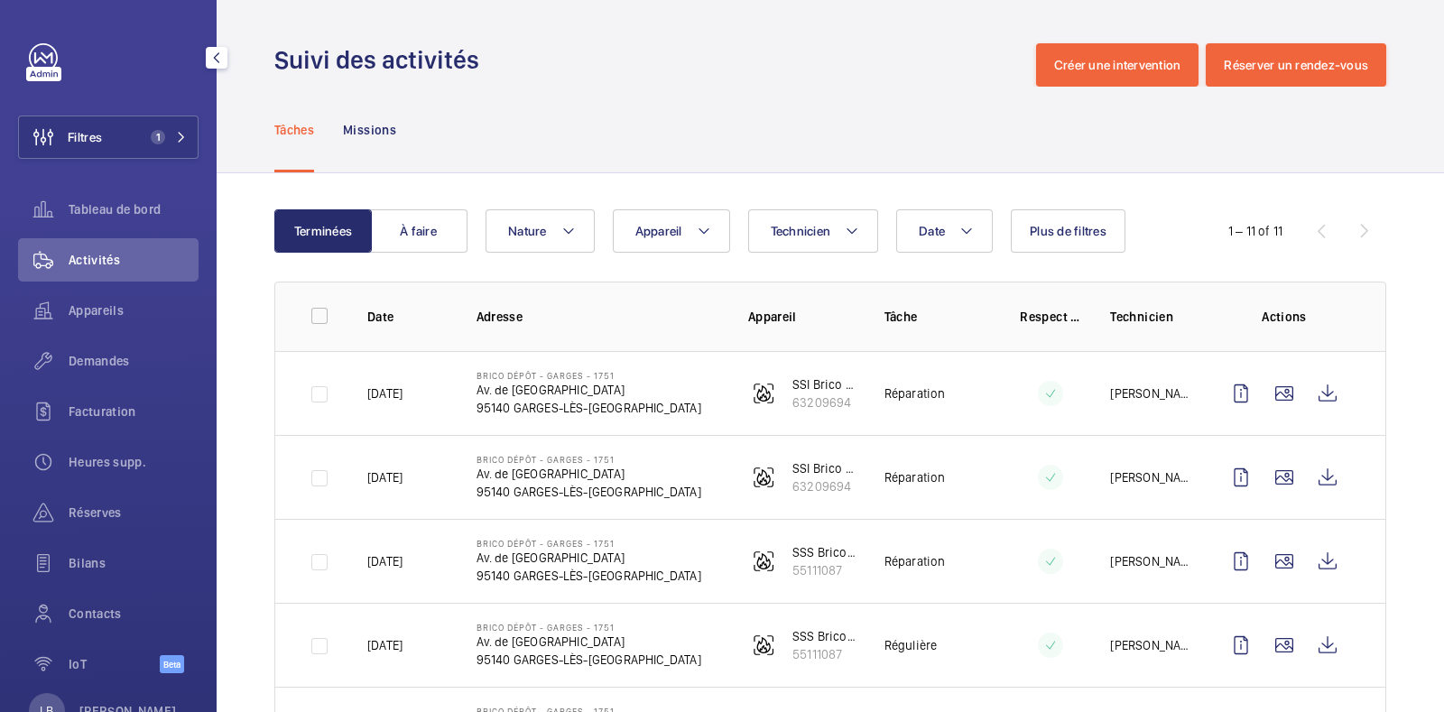
scroll to position [189, 0]
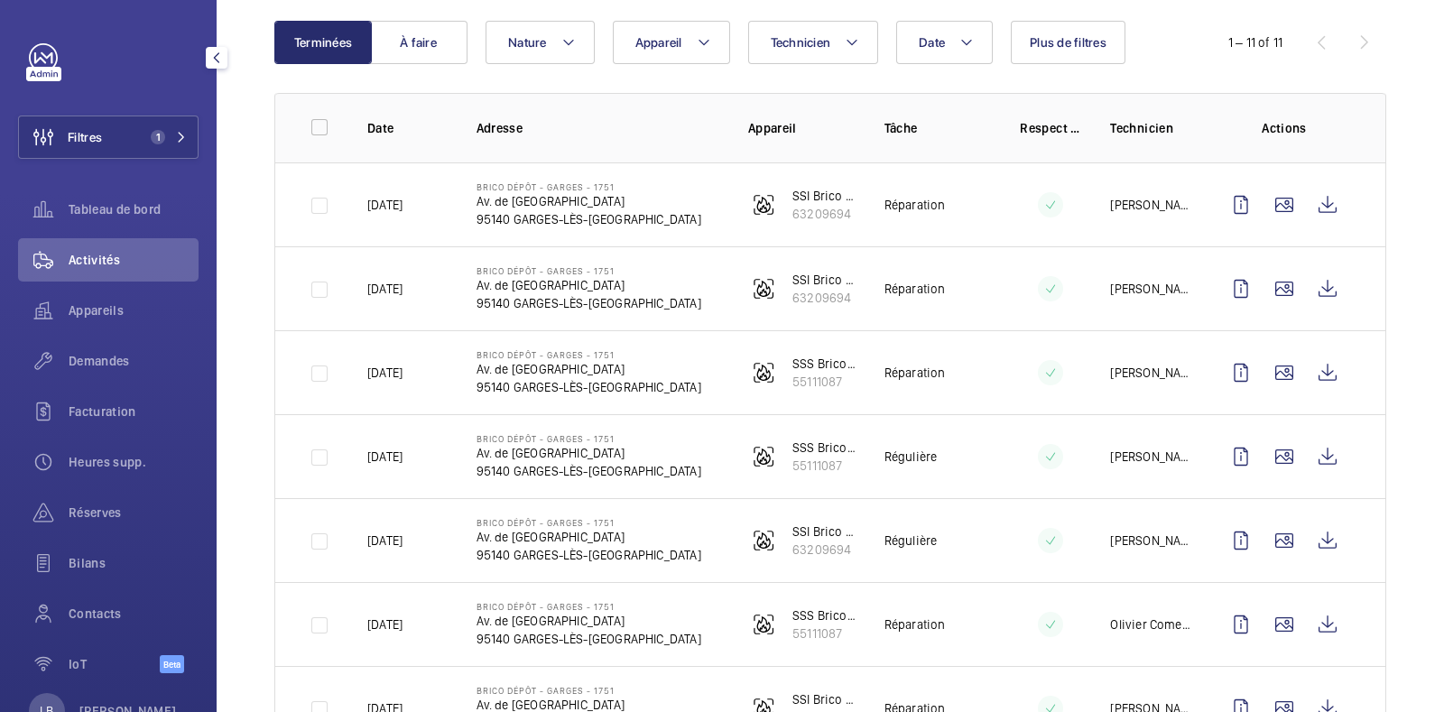
click at [130, 128] on button "Filtres 1" at bounding box center [108, 137] width 181 height 43
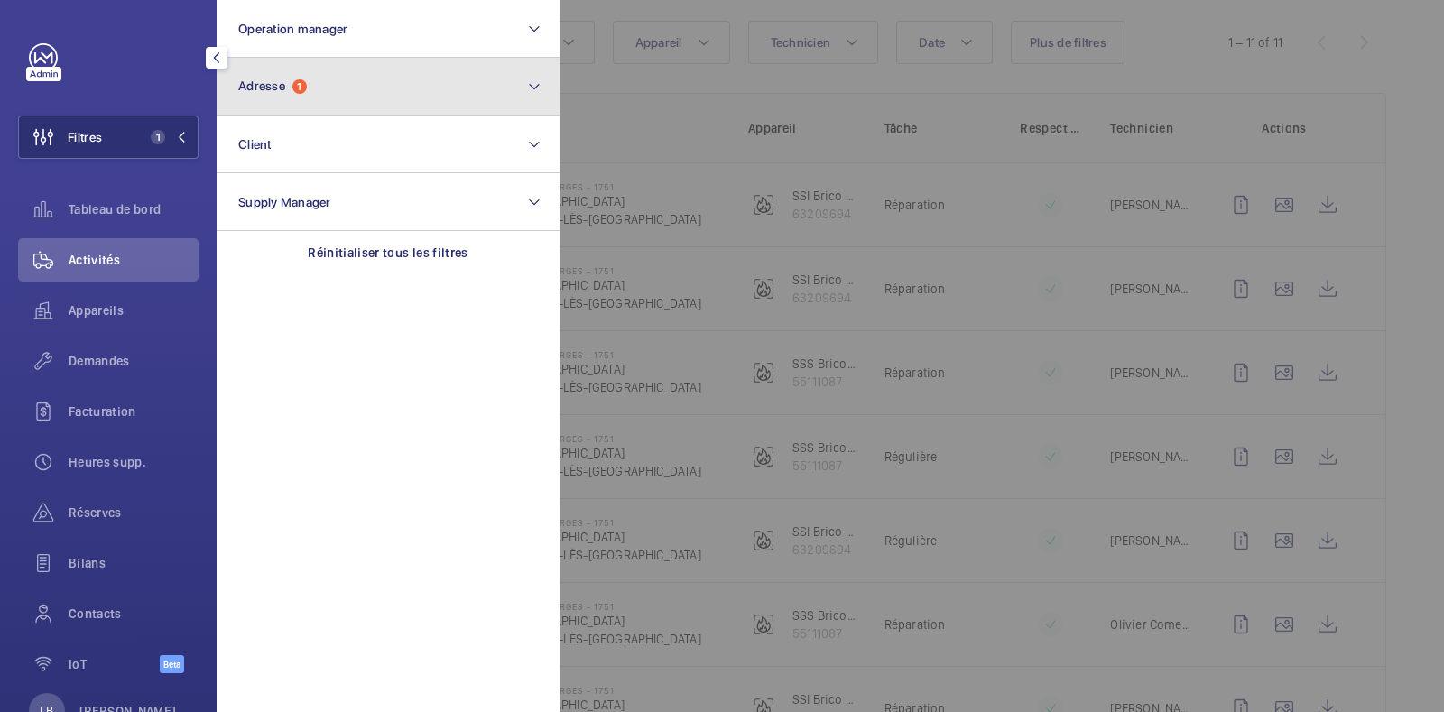
click at [359, 79] on button "Adresse 1" at bounding box center [388, 87] width 343 height 58
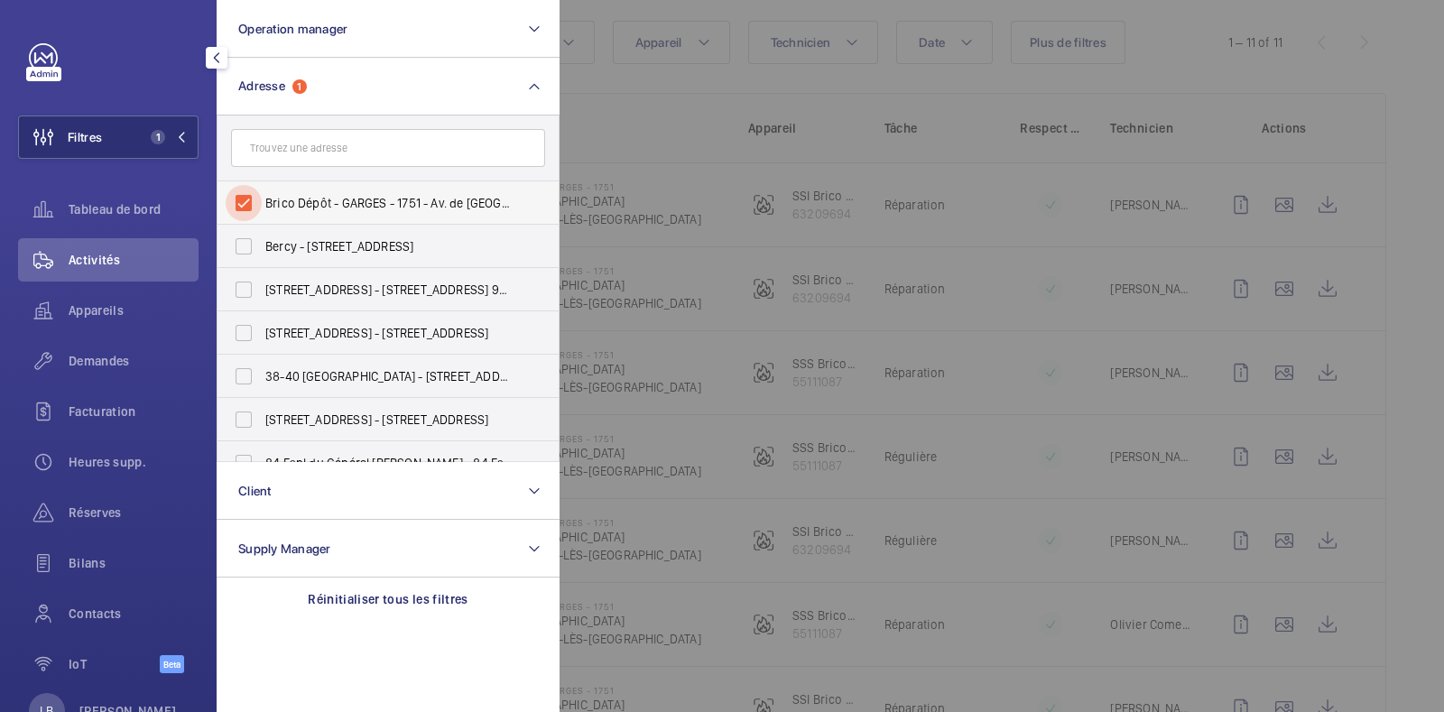
click at [245, 205] on input "Brico Dépôt - GARGES - 1751 - Av. de [GEOGRAPHIC_DATA], [GEOGRAPHIC_DATA] 95140" at bounding box center [244, 203] width 36 height 36
checkbox input "false"
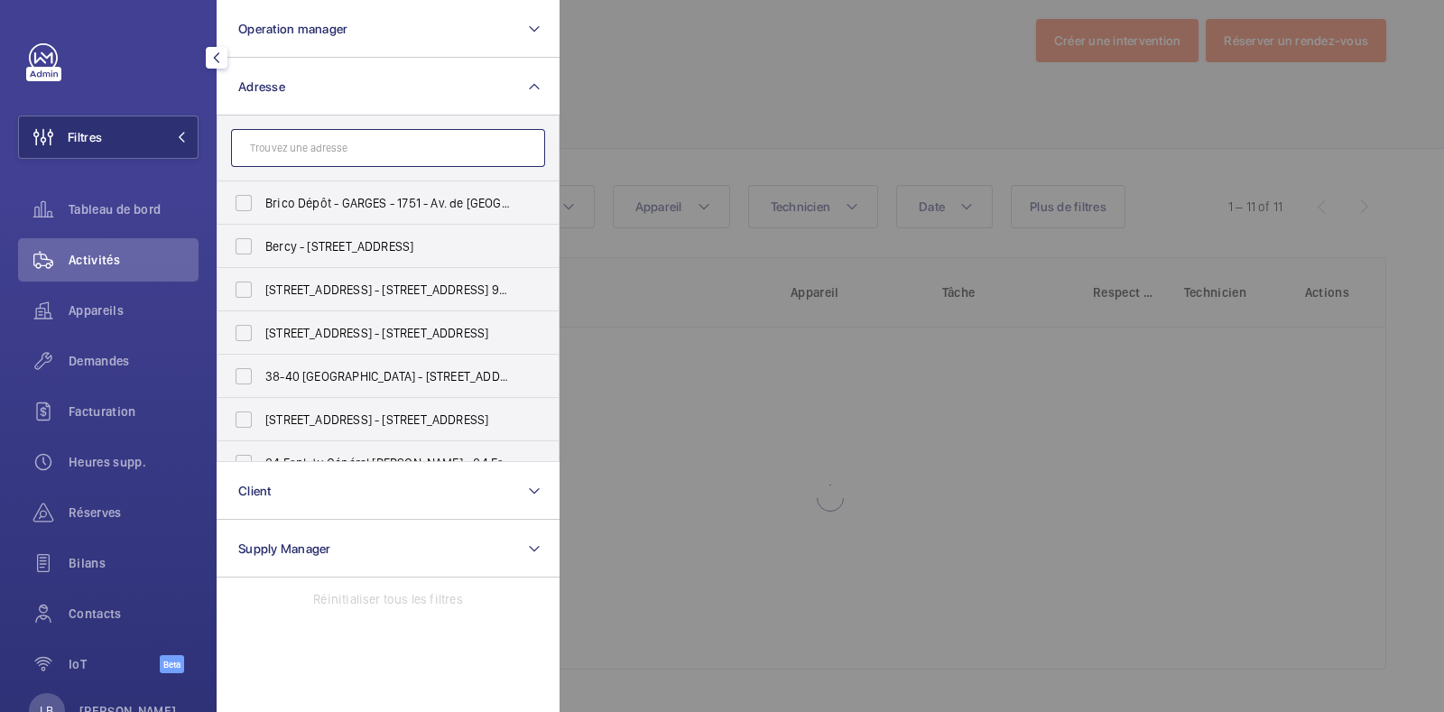
click at [306, 144] on input "text" at bounding box center [388, 148] width 314 height 38
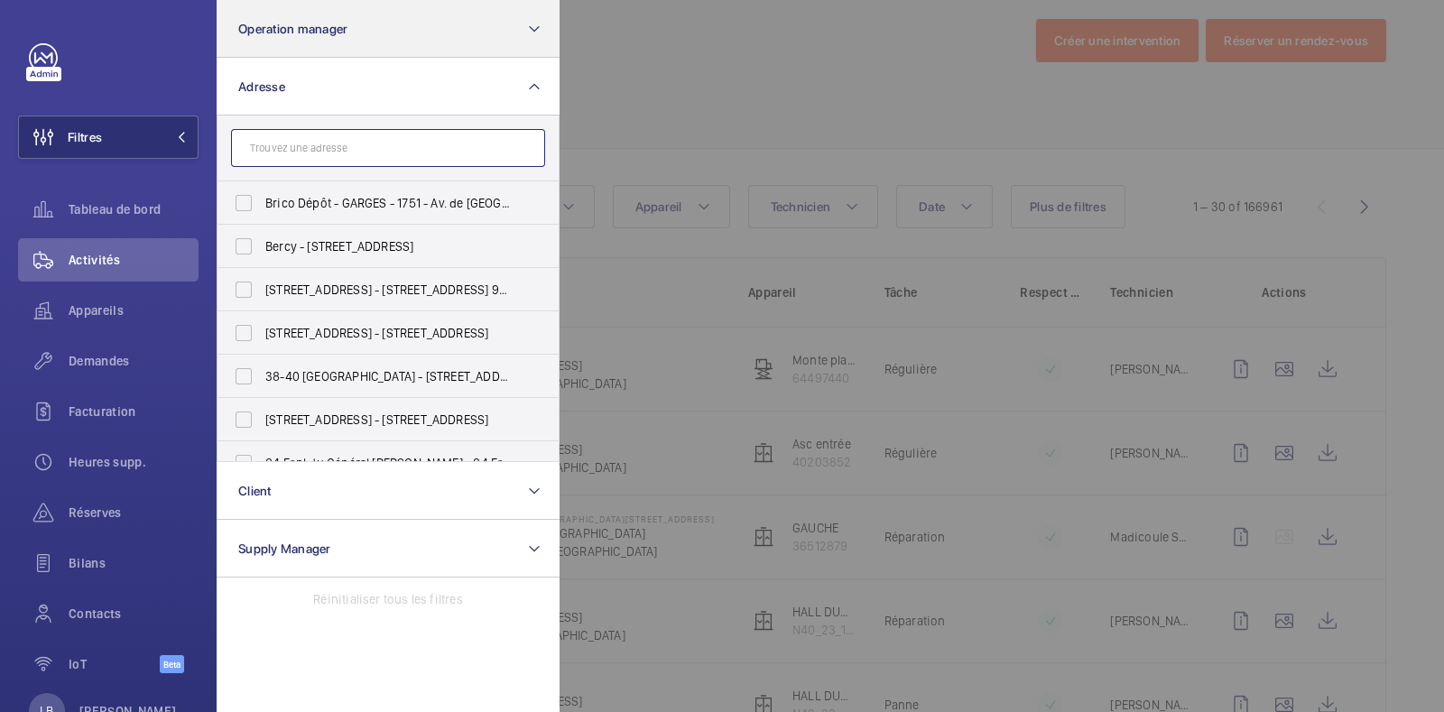
scroll to position [189, 0]
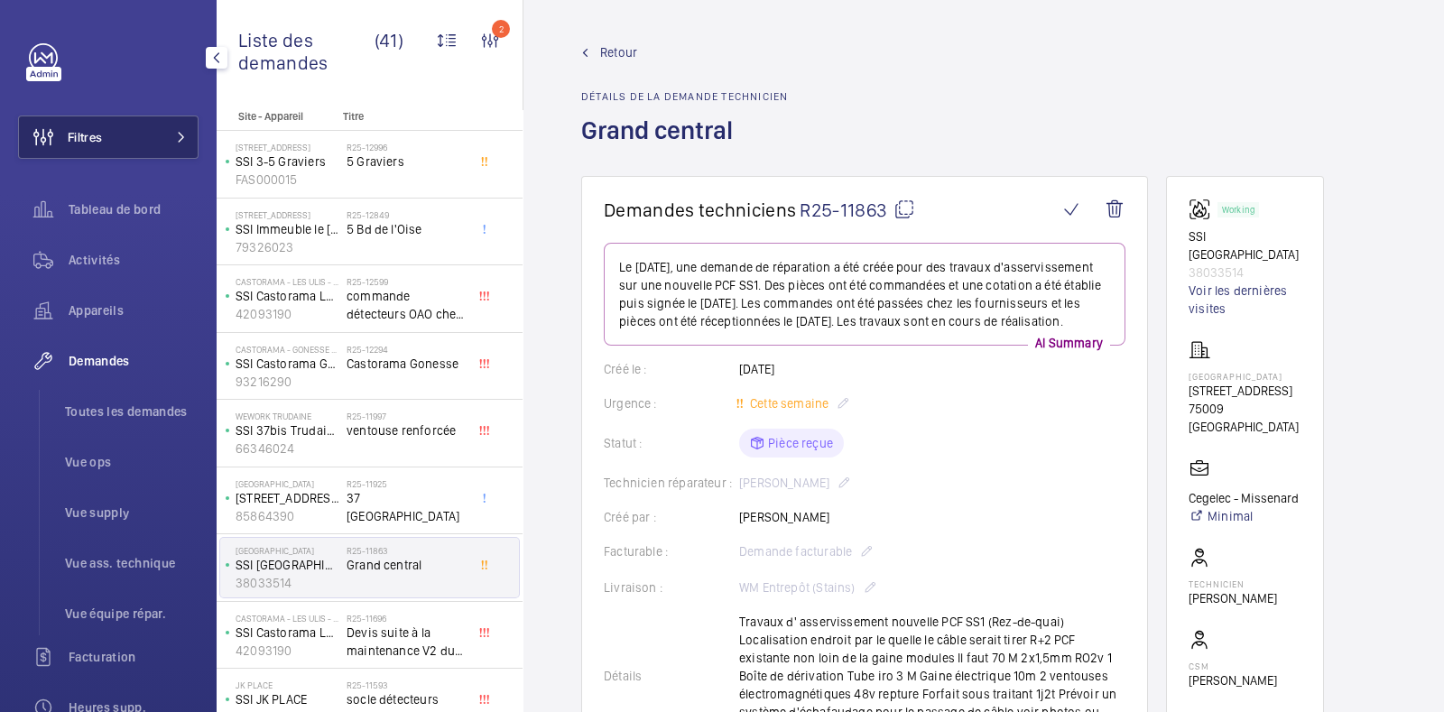
click at [110, 135] on button "Filtres" at bounding box center [108, 137] width 181 height 43
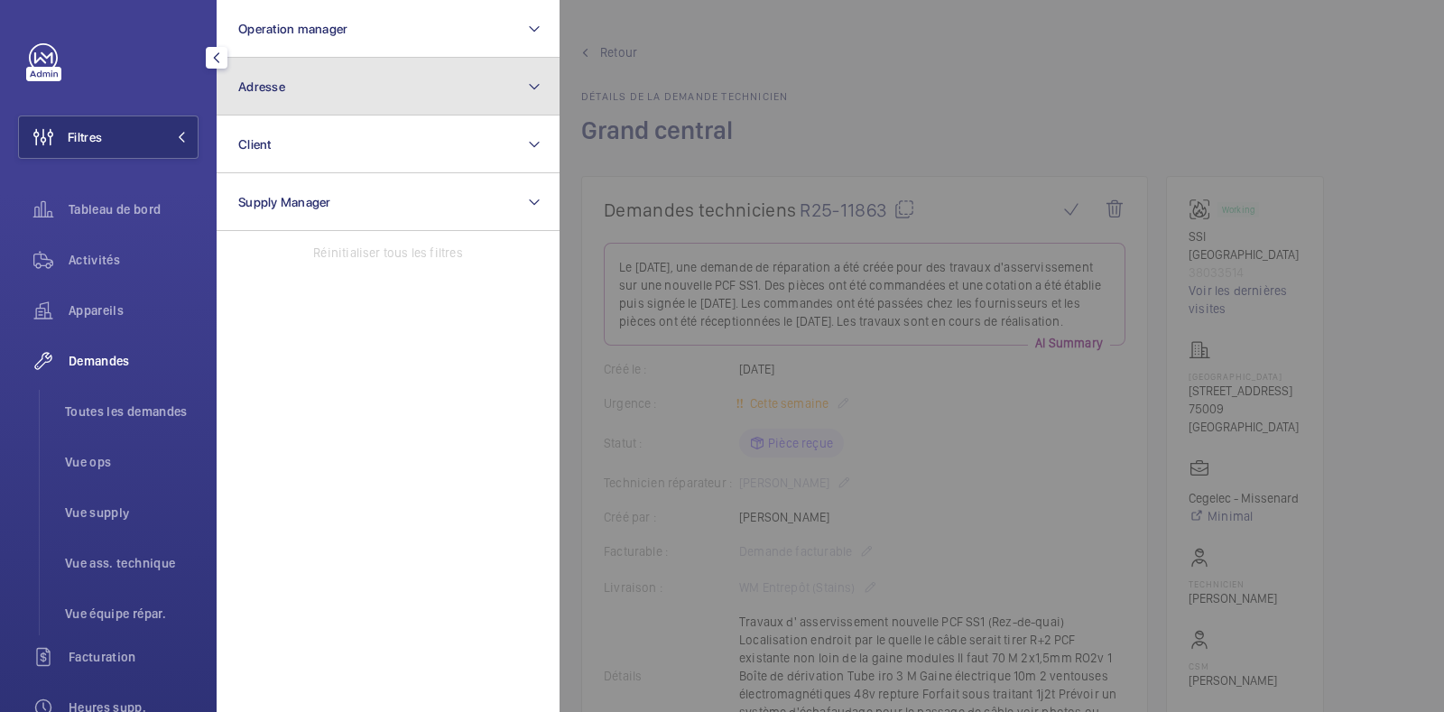
click at [362, 88] on button "Adresse" at bounding box center [388, 87] width 343 height 58
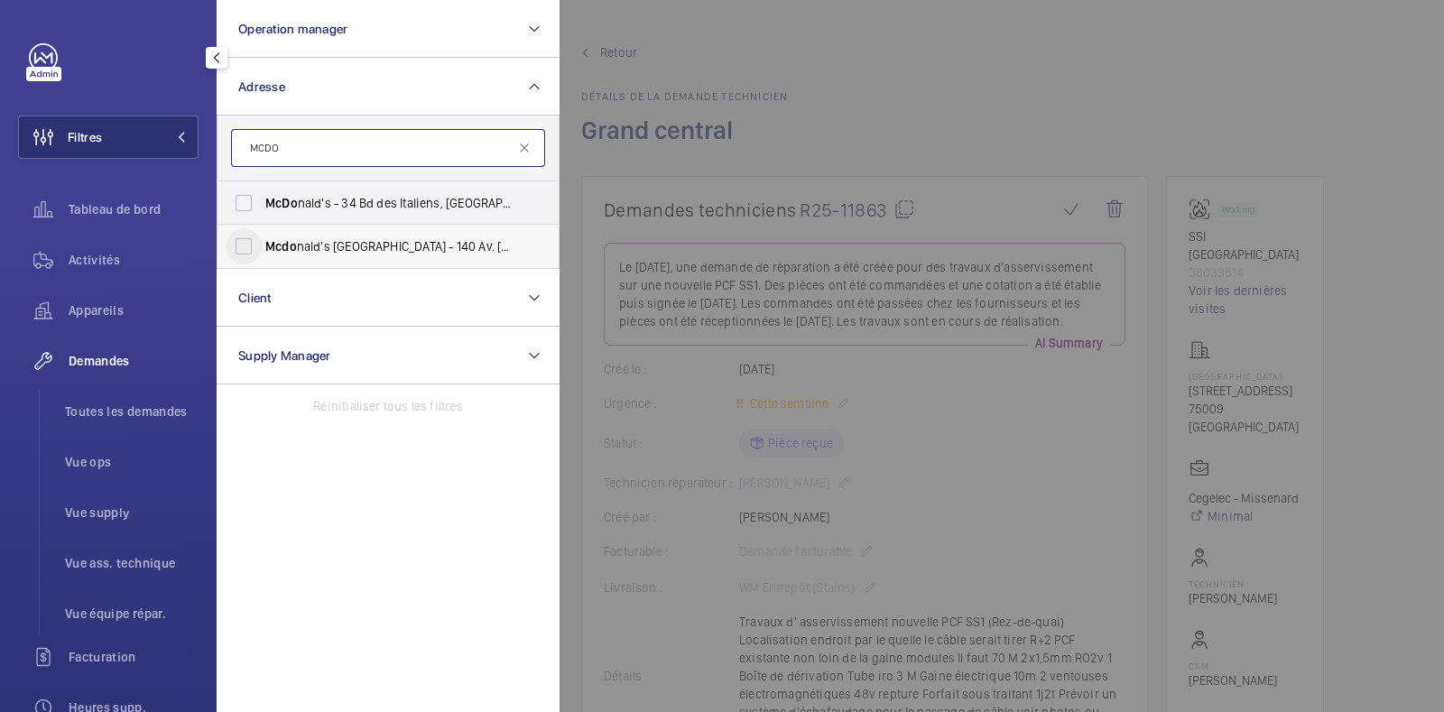
type input "MCDO"
click at [244, 241] on input "Mcdo nald's Champs Elysées - 140 Av. des Champs-Élysées, PARIS 75008" at bounding box center [244, 246] width 36 height 36
checkbox input "true"
click at [112, 405] on span "Toutes les demandes" at bounding box center [132, 412] width 134 height 18
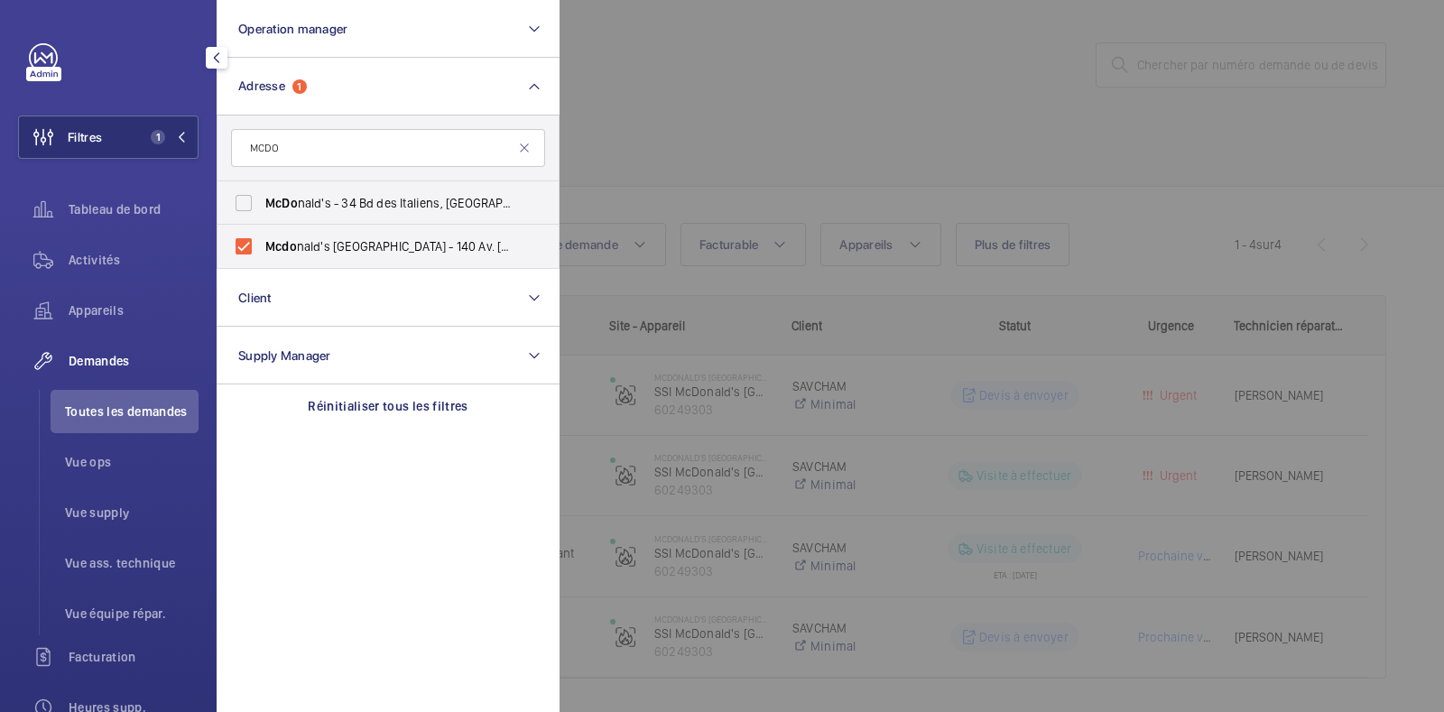
click at [743, 130] on div at bounding box center [1282, 356] width 1444 height 712
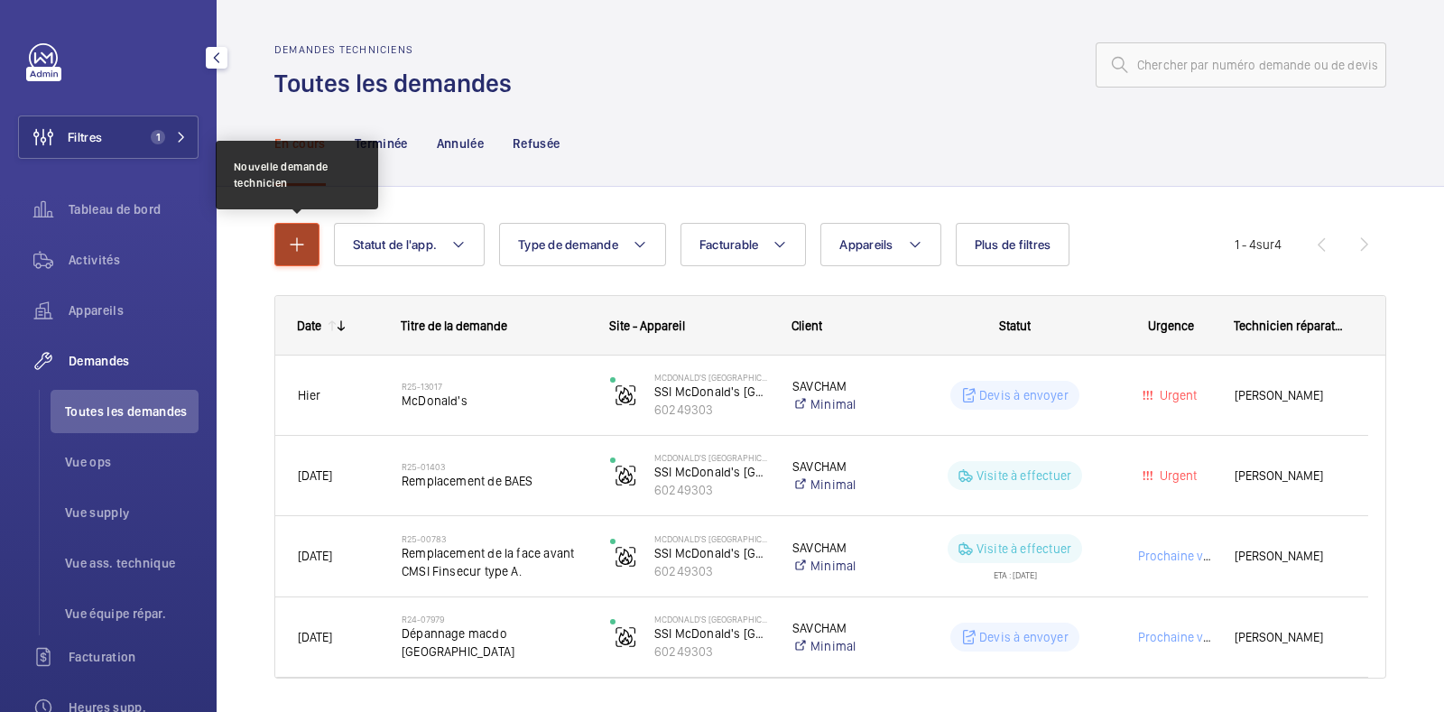
click at [283, 249] on button "button" at bounding box center [296, 244] width 45 height 43
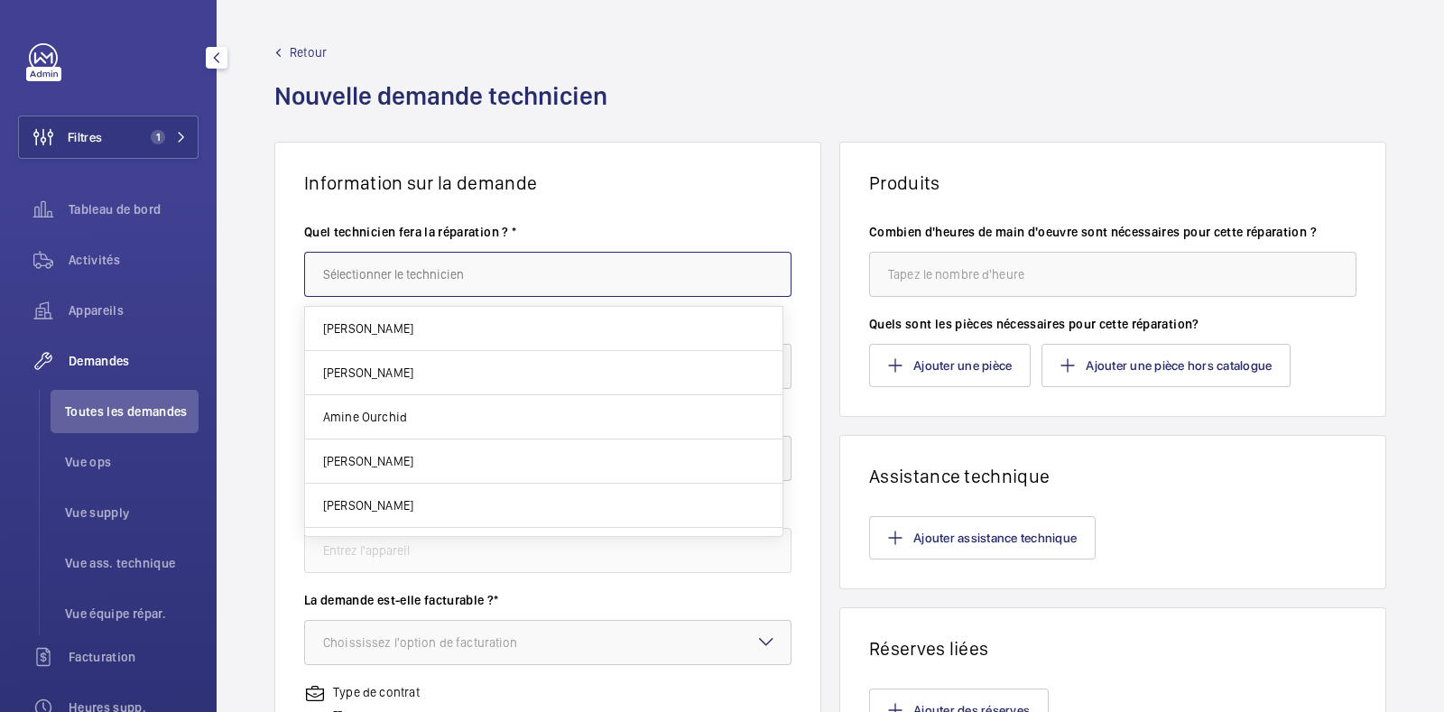
click at [398, 282] on input "text" at bounding box center [547, 274] width 487 height 45
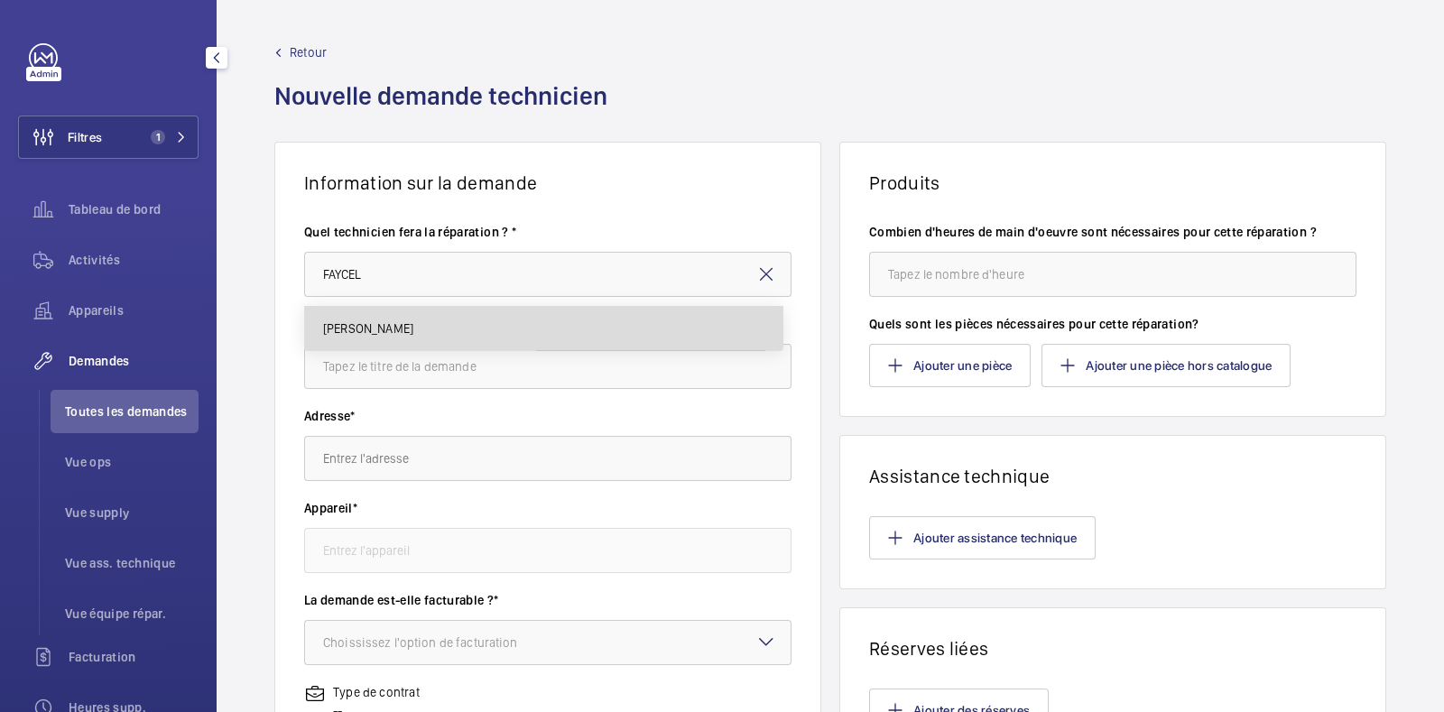
click at [431, 314] on mat-option "[PERSON_NAME]" at bounding box center [544, 328] width 478 height 43
type input "[PERSON_NAME]"
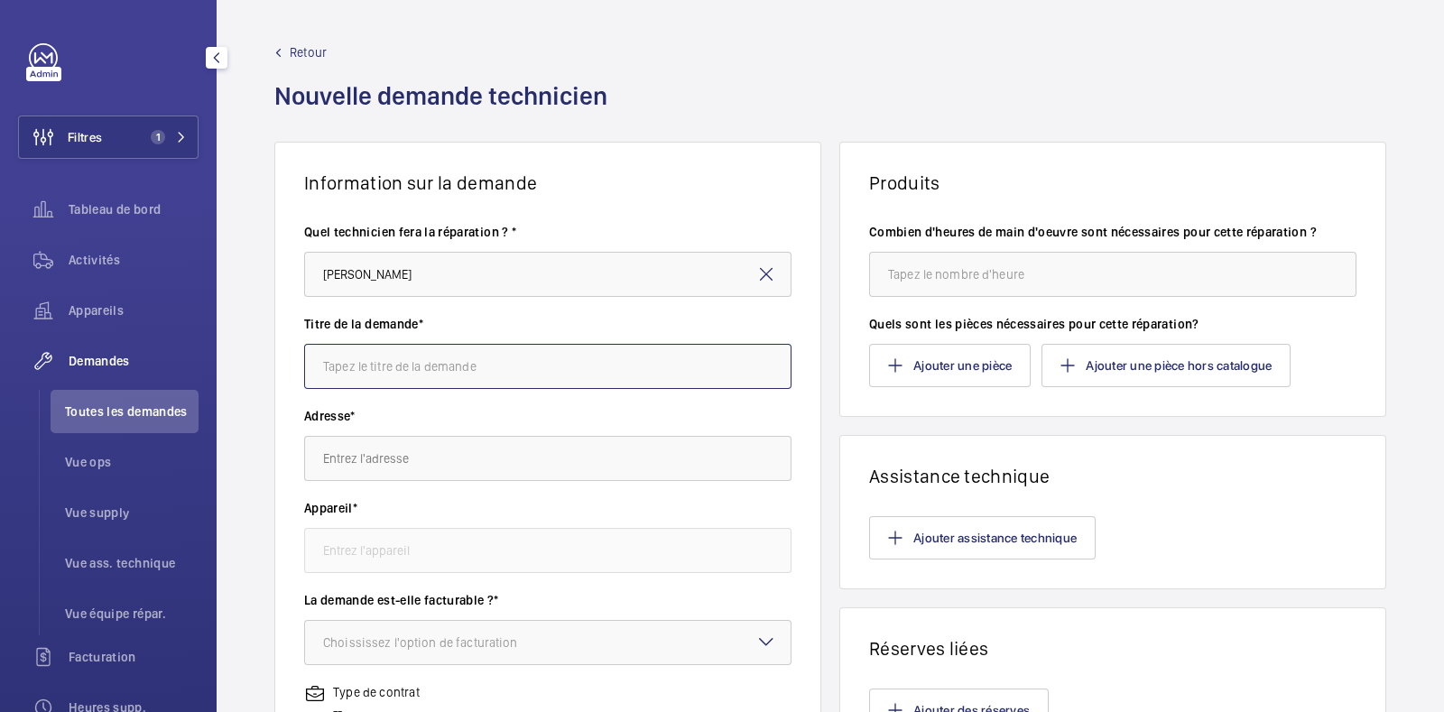
click at [419, 353] on input "text" at bounding box center [547, 366] width 487 height 45
click at [1243, 149] on wm-front-card-header "Produits" at bounding box center [1112, 168] width 545 height 51
click at [288, 56] on link "Retour" at bounding box center [446, 52] width 344 height 18
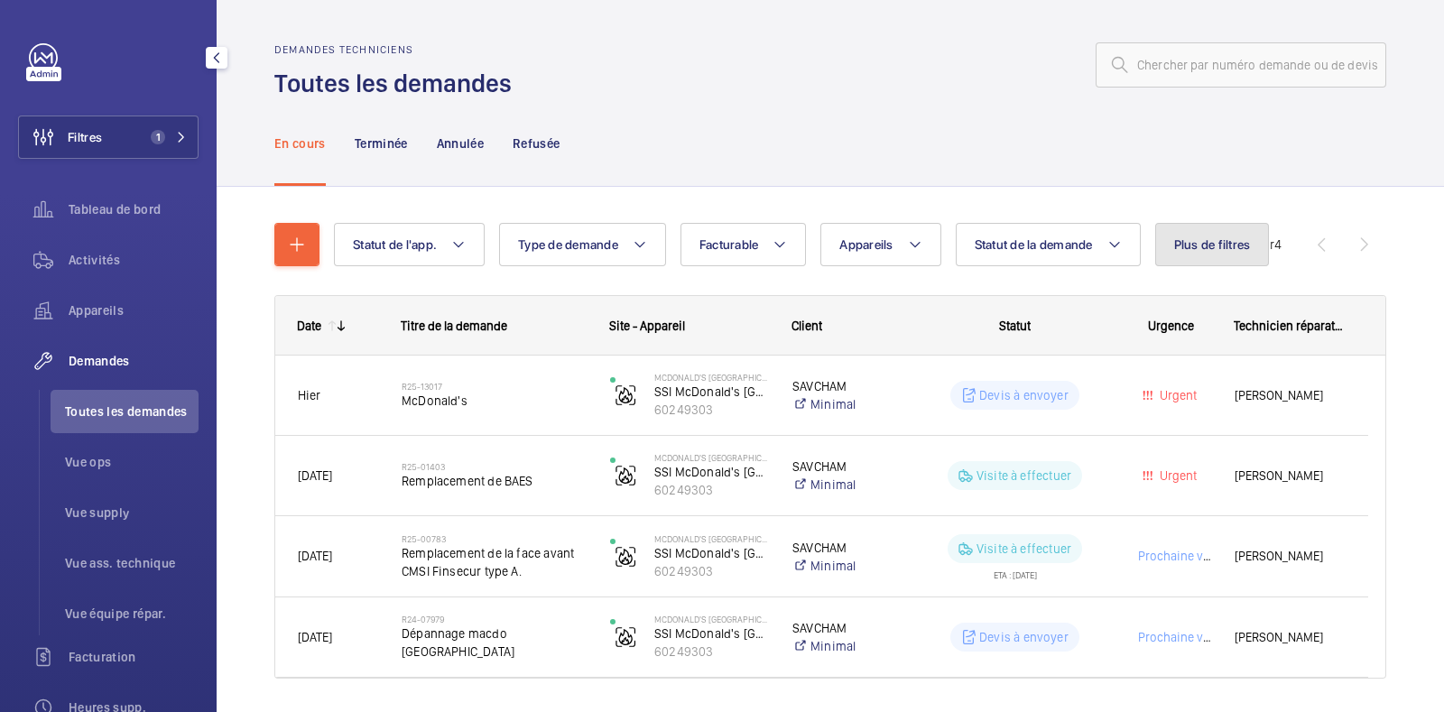
click at [1215, 234] on button "Plus de filtres" at bounding box center [1212, 244] width 115 height 43
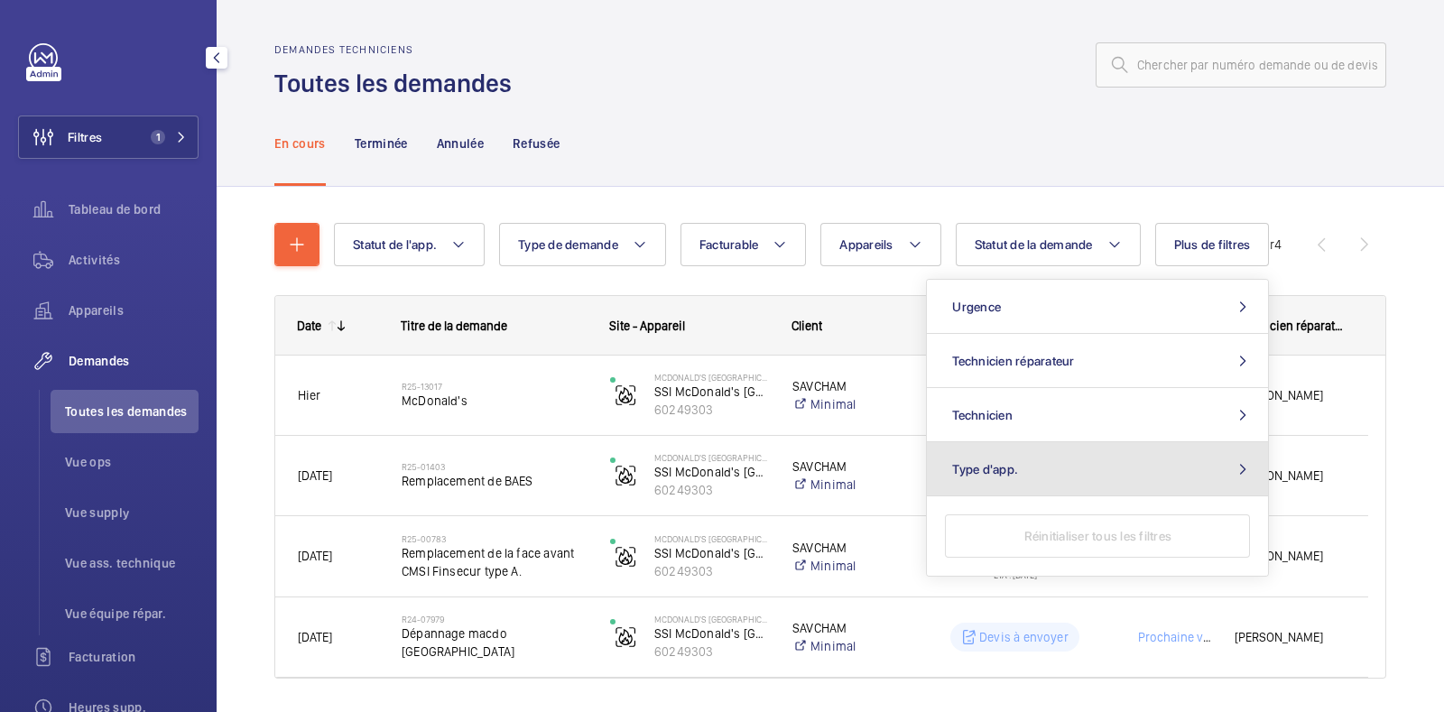
click at [1127, 467] on button "Type d'app." at bounding box center [1097, 469] width 341 height 54
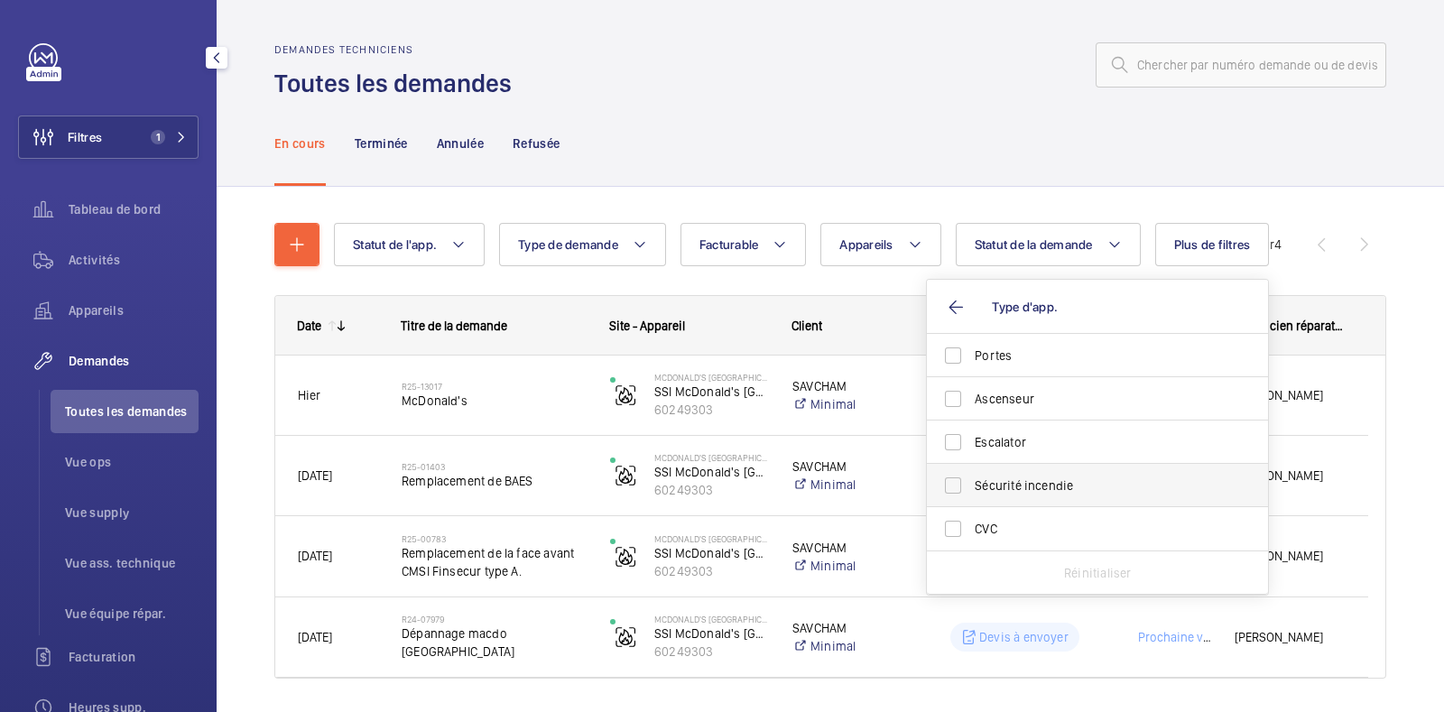
click at [1002, 501] on label "Sécurité incendie" at bounding box center [1084, 485] width 314 height 43
click at [971, 501] on input "Sécurité incendie" at bounding box center [953, 486] width 36 height 36
checkbox input "true"
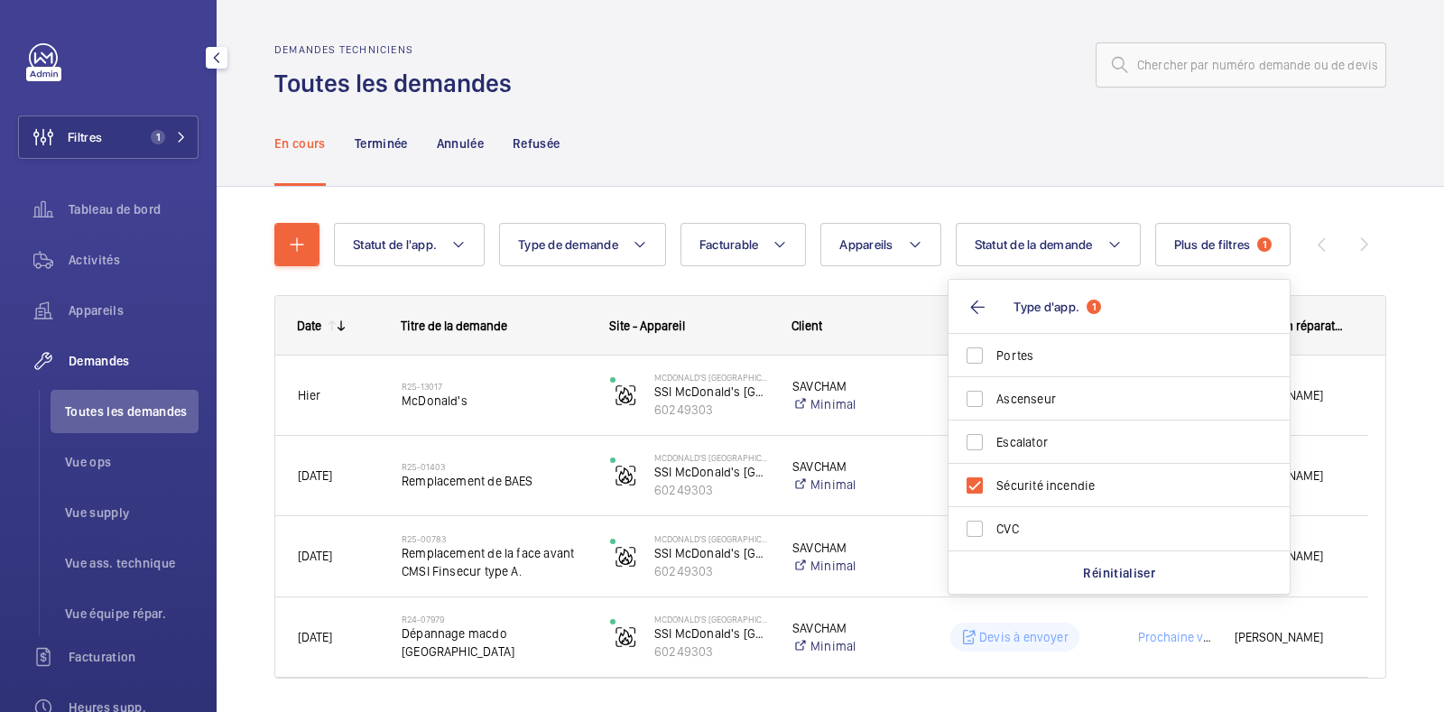
click at [756, 51] on div at bounding box center [955, 64] width 864 height 43
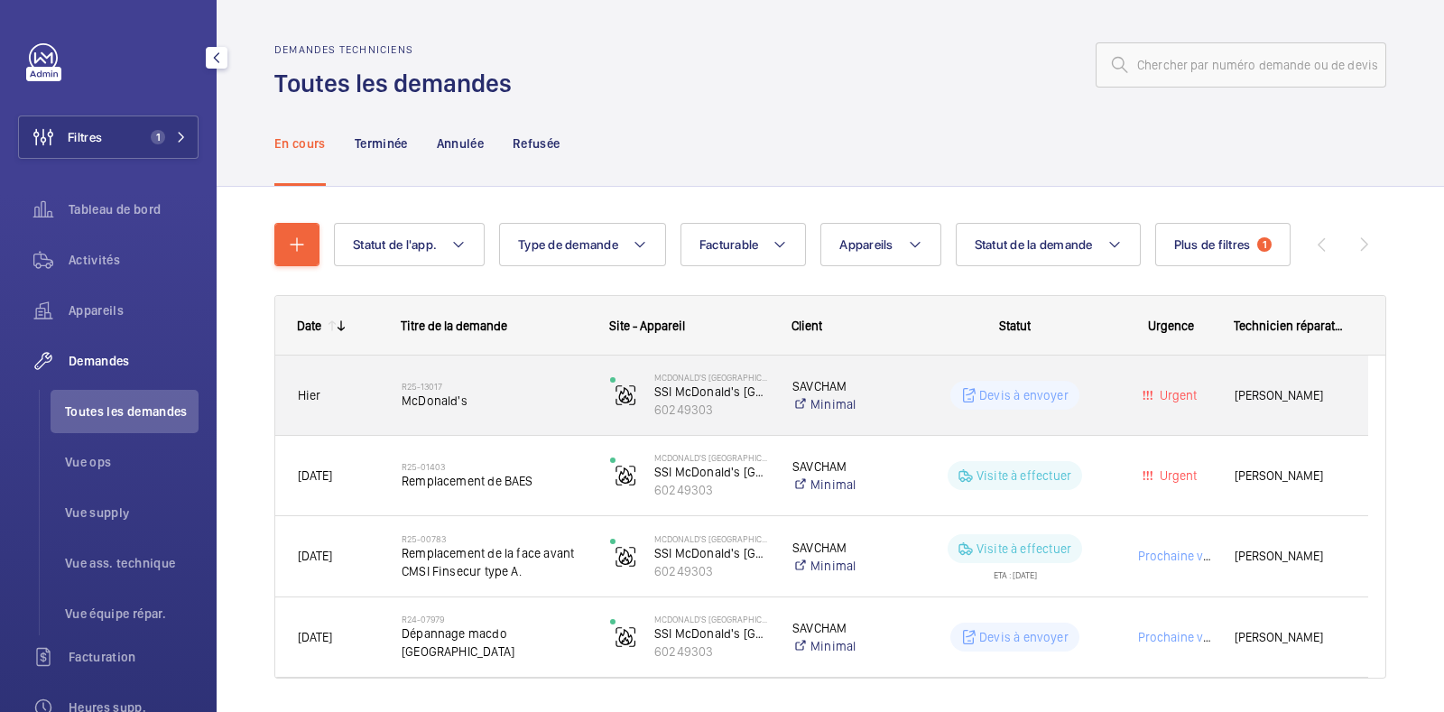
click at [1100, 385] on wm-front-pills-cell "Devis à envoyer" at bounding box center [1015, 395] width 185 height 29
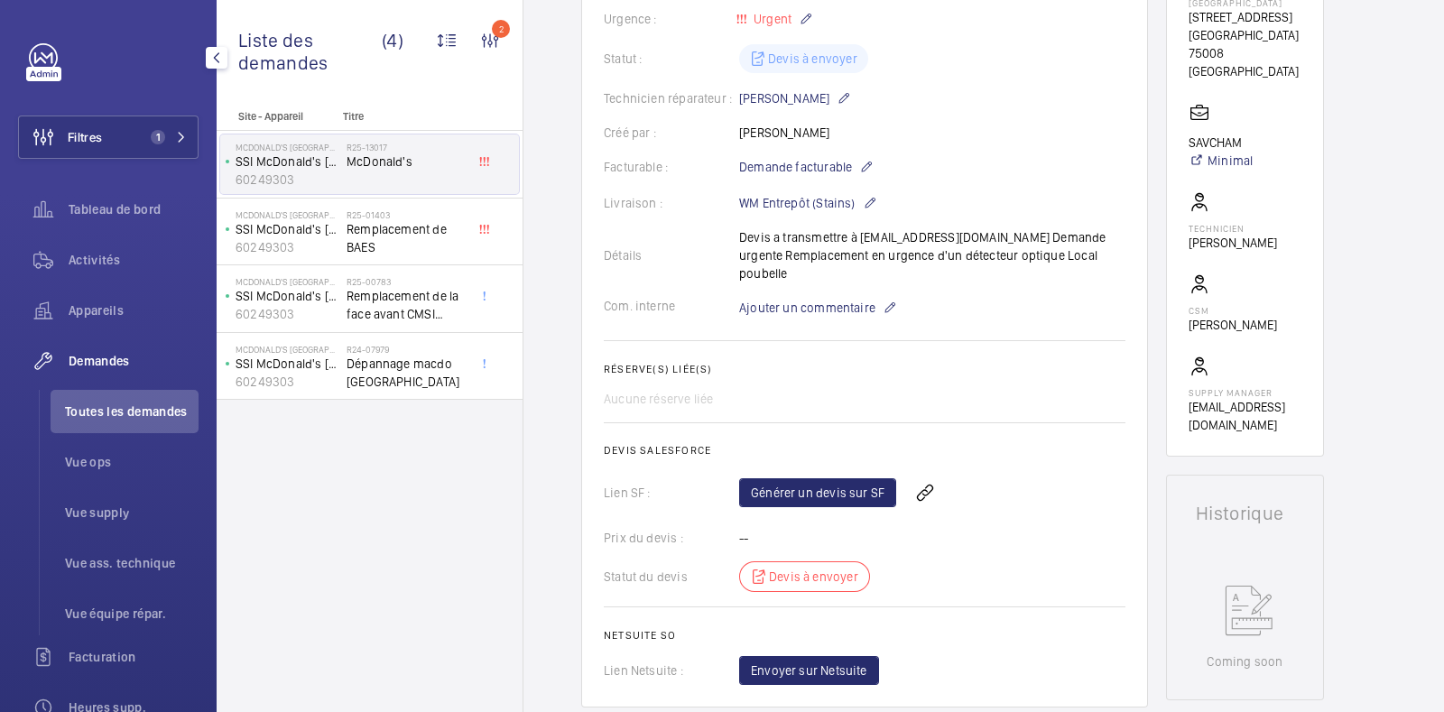
scroll to position [394, 0]
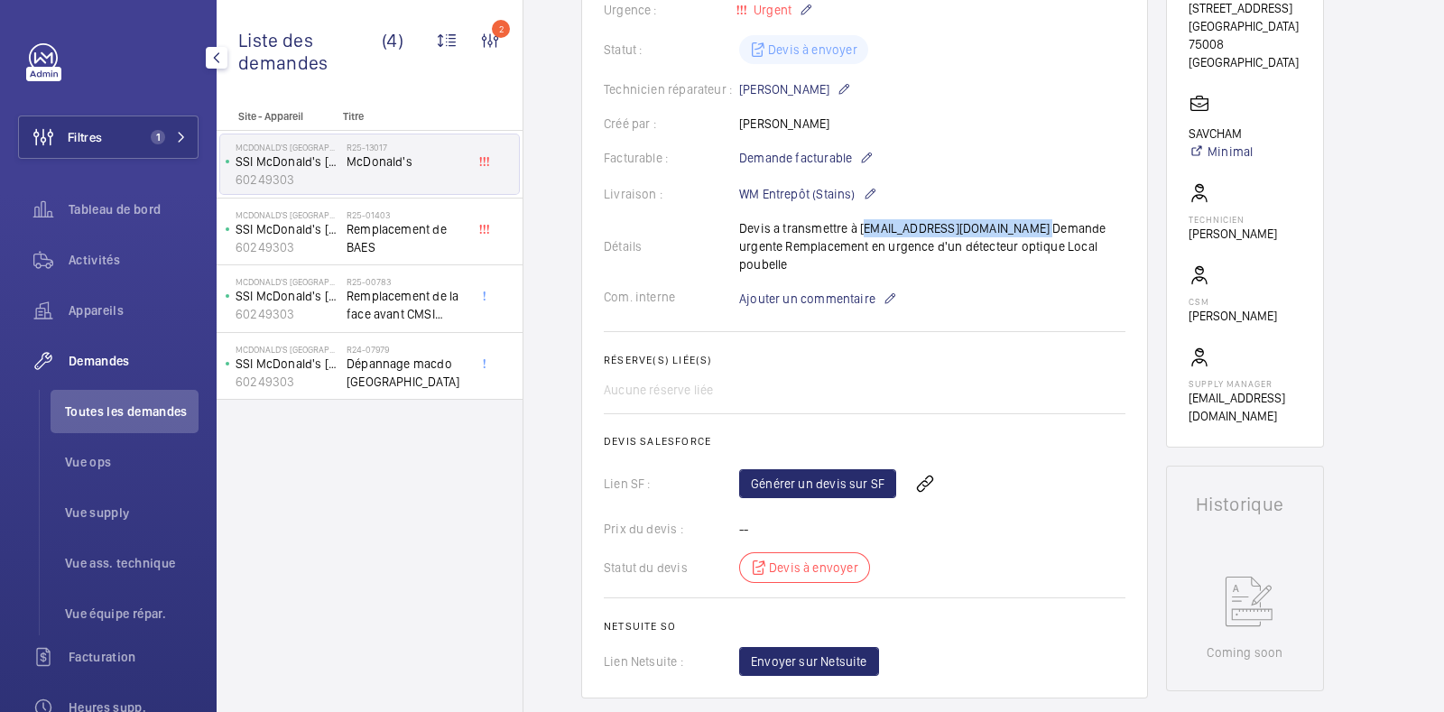
drag, startPoint x: 861, startPoint y: 227, endPoint x: 1039, endPoint y: 227, distance: 177.8
click at [1039, 227] on div "Détails Devis a transmettre à Mcd.cristianosantos@gmail.com Demande urgente Rem…" at bounding box center [865, 246] width 522 height 54
copy p "Mcd.cristianosantos@gmail.com"
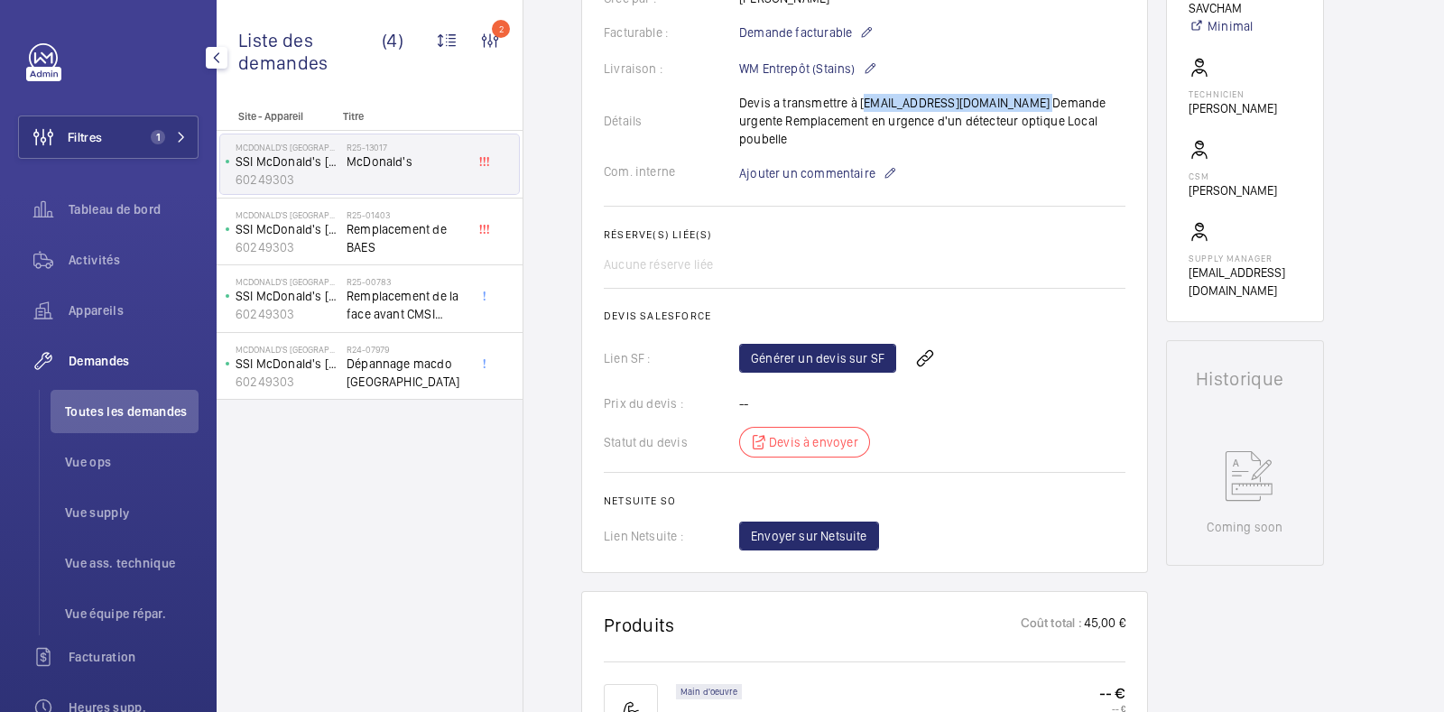
scroll to position [518, 0]
click at [813, 351] on link "Générer un devis sur SF" at bounding box center [817, 359] width 157 height 29
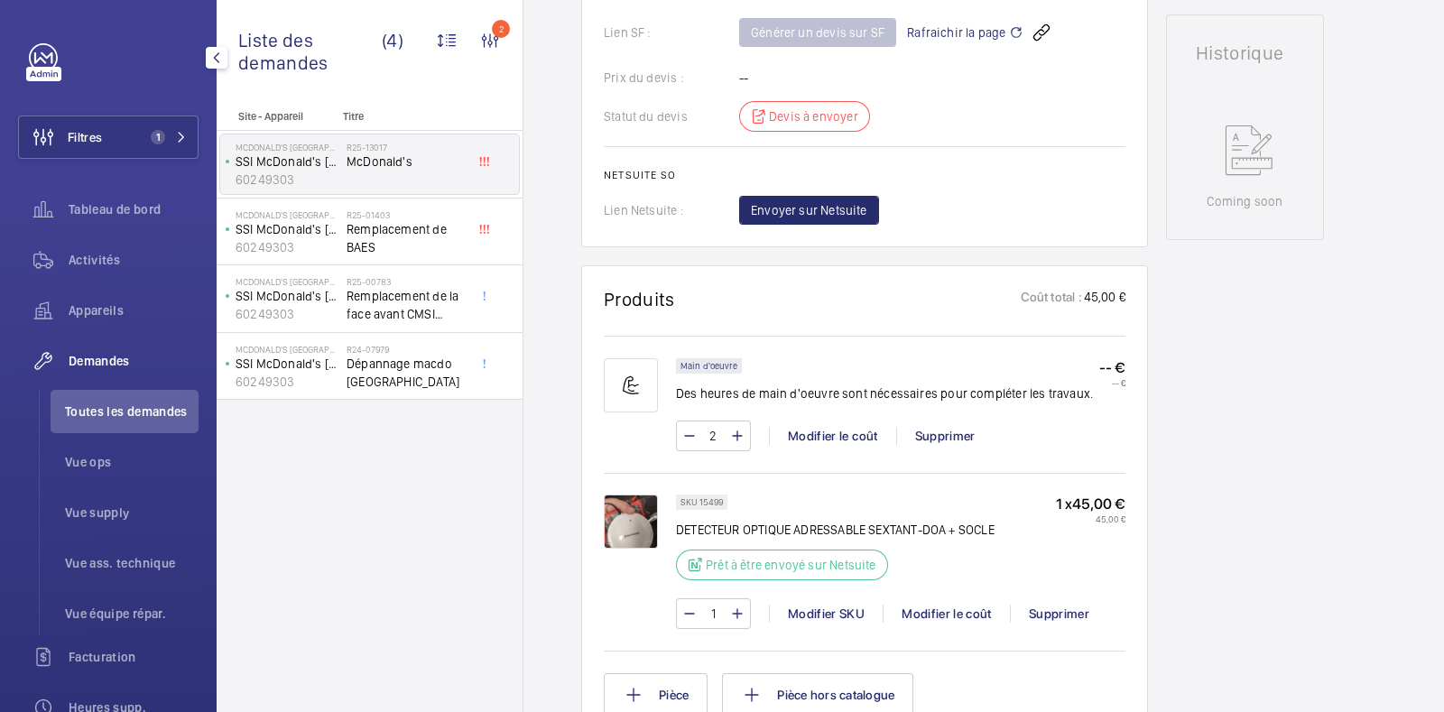
scroll to position [846, 0]
drag, startPoint x: 997, startPoint y: 525, endPoint x: 677, endPoint y: 521, distance: 320.5
click at [677, 521] on div "SKU 15499 DETECTEUR OPTIQUE ADRESSABLE SEXTANT-DOA + SOCLE Prêt à être envoyé s…" at bounding box center [901, 542] width 450 height 97
copy p "DETECTEUR OPTIQUE ADRESSABLE SEXTANT-DOA + SOCLE"
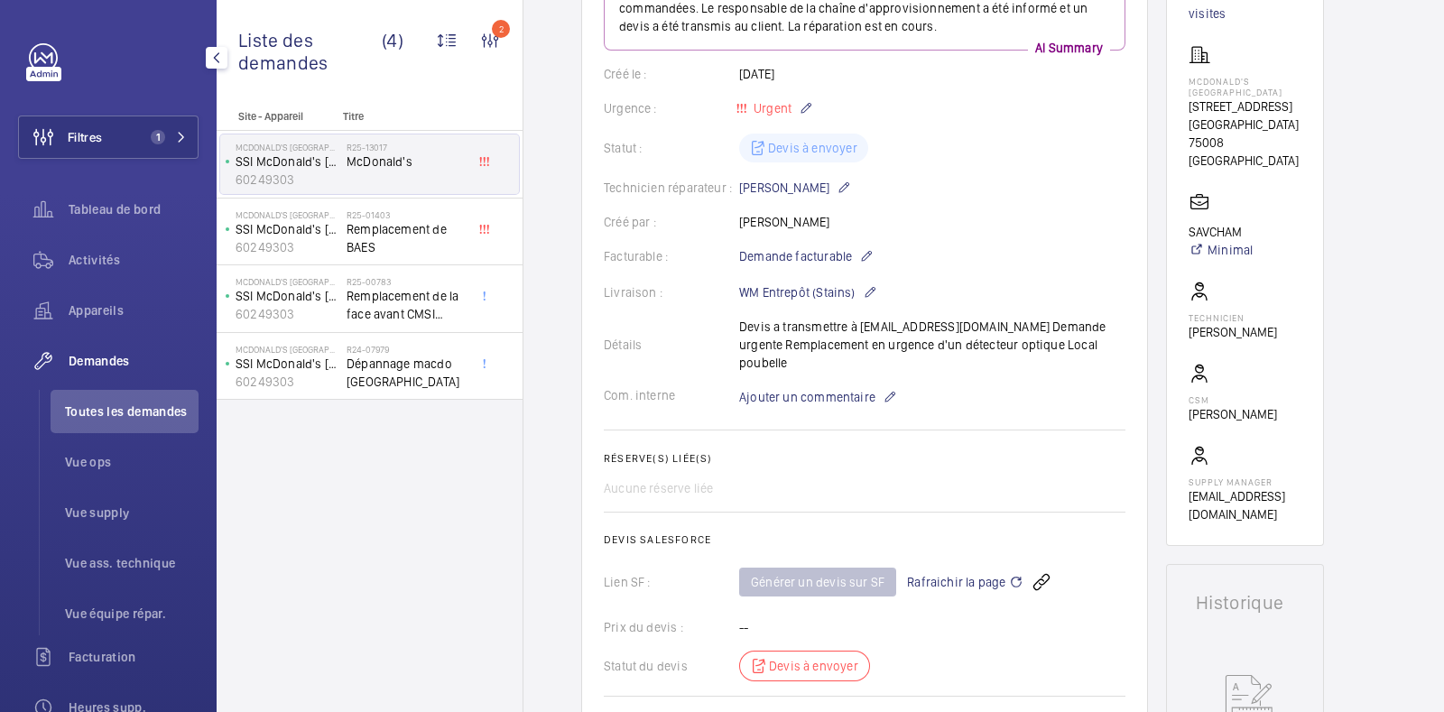
scroll to position [291, 0]
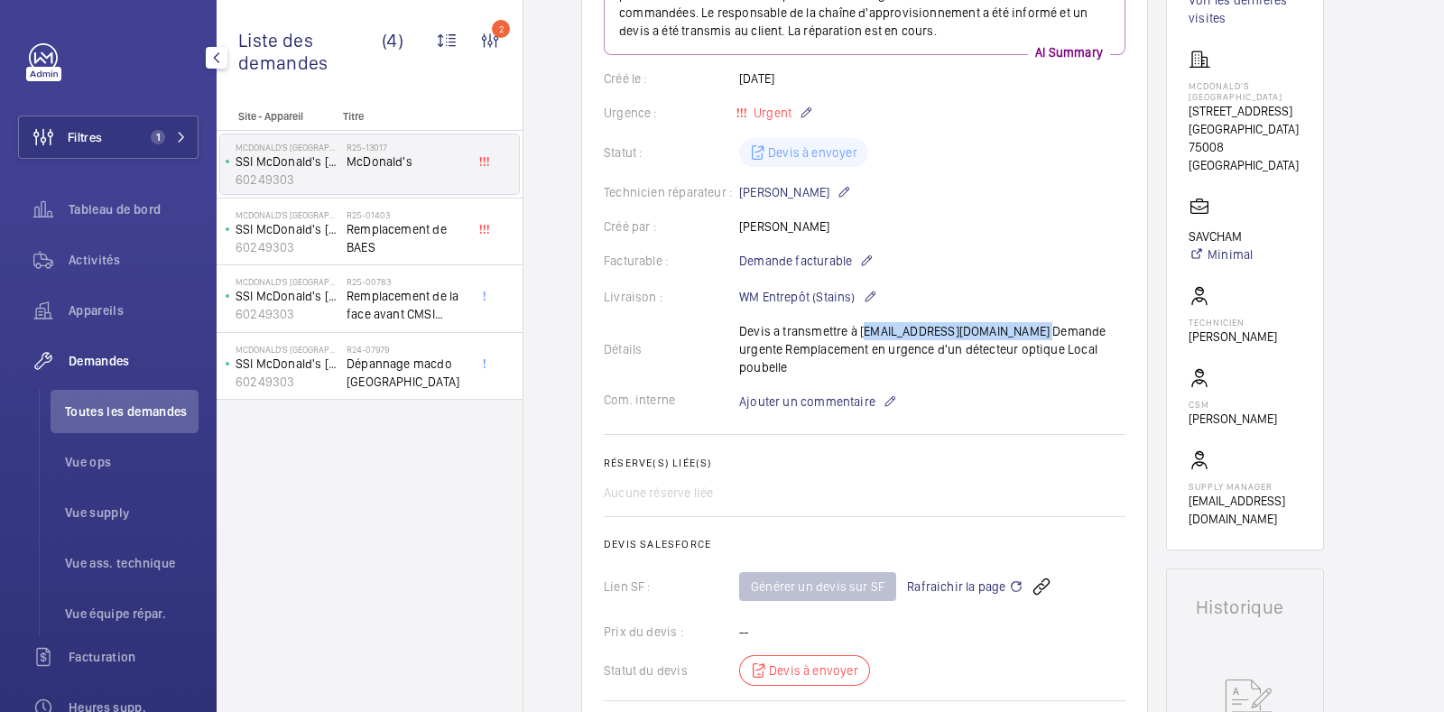
drag, startPoint x: 861, startPoint y: 329, endPoint x: 1038, endPoint y: 332, distance: 176.9
click at [1038, 332] on div "Détails Devis a transmettre à Mcd.cristianosantos@gmail.com Demande urgente Rem…" at bounding box center [865, 349] width 522 height 54
copy p "Mcd.cristianosantos@gmail.com"
click at [945, 462] on h2 "Réserve(s) liée(s)" at bounding box center [865, 463] width 522 height 13
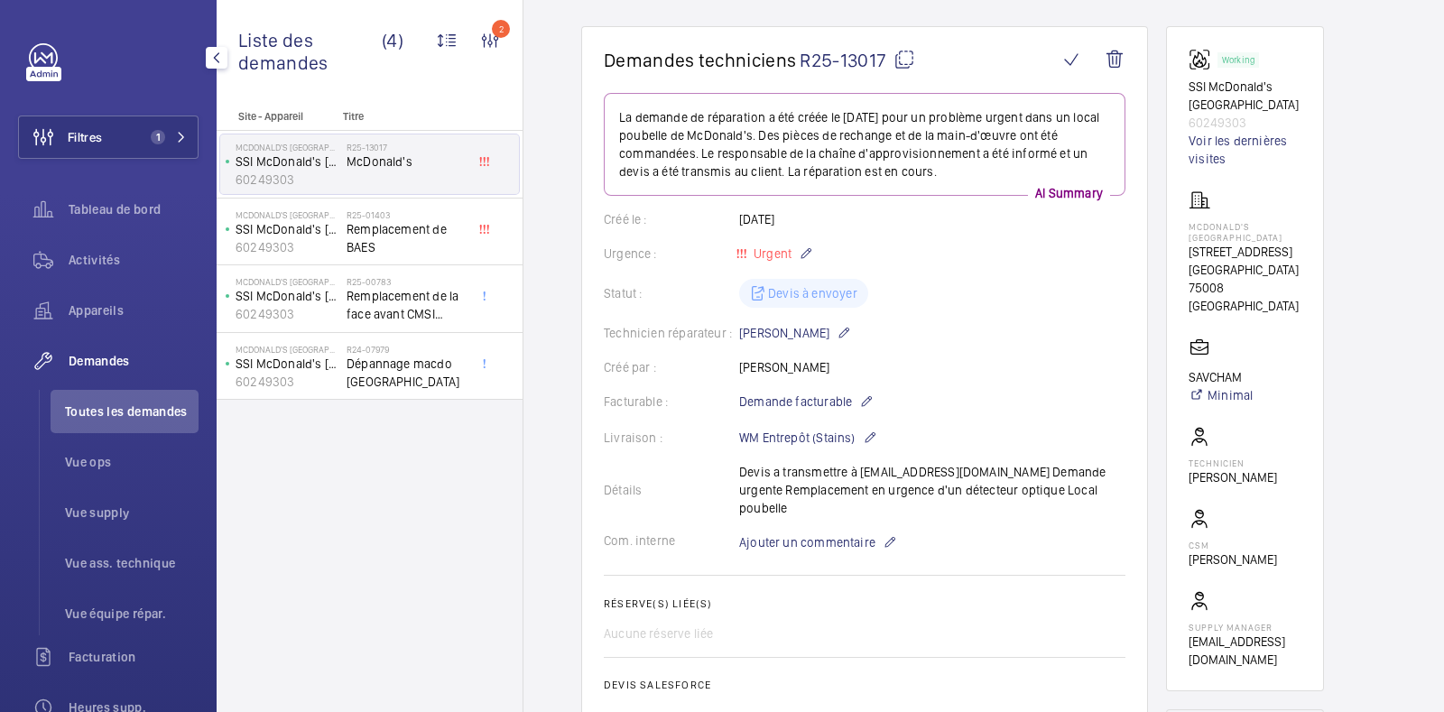
scroll to position [0, 0]
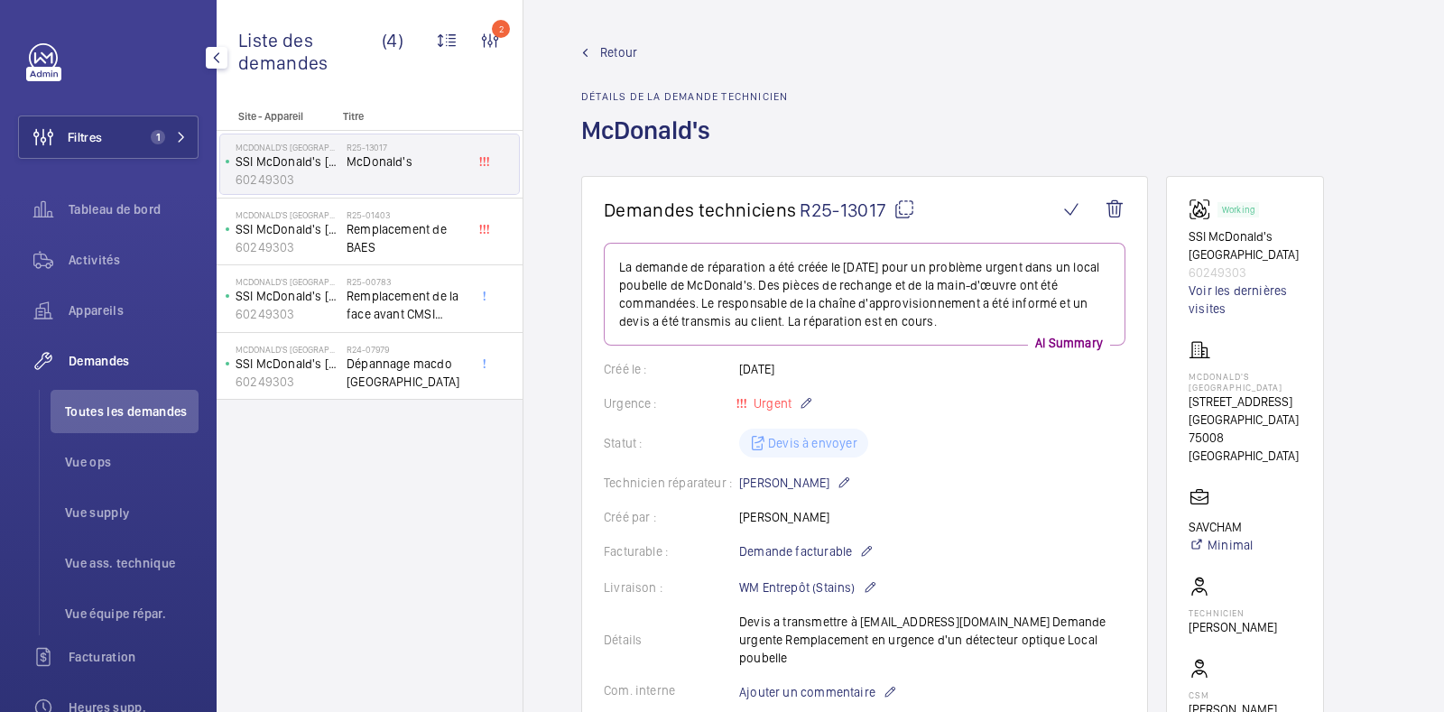
click at [610, 53] on span "Retour" at bounding box center [618, 52] width 37 height 18
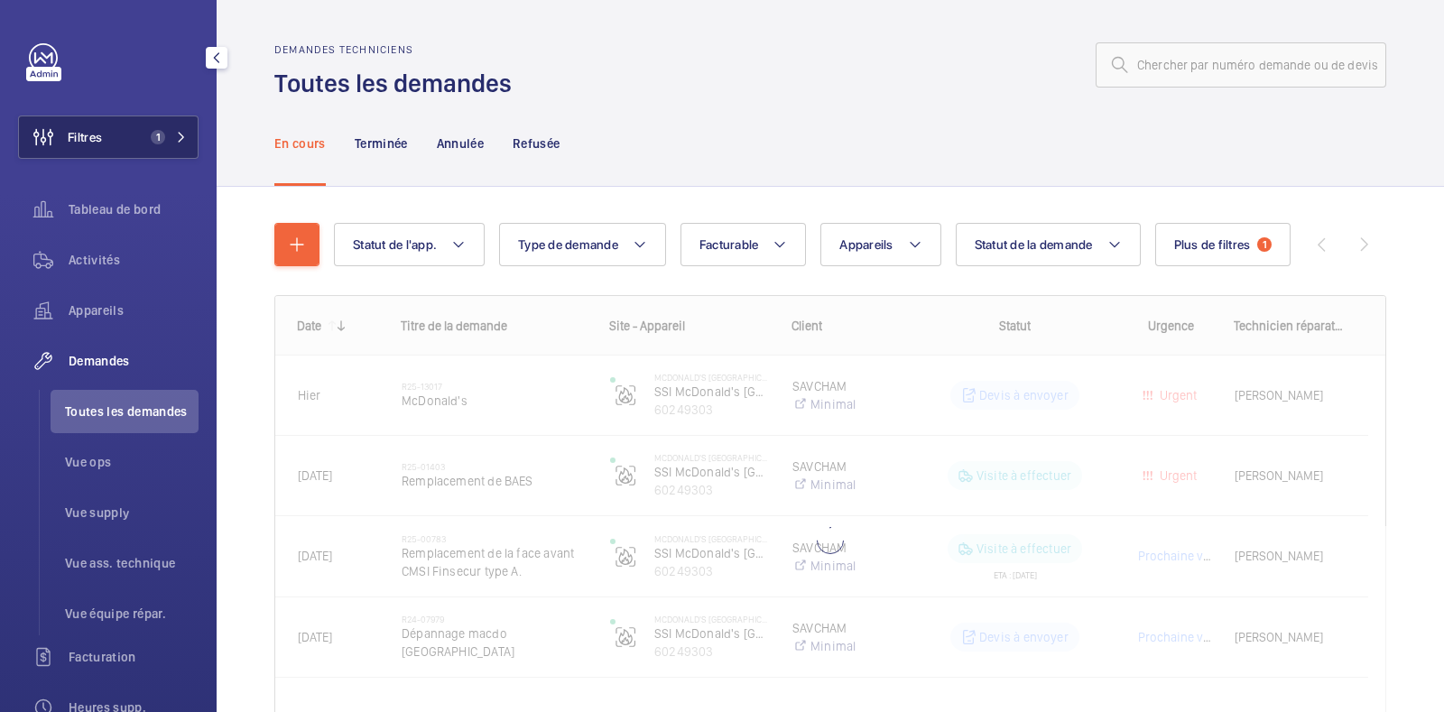
click at [121, 133] on button "Filtres 1" at bounding box center [108, 137] width 181 height 43
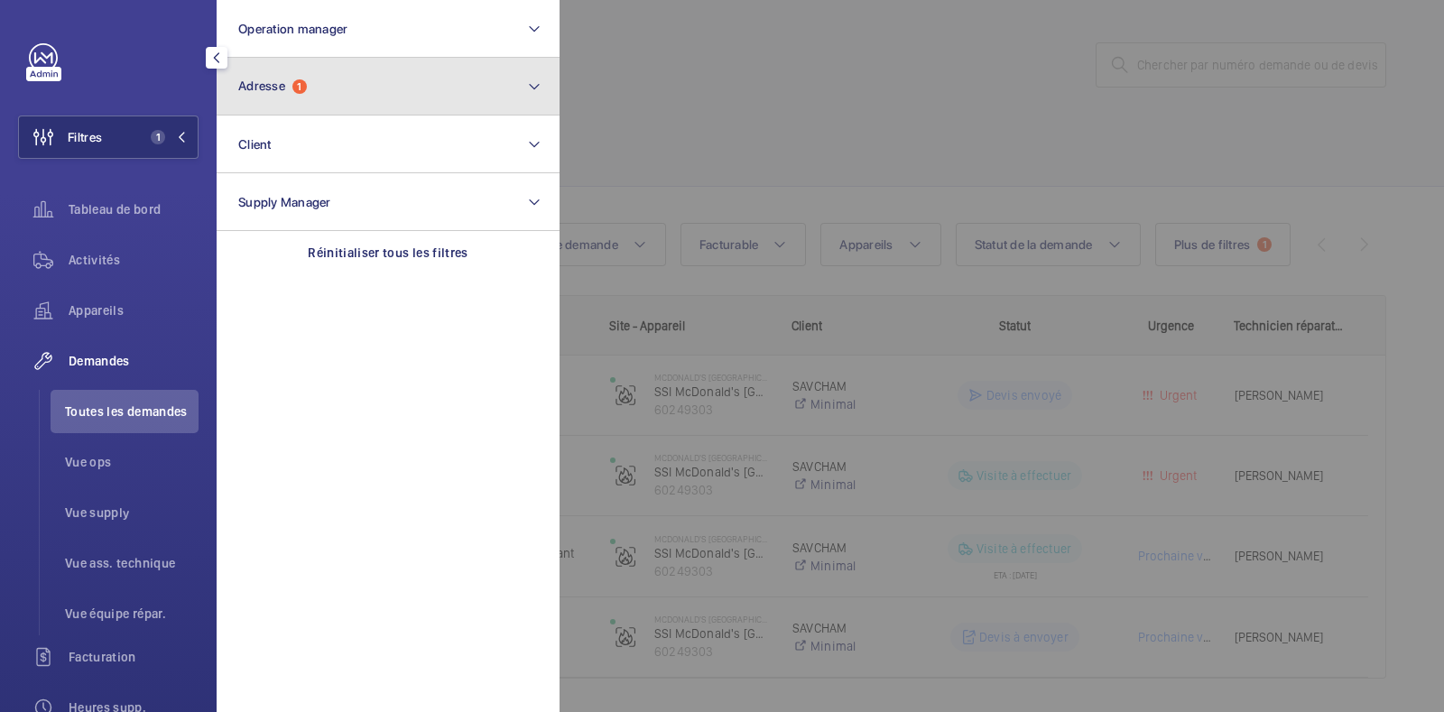
click at [307, 92] on span "Adresse 1" at bounding box center [272, 86] width 69 height 15
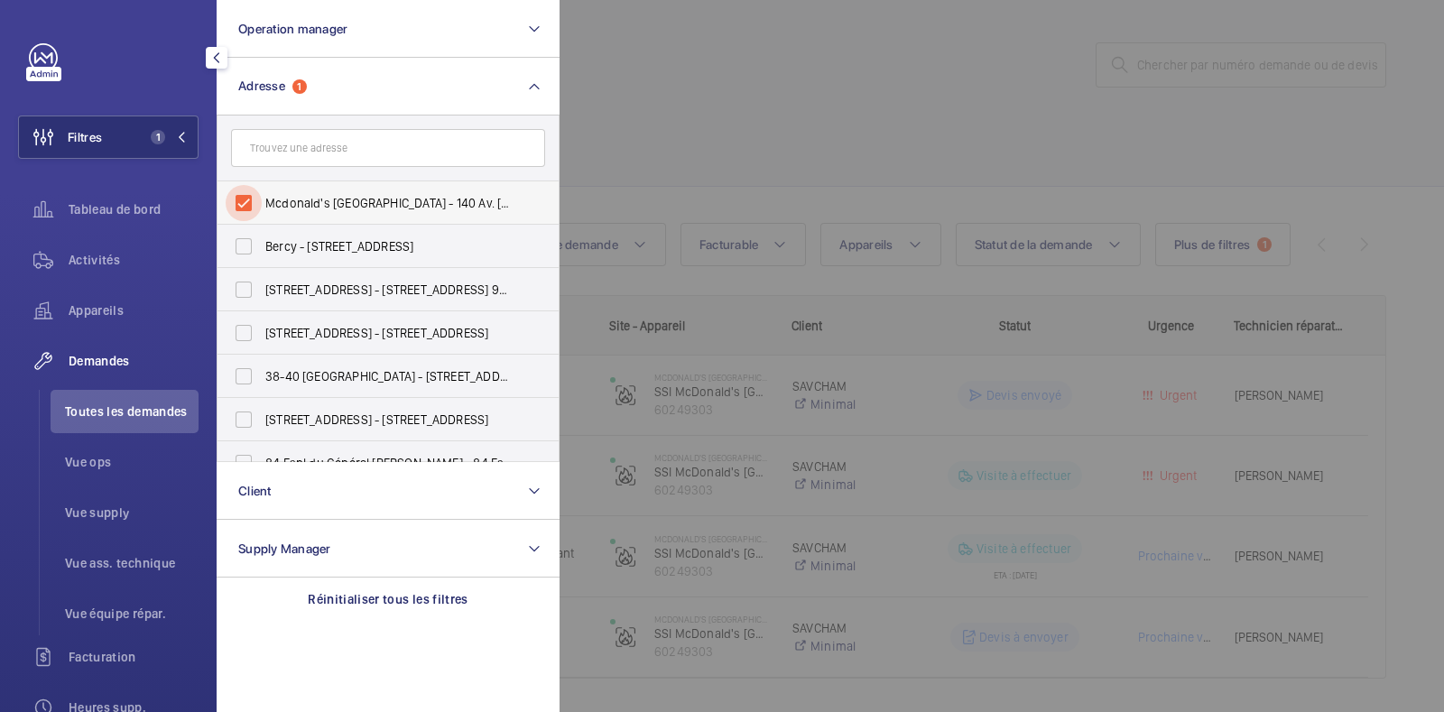
click at [239, 200] on input "Mcdonald's Champs Elysées - 140 Av. des Champs-Élysées, PARIS 75008" at bounding box center [244, 203] width 36 height 36
checkbox input "false"
click at [105, 413] on span "Toutes les demandes" at bounding box center [132, 412] width 134 height 18
click at [894, 97] on div at bounding box center [1282, 356] width 1444 height 712
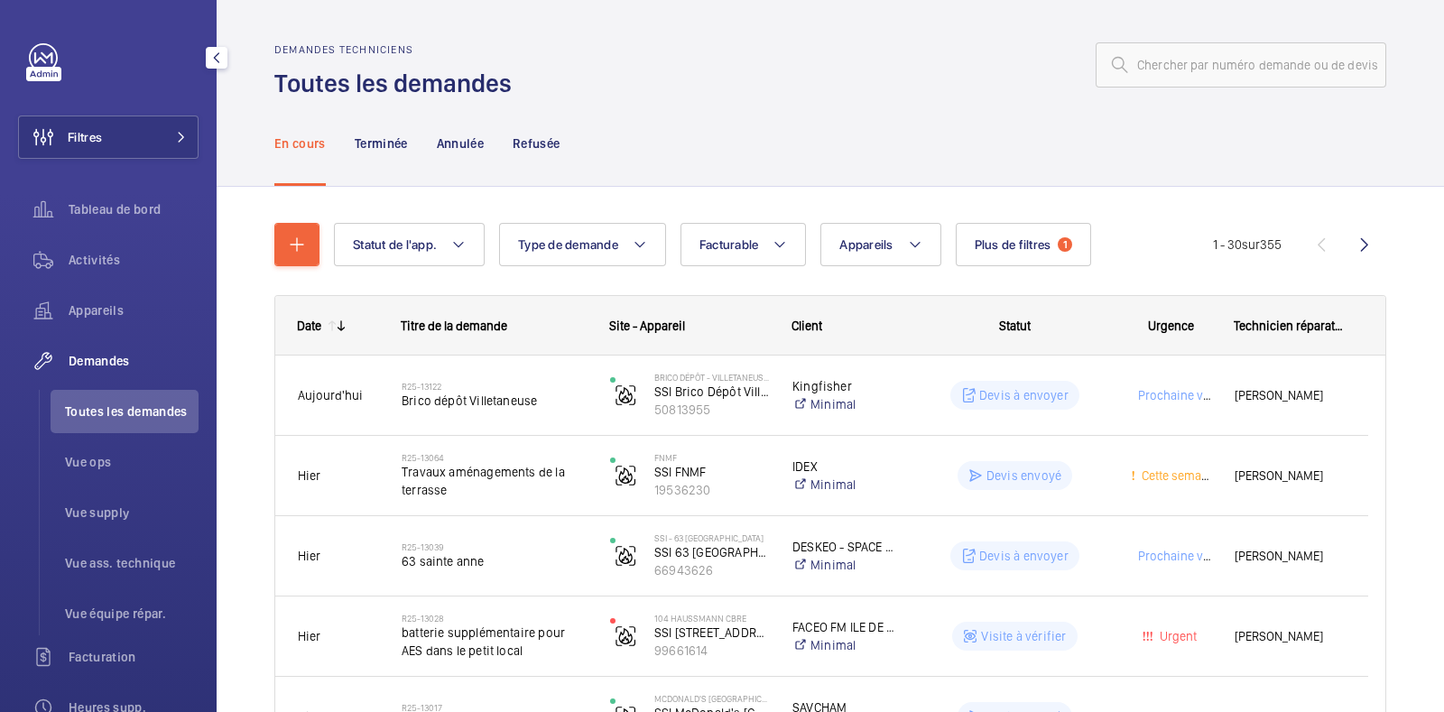
click at [781, 87] on div "Demandes techniciens Toutes les demandes" at bounding box center [830, 71] width 1112 height 57
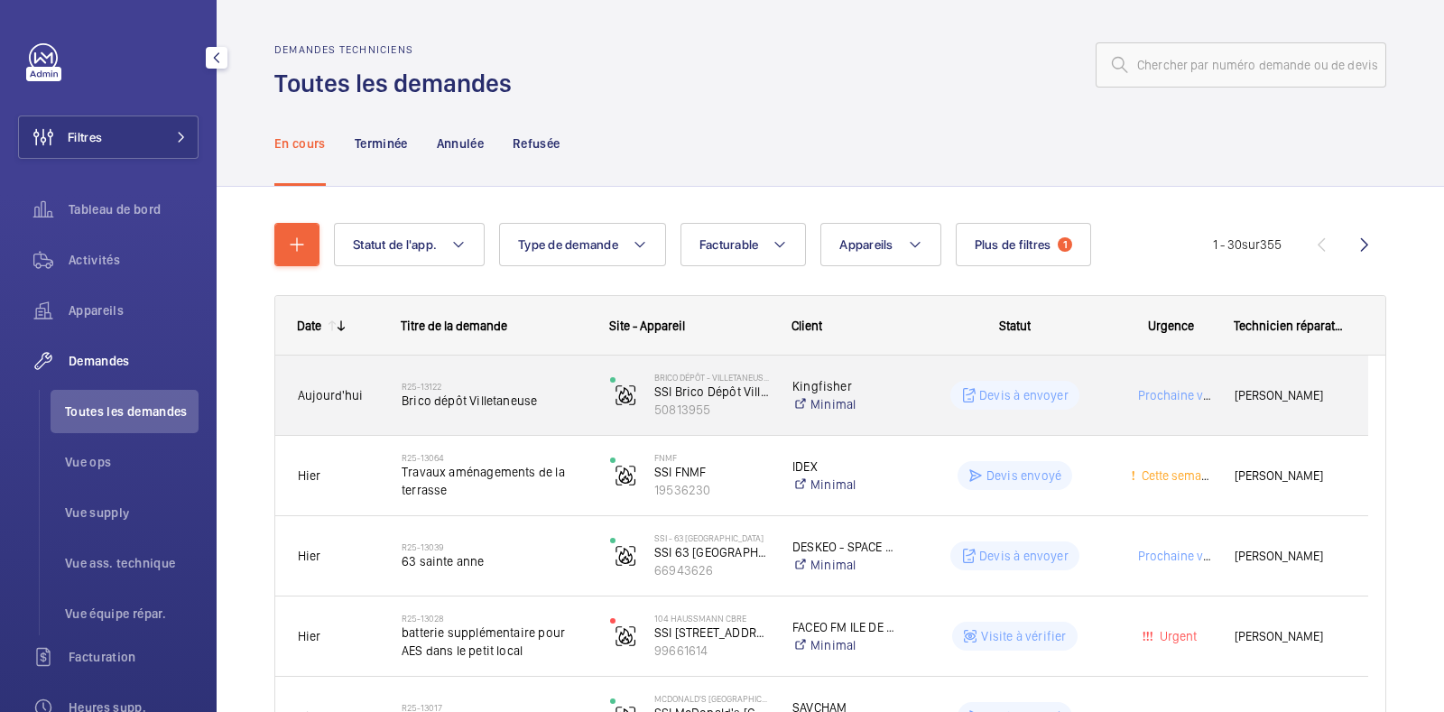
click at [1090, 414] on div "Devis à envoyer" at bounding box center [1004, 395] width 207 height 65
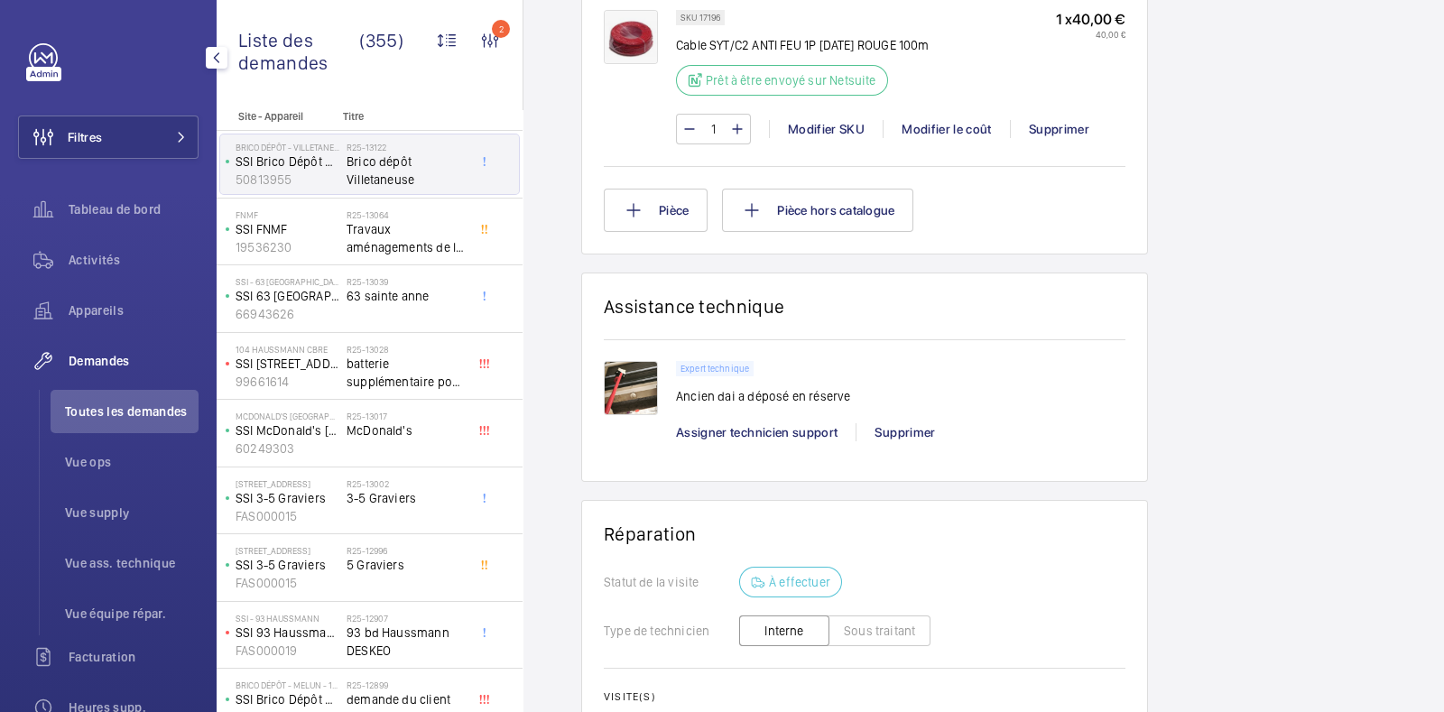
scroll to position [1615, 0]
click at [632, 363] on img at bounding box center [631, 390] width 54 height 54
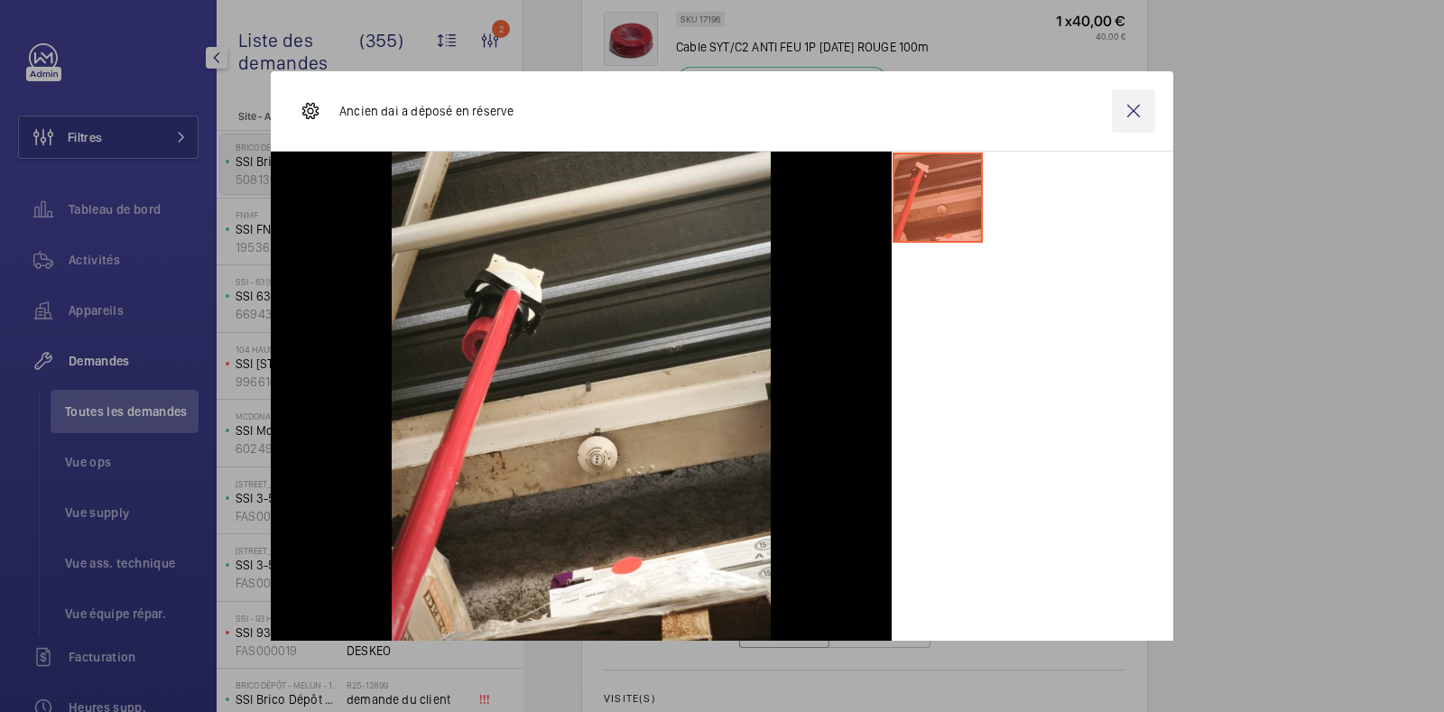
click at [1128, 111] on wm-front-icon-button at bounding box center [1133, 110] width 43 height 43
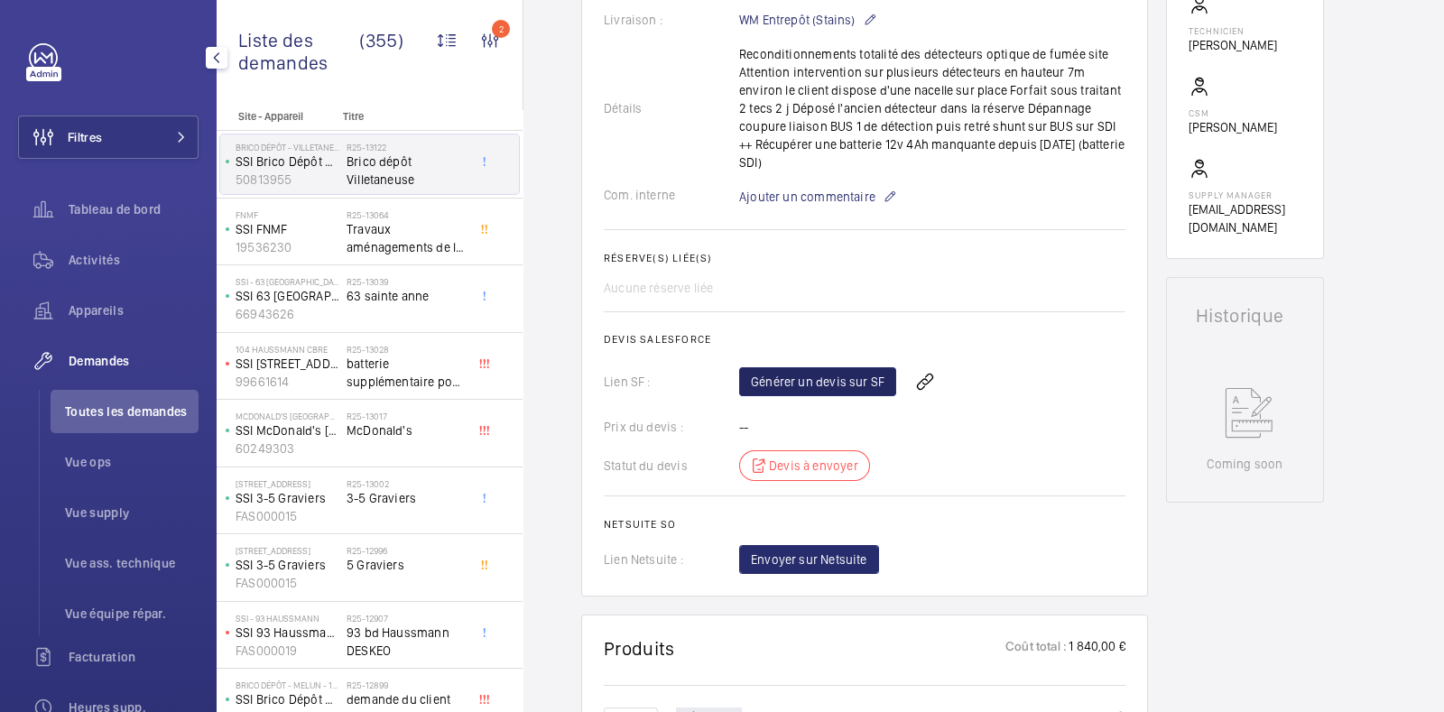
scroll to position [615, 0]
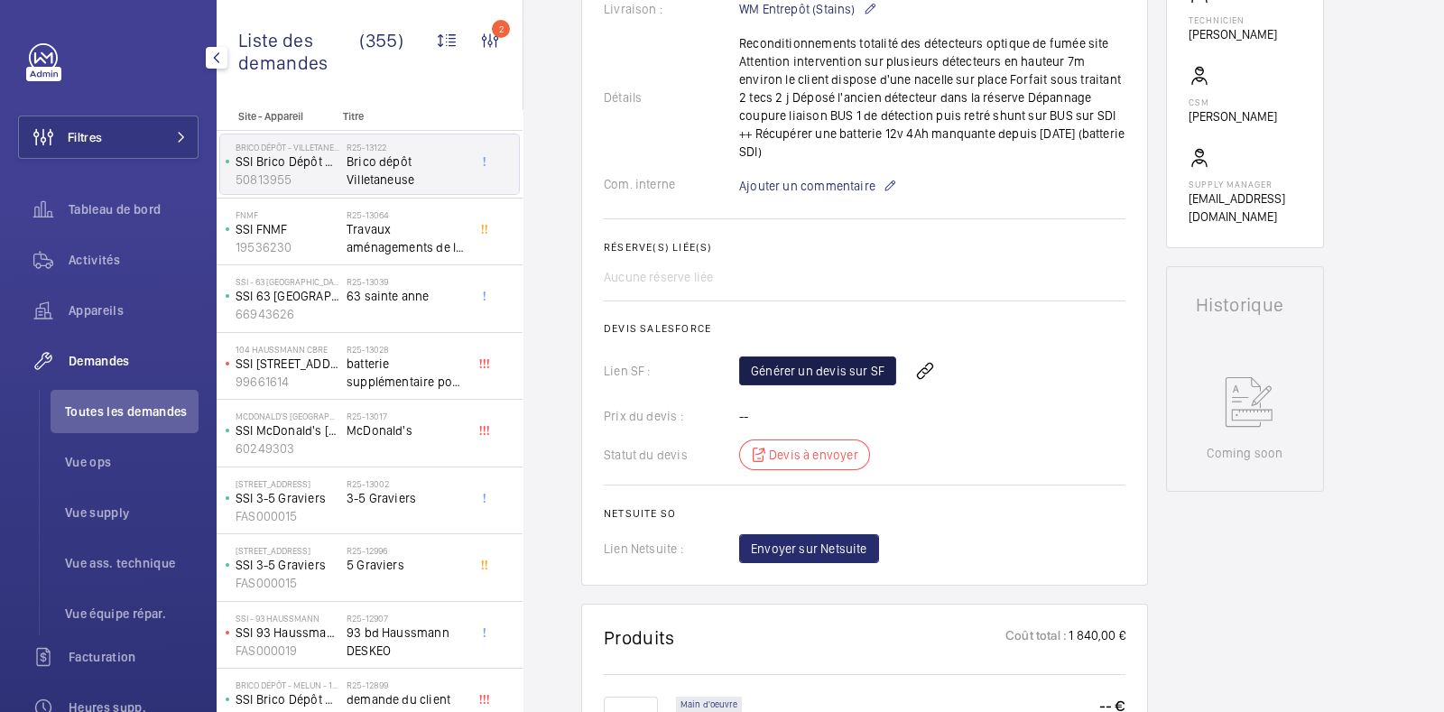
click at [835, 357] on link "Générer un devis sur SF" at bounding box center [817, 371] width 157 height 29
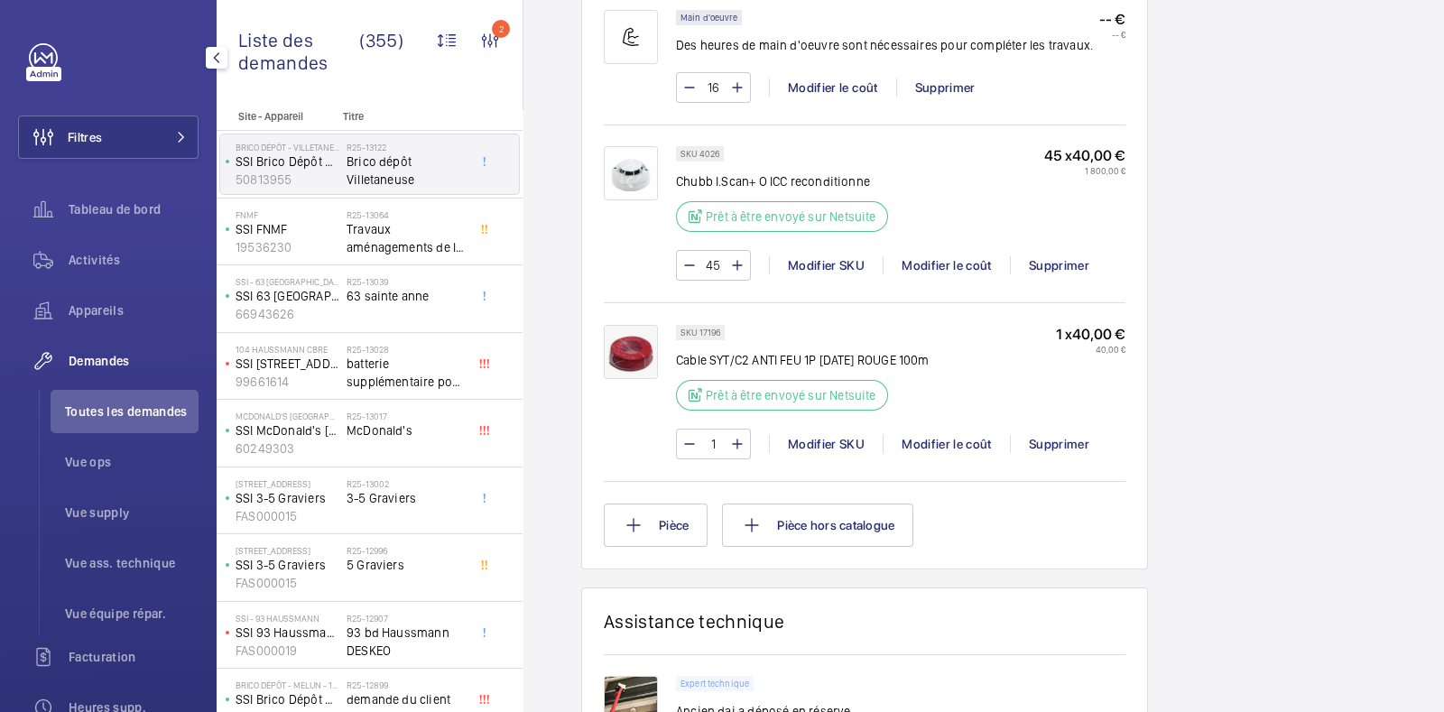
scroll to position [1303, 0]
click at [956, 255] on div "Modifier le coût" at bounding box center [946, 264] width 127 height 18
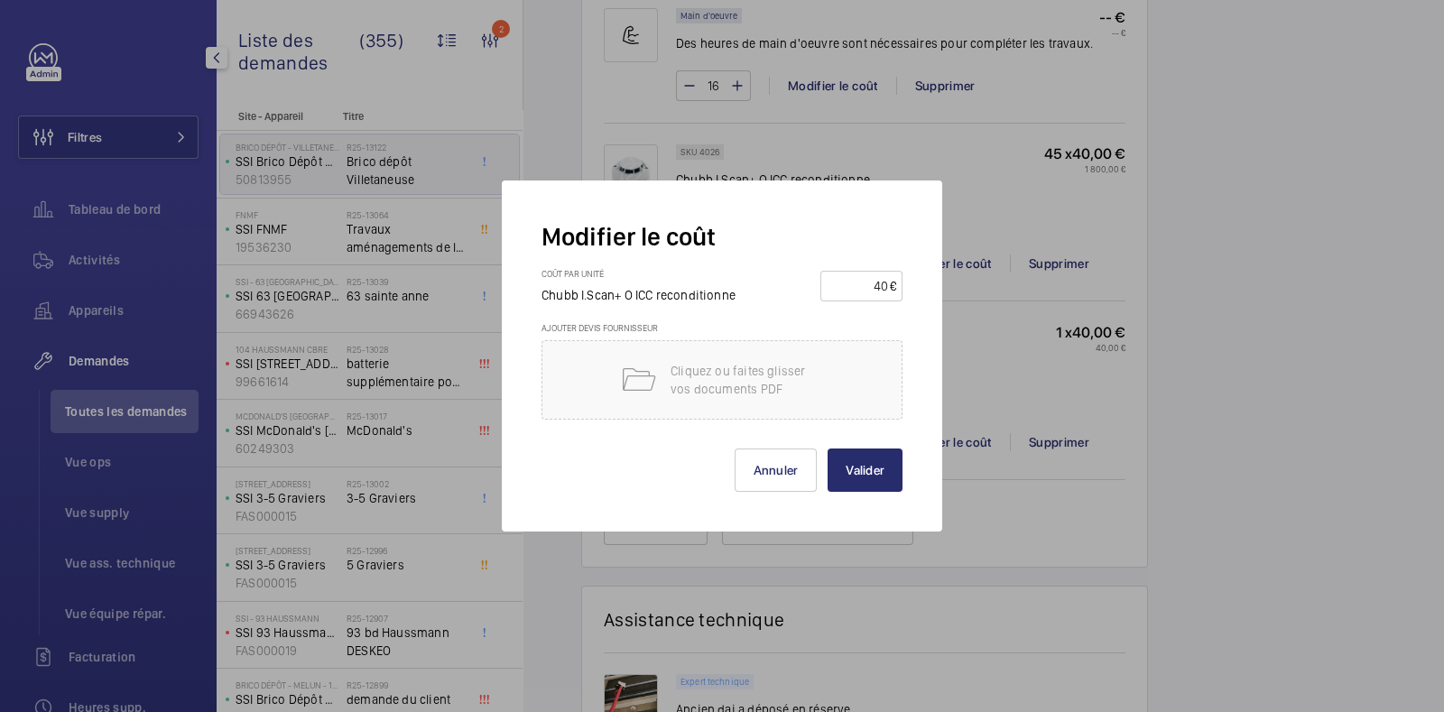
click at [872, 283] on input "40" at bounding box center [858, 286] width 63 height 29
click at [776, 475] on button "Annuler" at bounding box center [776, 470] width 83 height 43
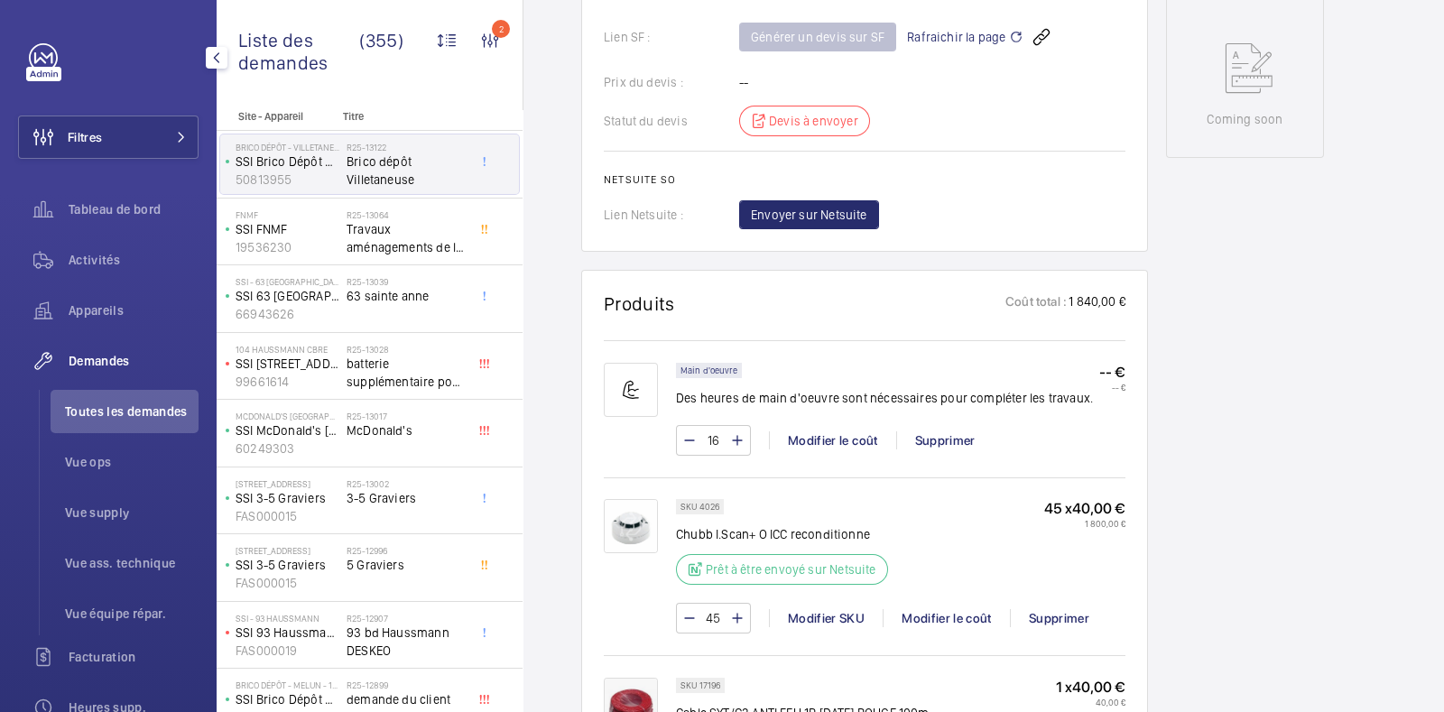
scroll to position [925, 0]
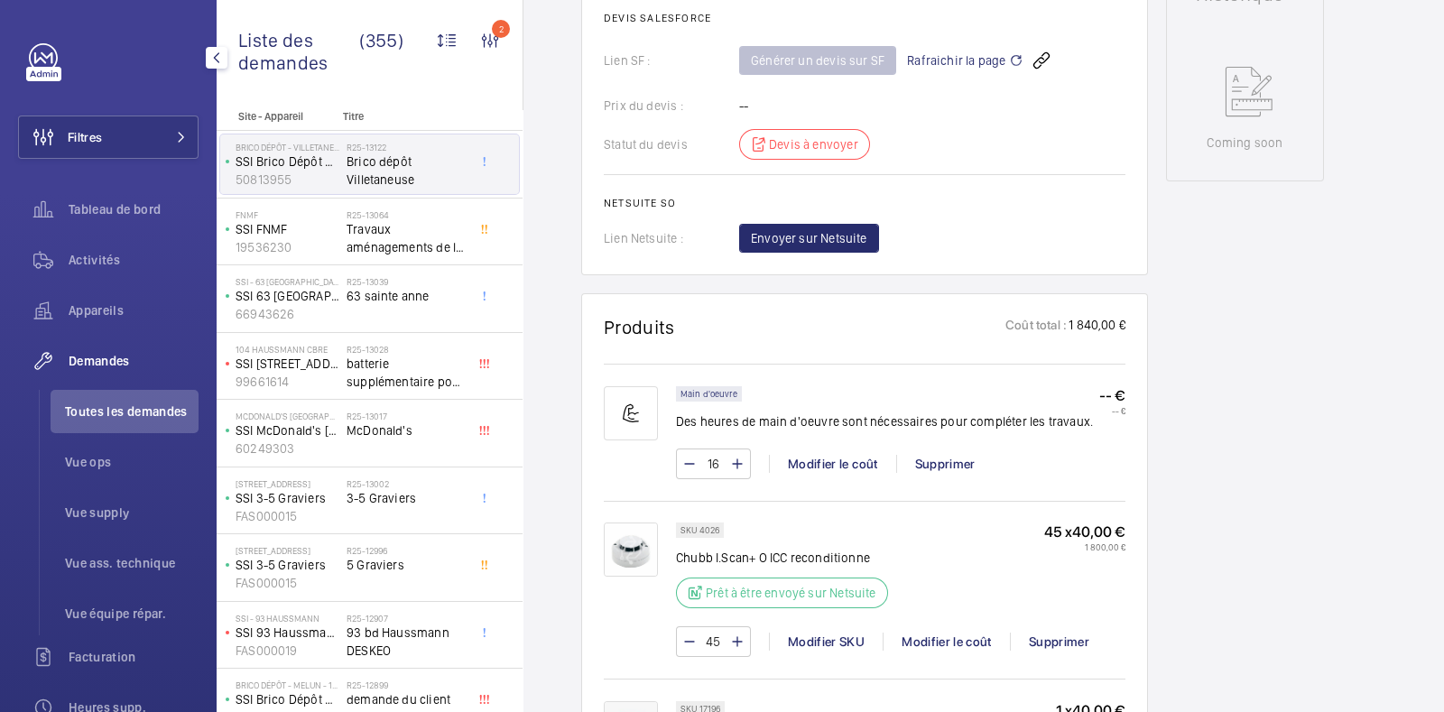
drag, startPoint x: 975, startPoint y: 455, endPoint x: 867, endPoint y: 311, distance: 180.5
click at [867, 316] on wm-front-card-header "Produits Coût total : 1 840,00 €" at bounding box center [865, 338] width 522 height 44
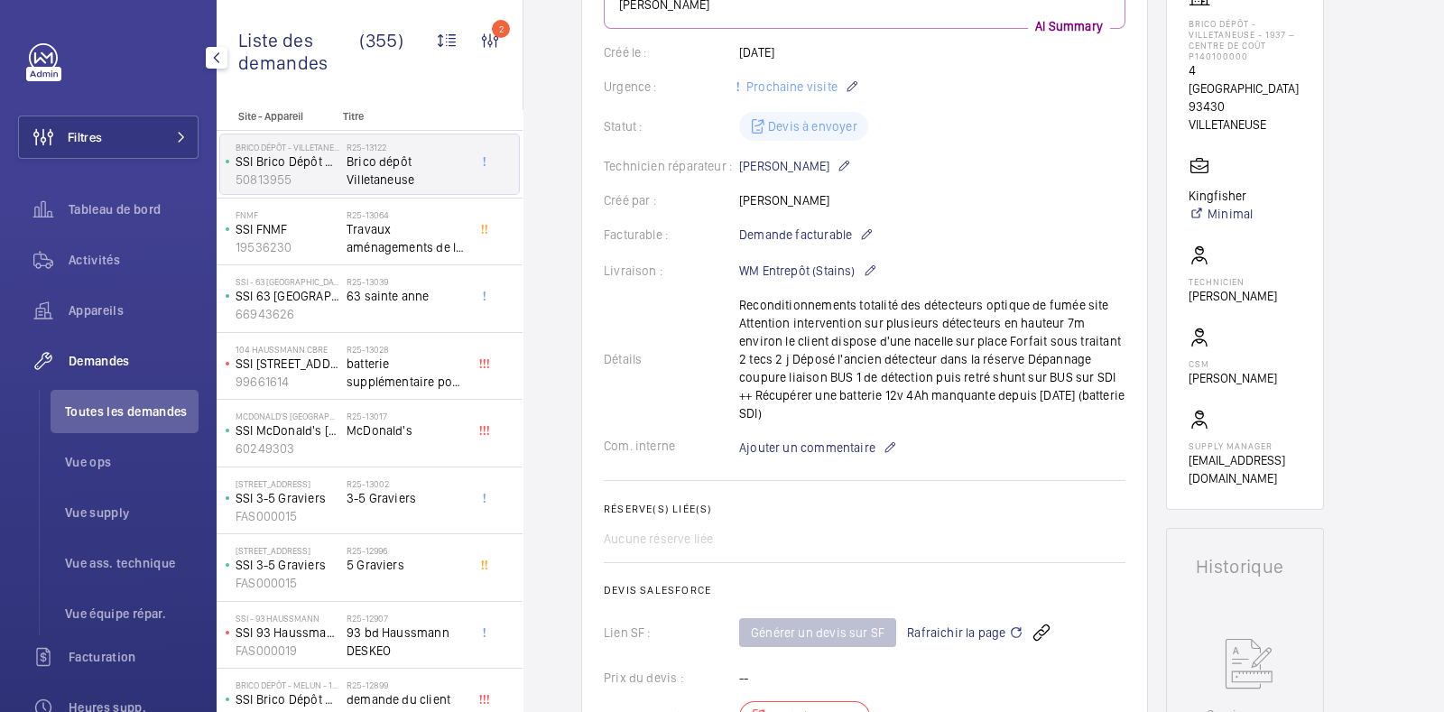
scroll to position [351, 0]
drag, startPoint x: 975, startPoint y: 357, endPoint x: 773, endPoint y: 380, distance: 203.5
click at [773, 380] on div "Détails Reconditionnements totalité des détecteurs optique de fumée site Attent…" at bounding box center [865, 361] width 522 height 126
copy p "Dépannage coupure liaison BUS 1"
click at [1062, 532] on div "Aucune réserve liée" at bounding box center [865, 541] width 522 height 18
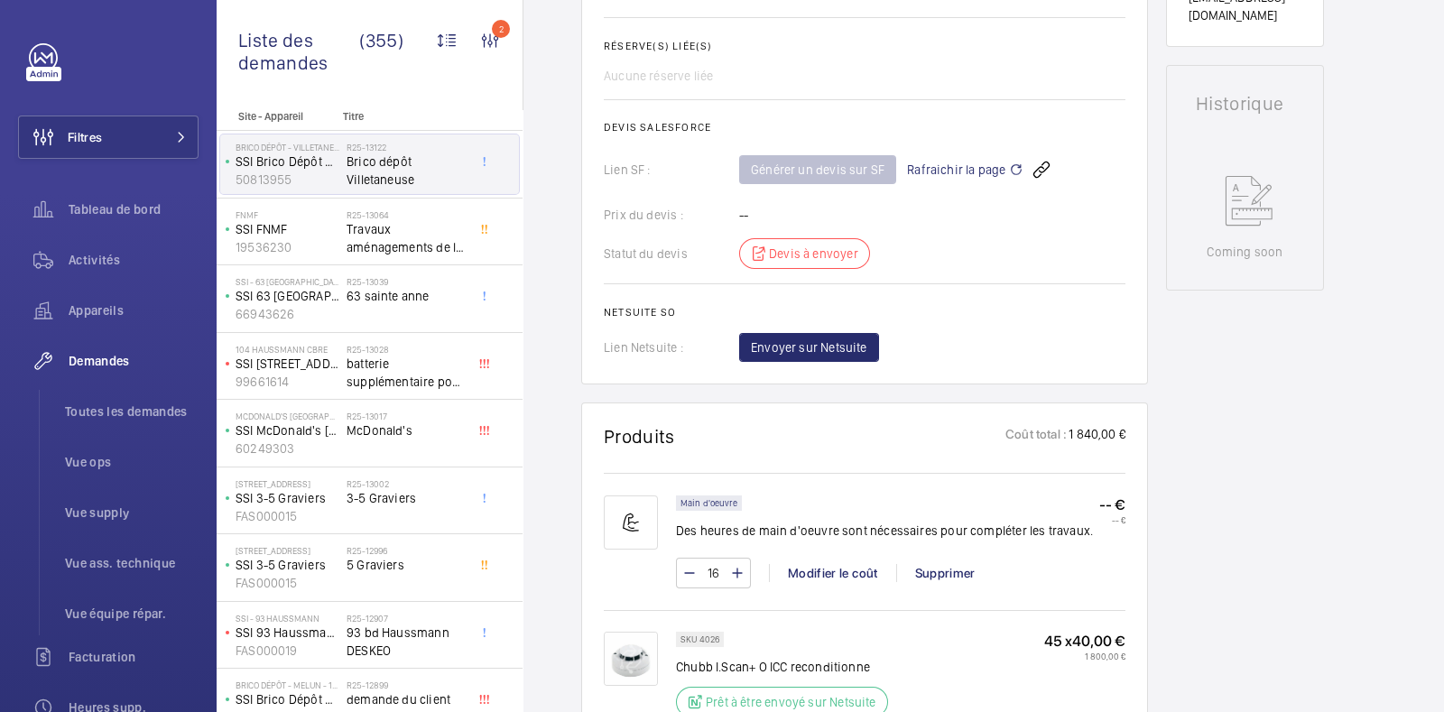
scroll to position [852, 0]
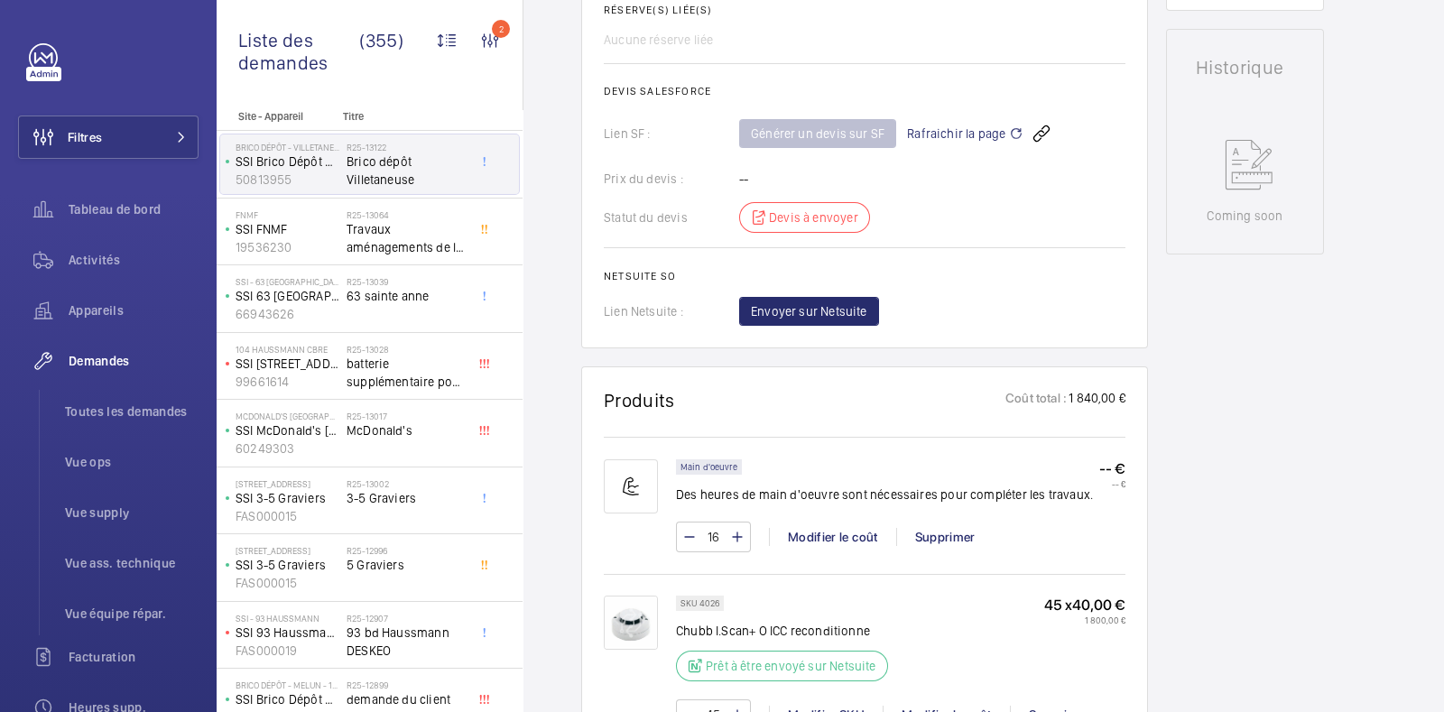
drag, startPoint x: 1062, startPoint y: 512, endPoint x: 872, endPoint y: 427, distance: 208.5
click at [872, 437] on div "Main d'oeuvre Des heures de main d'oeuvre sont nécessaires pour compléter les t…" at bounding box center [865, 504] width 522 height 134
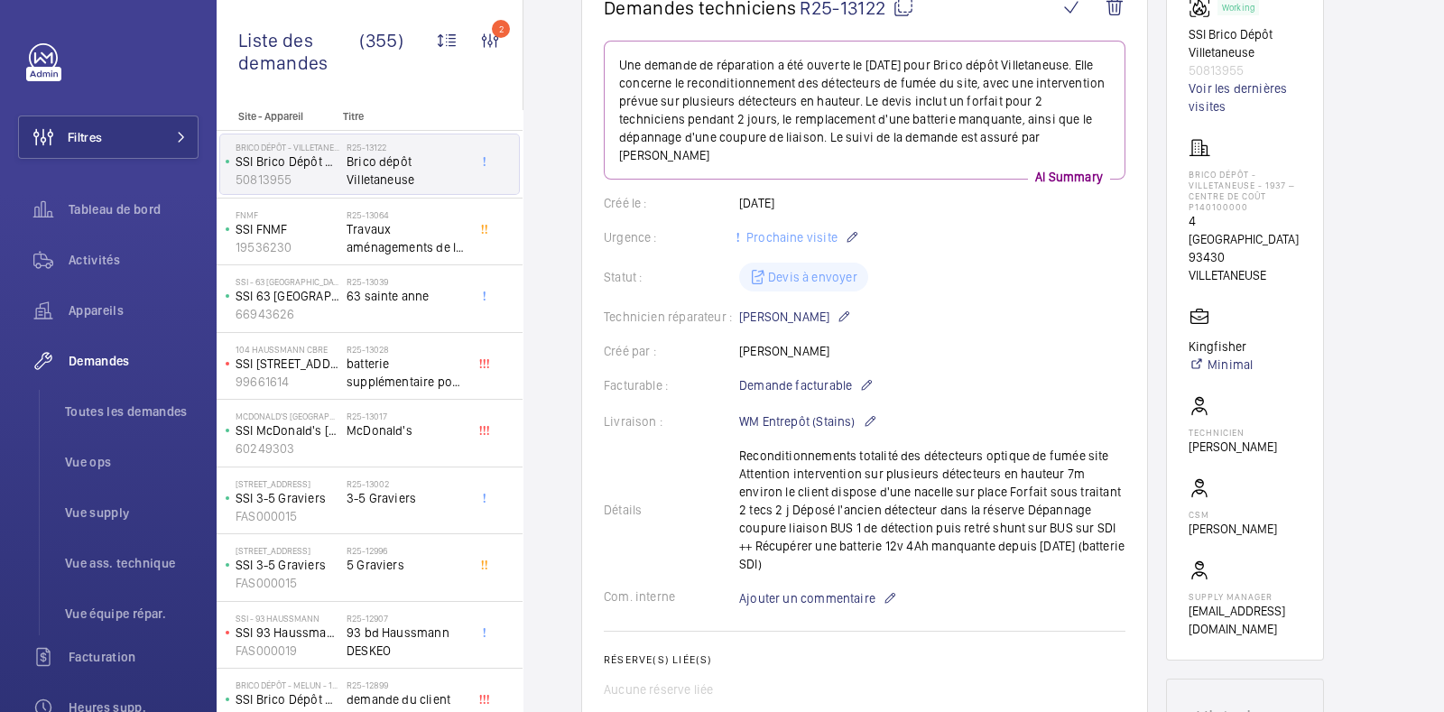
scroll to position [199, 0]
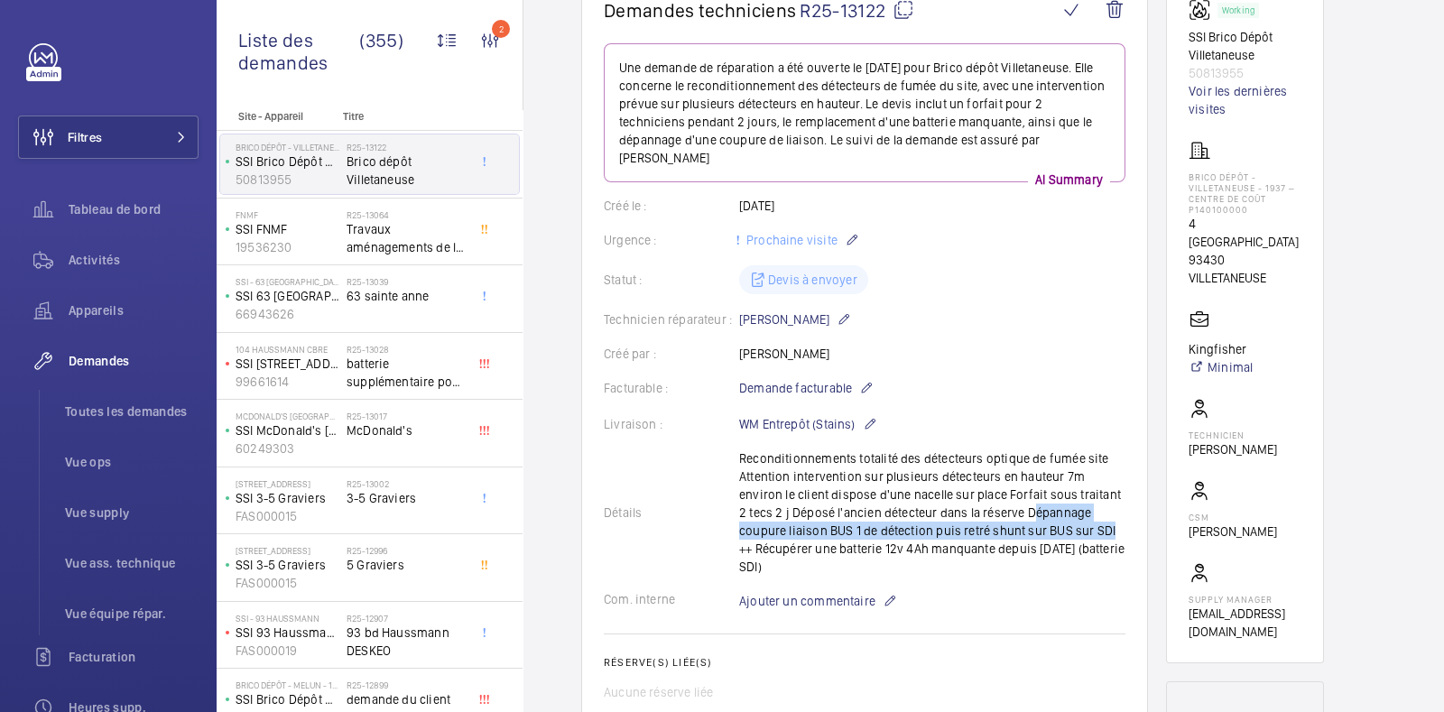
drag, startPoint x: 974, startPoint y: 510, endPoint x: 1017, endPoint y: 532, distance: 48.4
click at [1017, 532] on div "Détails Reconditionnements totalité des détecteurs optique de fumée site Attent…" at bounding box center [865, 513] width 522 height 126
copy p "Dépannage coupure liaison BUS 1 de détection puis retré shunt sur BUS sur SD"
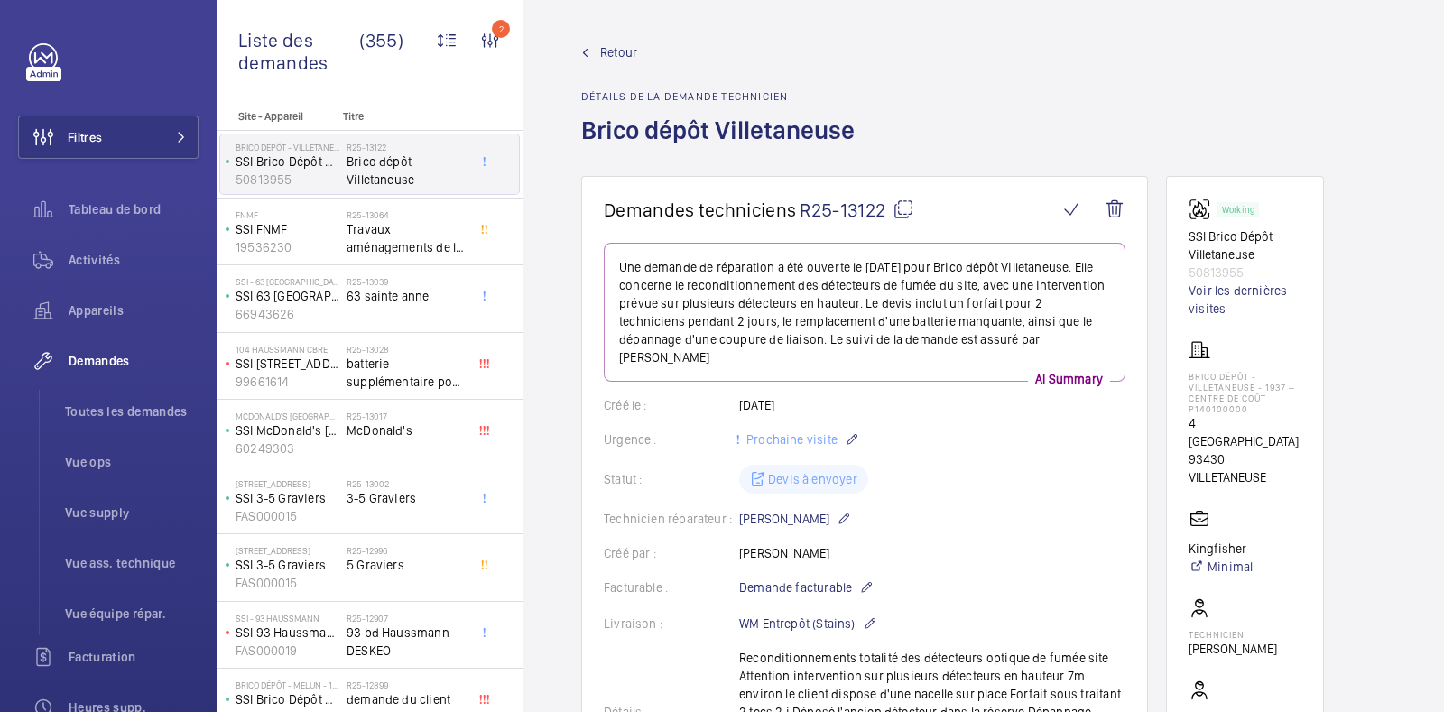
click at [622, 51] on span "Retour" at bounding box center [618, 52] width 37 height 18
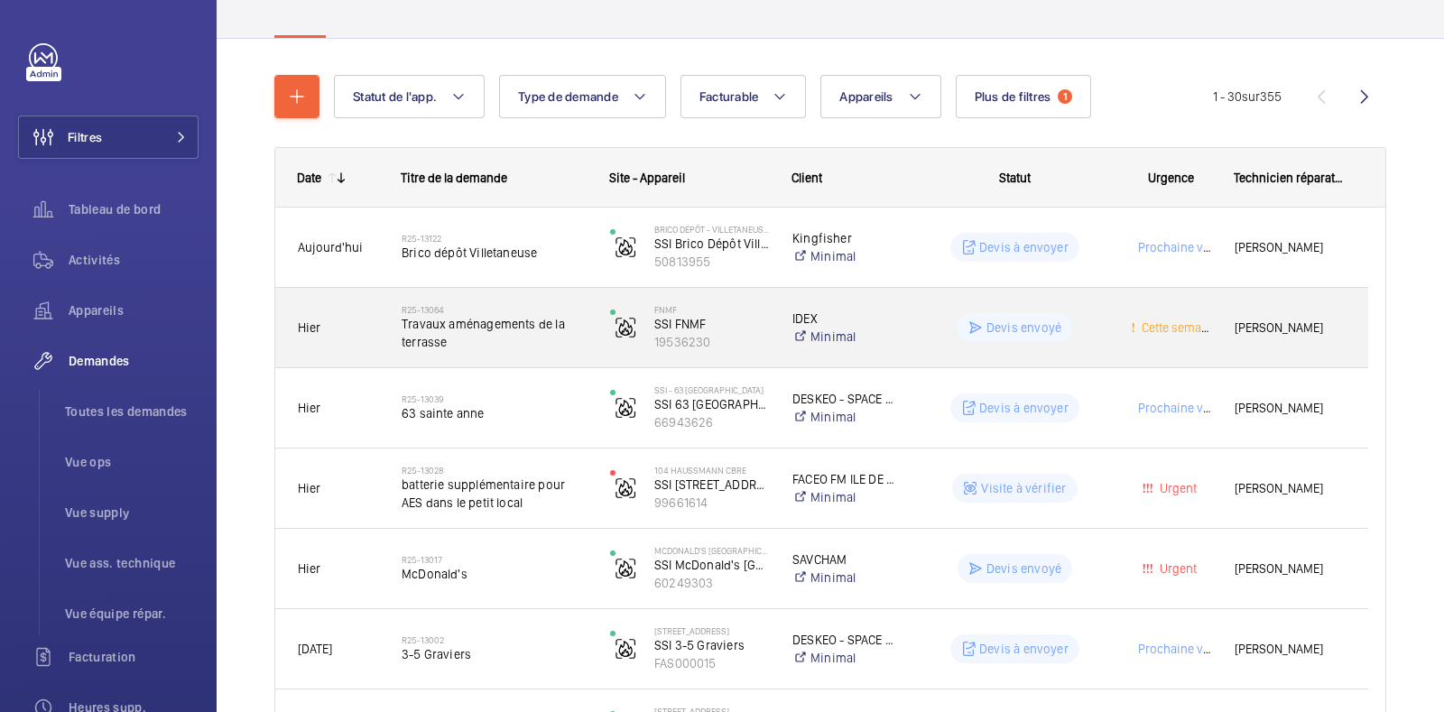
scroll to position [153, 0]
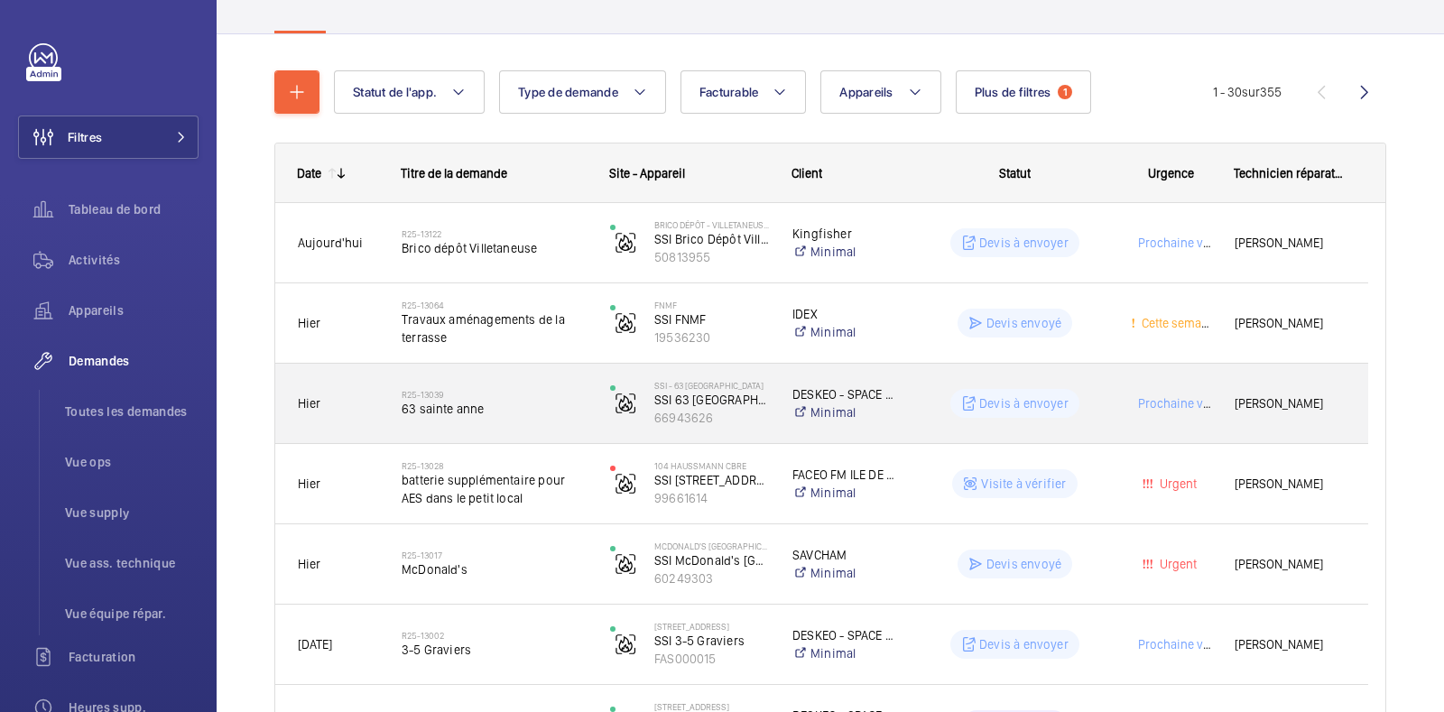
click at [1087, 383] on div "Devis à envoyer" at bounding box center [1004, 403] width 207 height 65
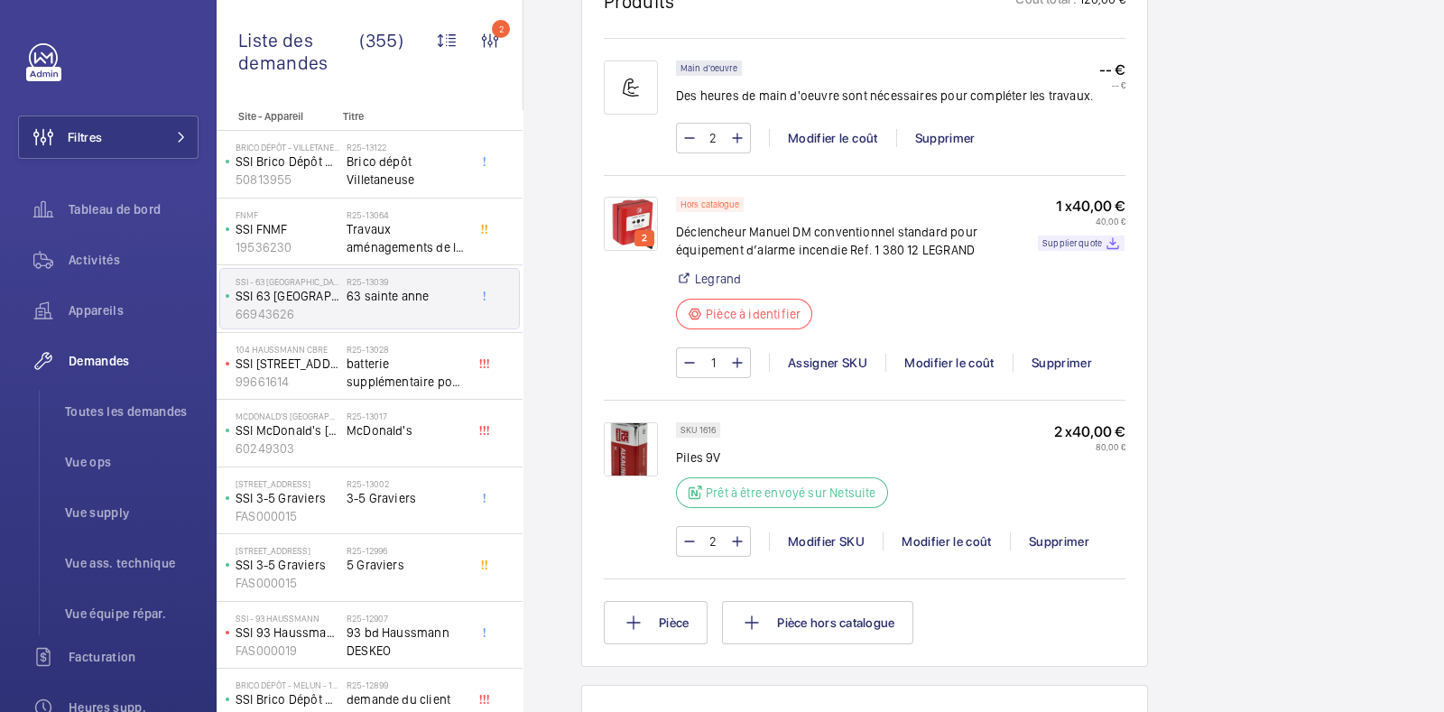
scroll to position [1162, 0]
click at [638, 221] on img at bounding box center [631, 223] width 54 height 54
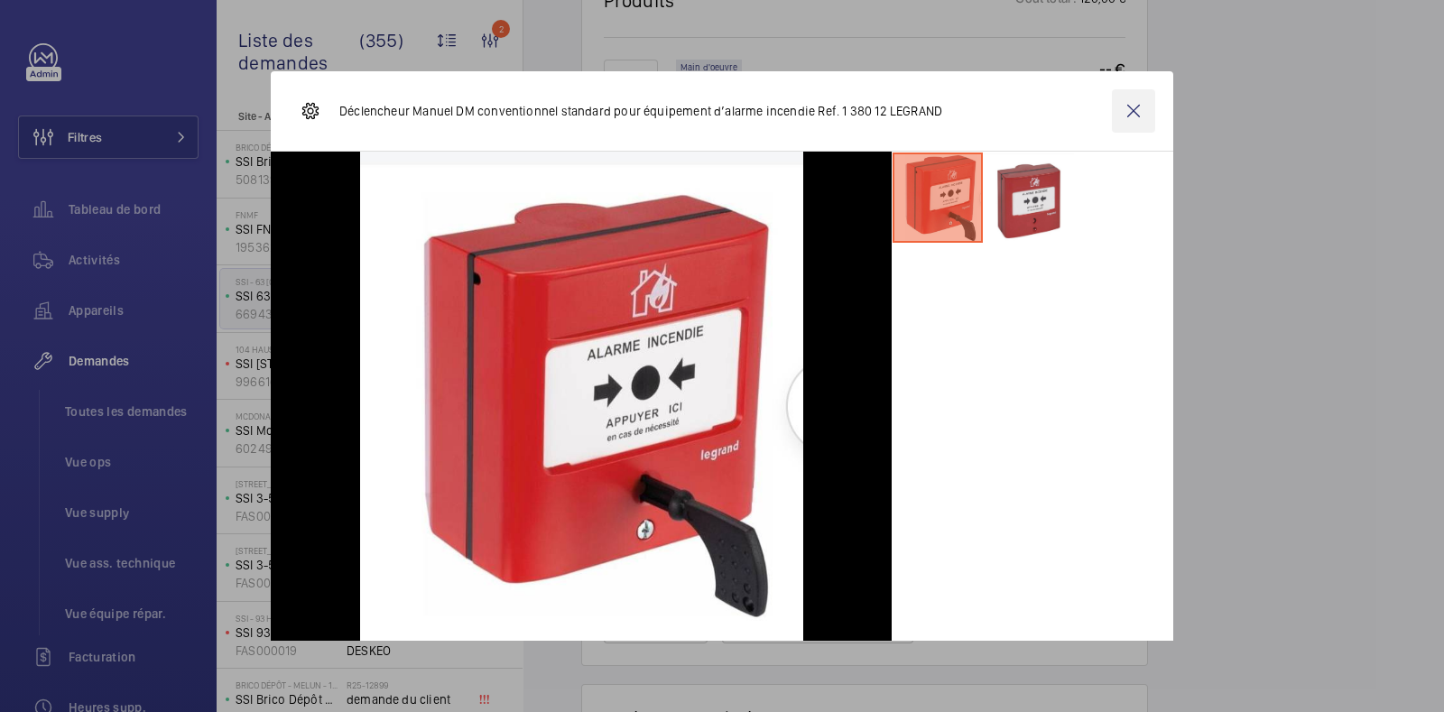
click at [1118, 108] on wm-front-icon-button at bounding box center [1133, 110] width 43 height 43
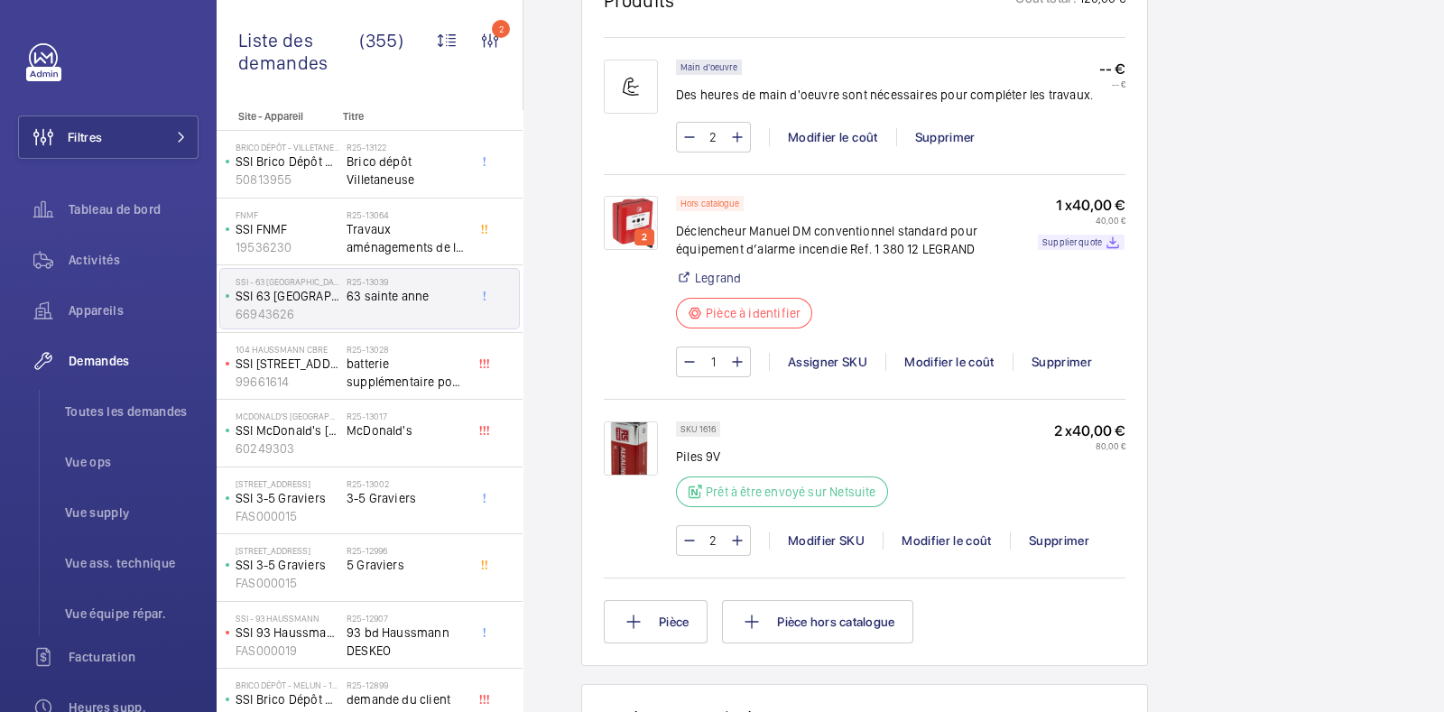
click at [643, 446] on img at bounding box center [631, 449] width 54 height 54
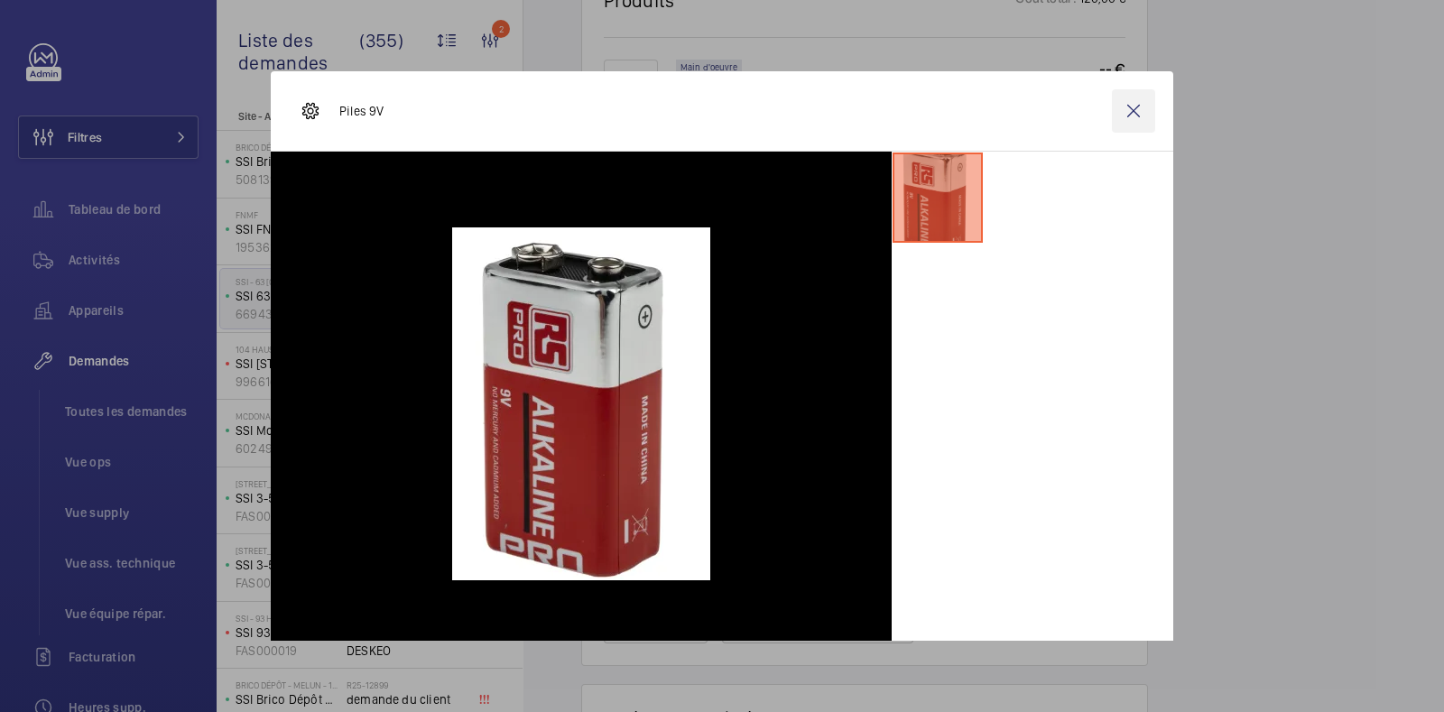
click at [1119, 108] on wm-front-icon-button at bounding box center [1133, 110] width 43 height 43
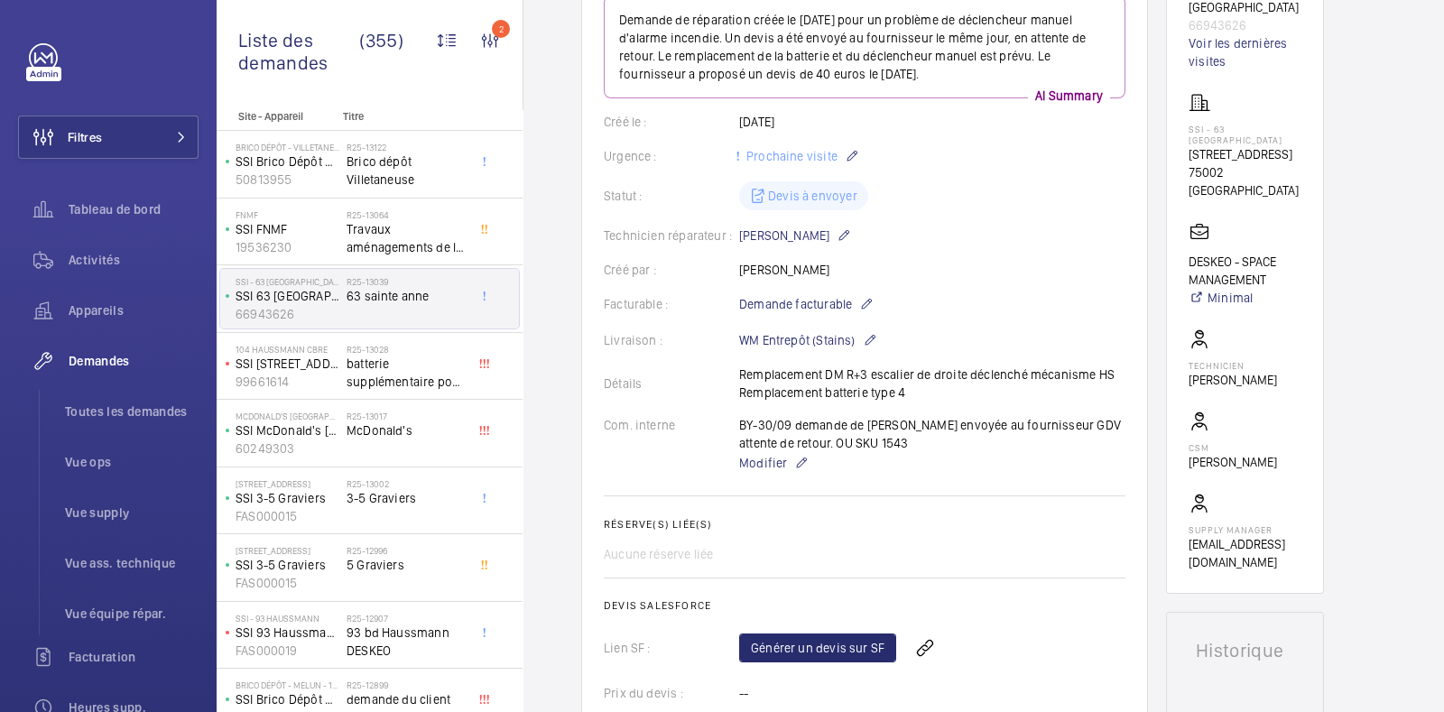
scroll to position [148, 0]
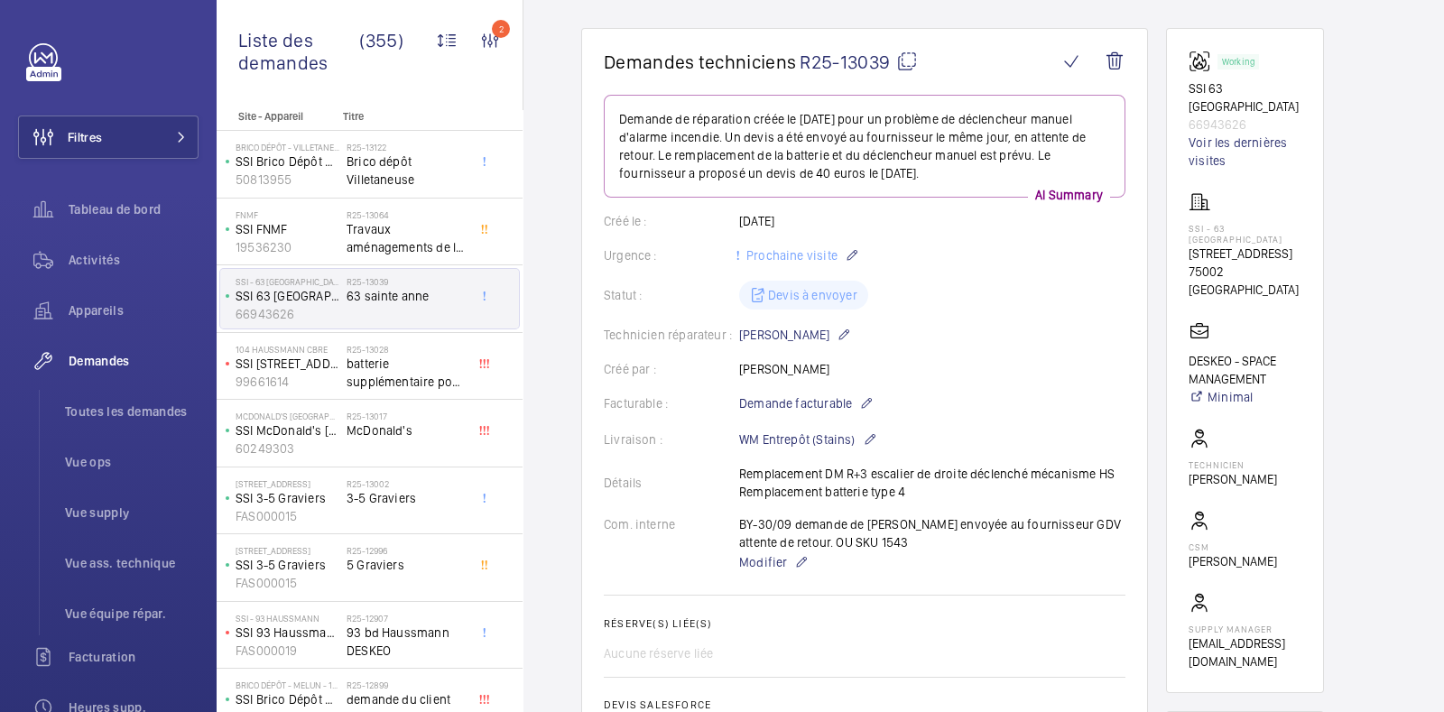
click at [903, 51] on mat-icon at bounding box center [907, 62] width 22 height 22
click at [784, 664] on mat-snack-bar-container "Copié !" at bounding box center [722, 640] width 139 height 130
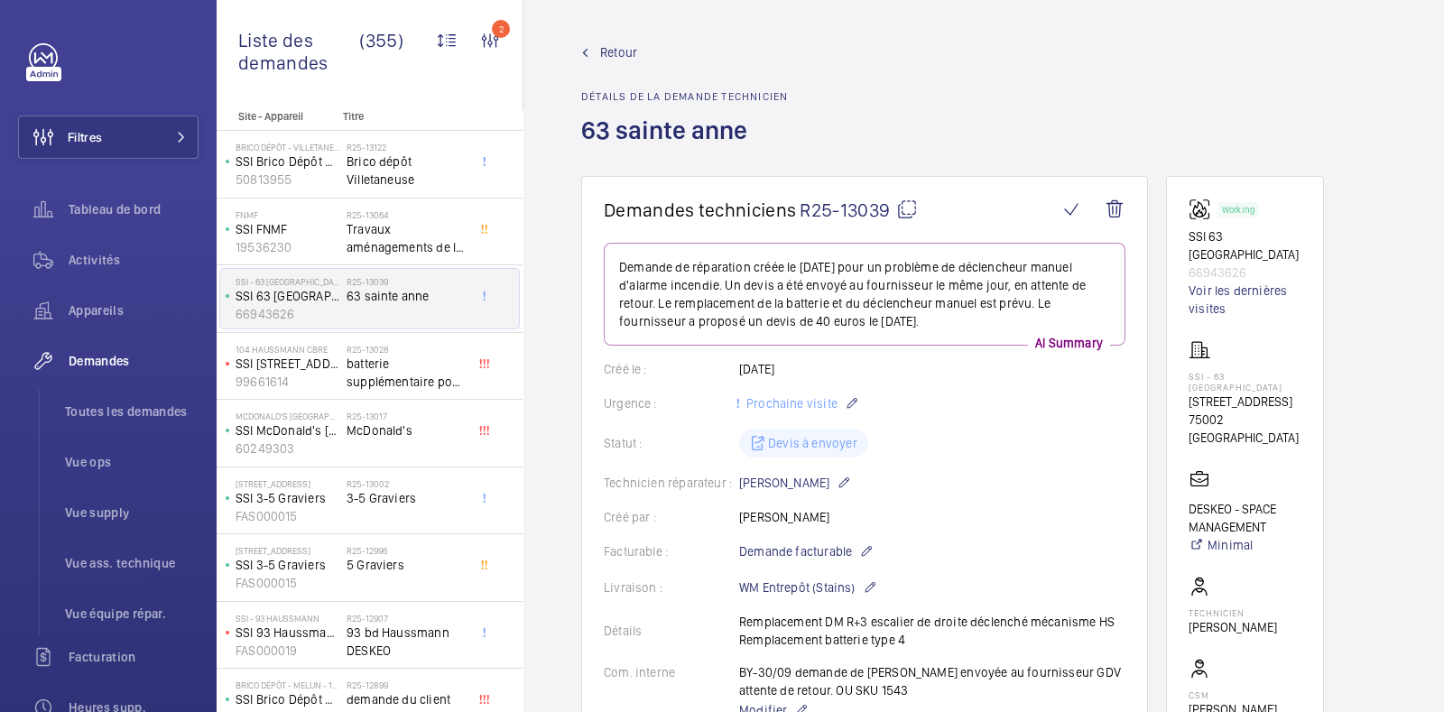
click at [616, 60] on span "Retour" at bounding box center [618, 52] width 37 height 18
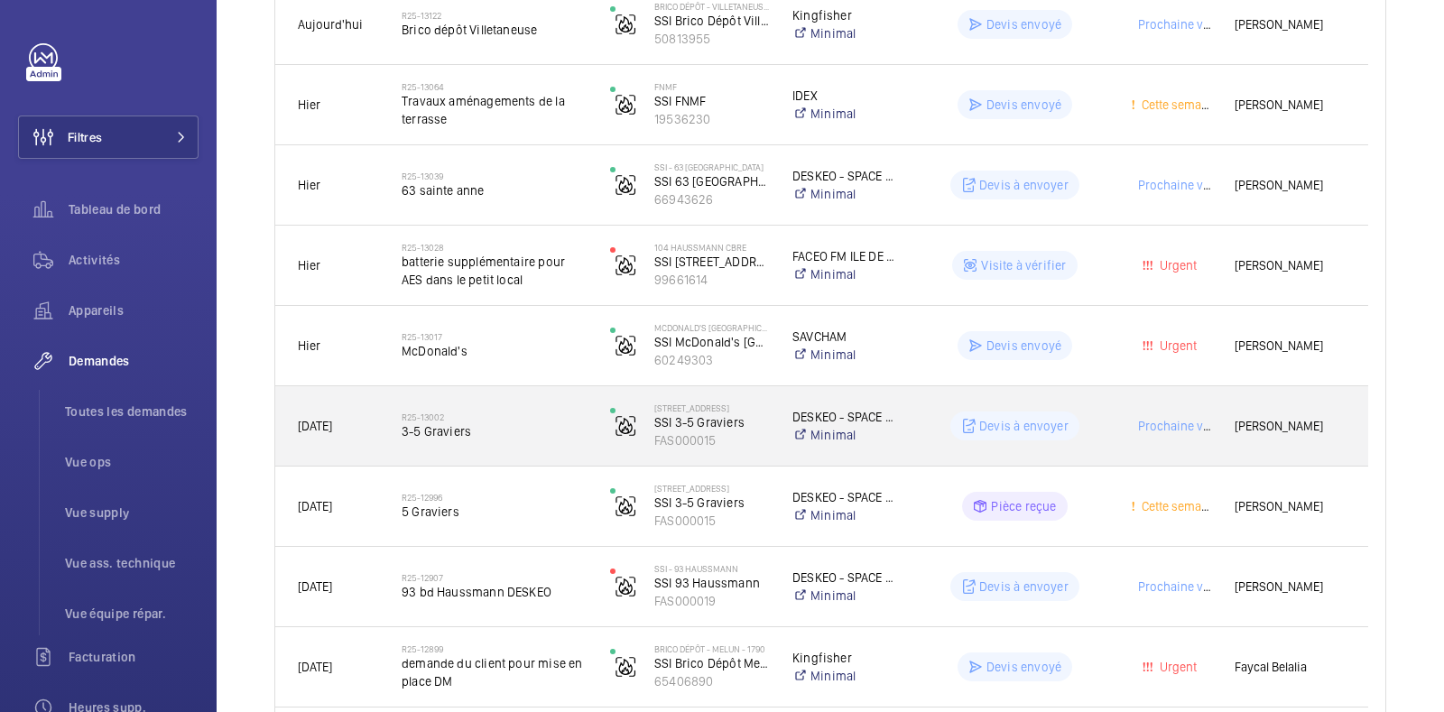
scroll to position [372, 0]
click at [1082, 400] on div "Devis à envoyer" at bounding box center [1004, 425] width 207 height 65
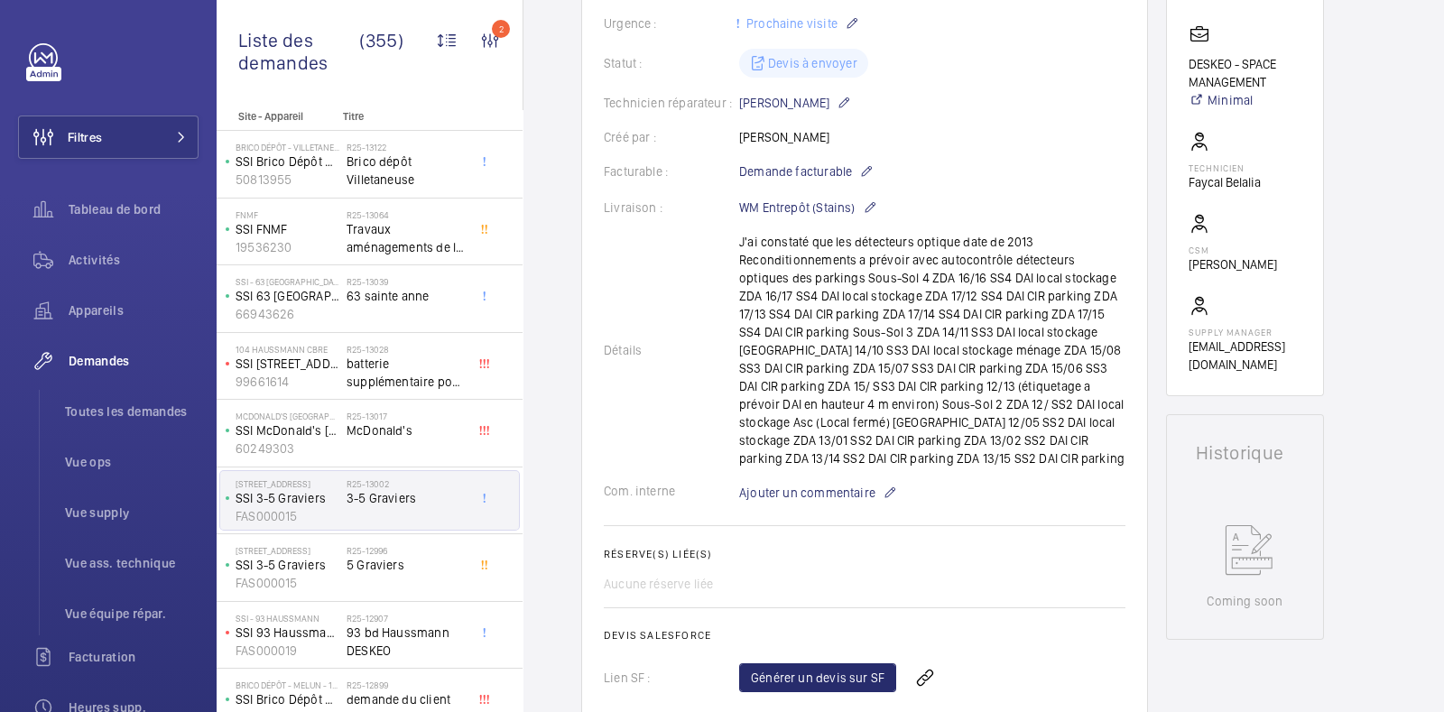
scroll to position [385, 0]
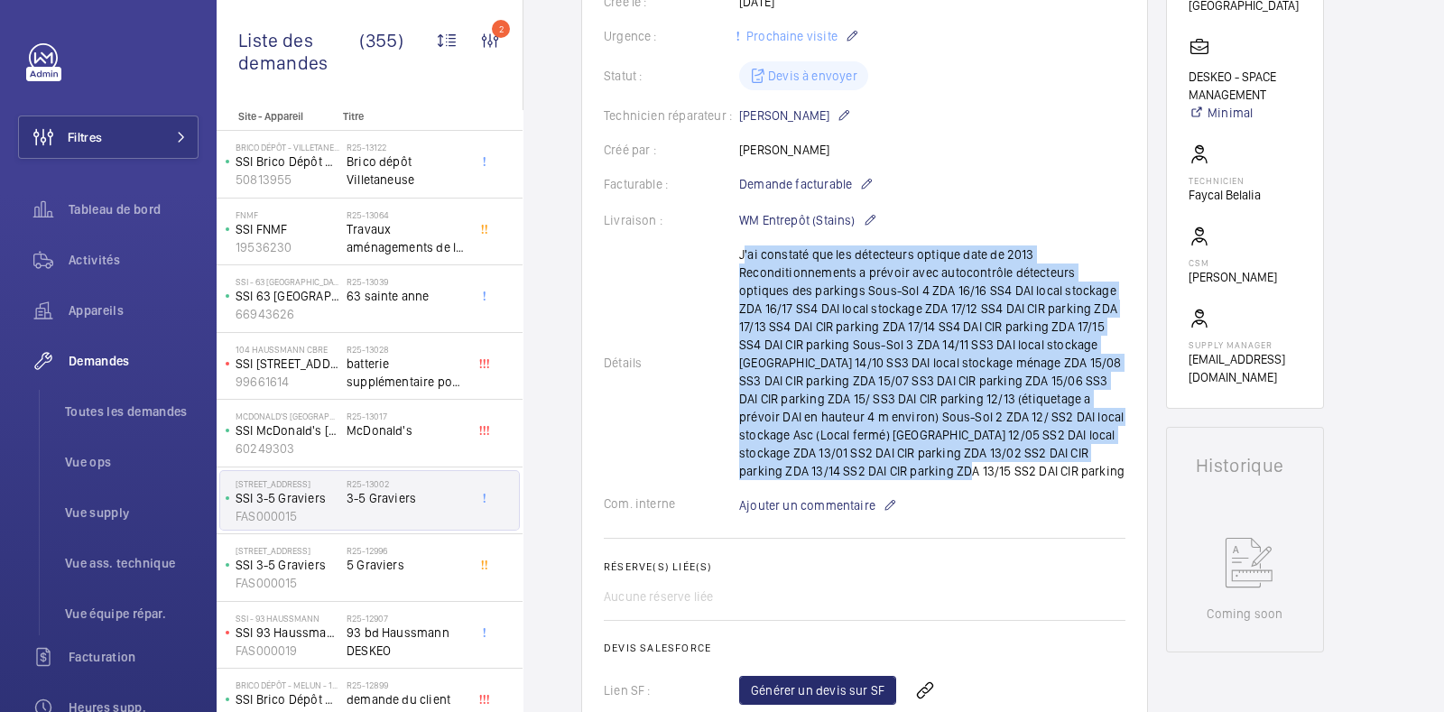
drag, startPoint x: 729, startPoint y: 247, endPoint x: 1016, endPoint y: 470, distance: 362.8
click at [1016, 470] on div "Détails J'ai constaté que les détecteurs optique date de 2013 Reconditionnement…" at bounding box center [865, 363] width 522 height 235
copy p "J'ai constaté que les détecteurs optique date de 2013 Reconditionnements a prév…"
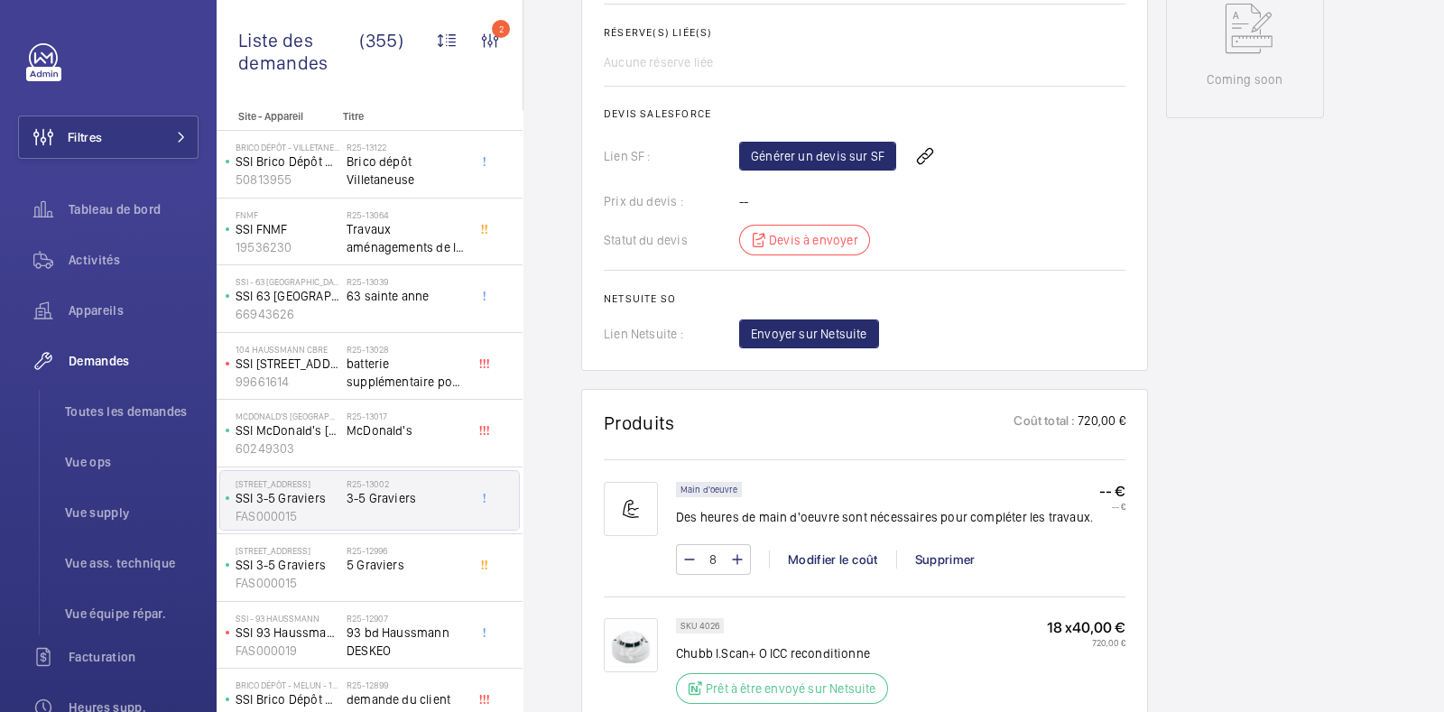
scroll to position [934, 0]
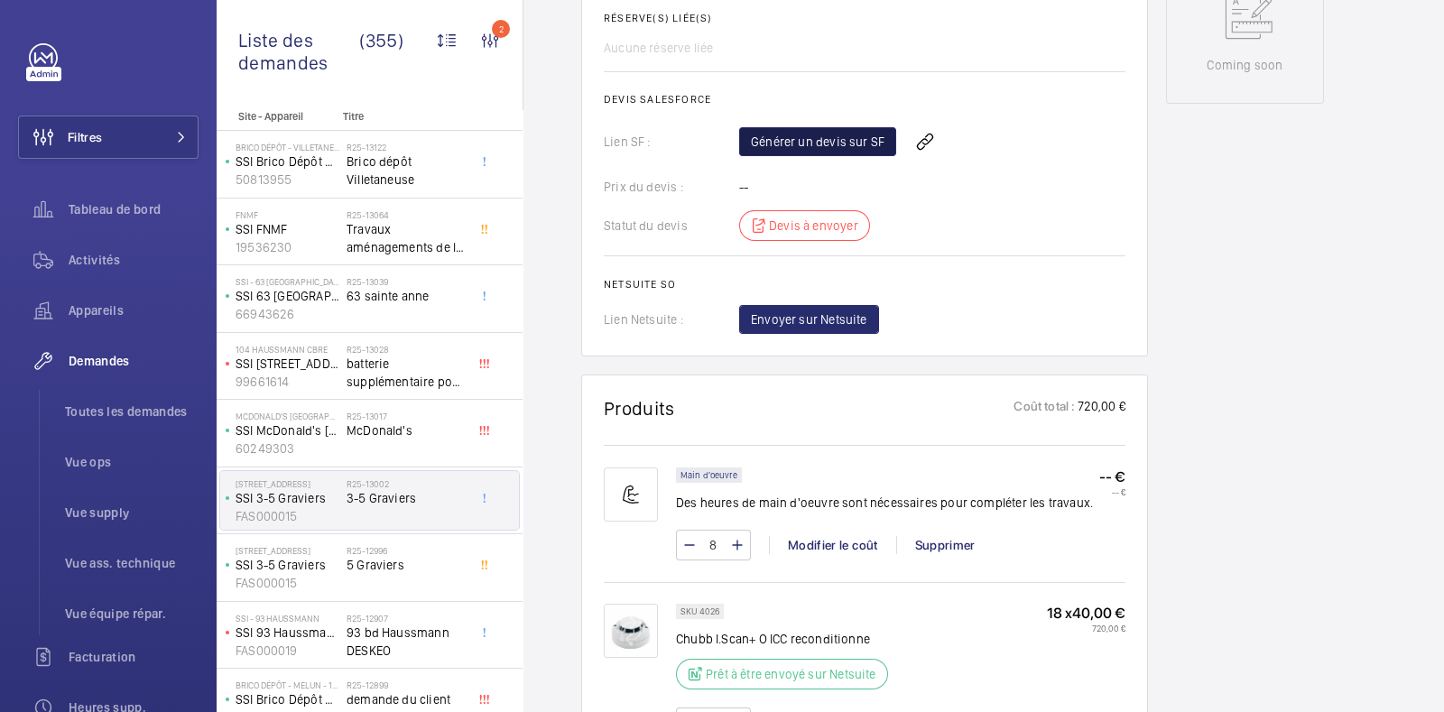
click at [845, 135] on link "Générer un devis sur SF" at bounding box center [817, 141] width 157 height 29
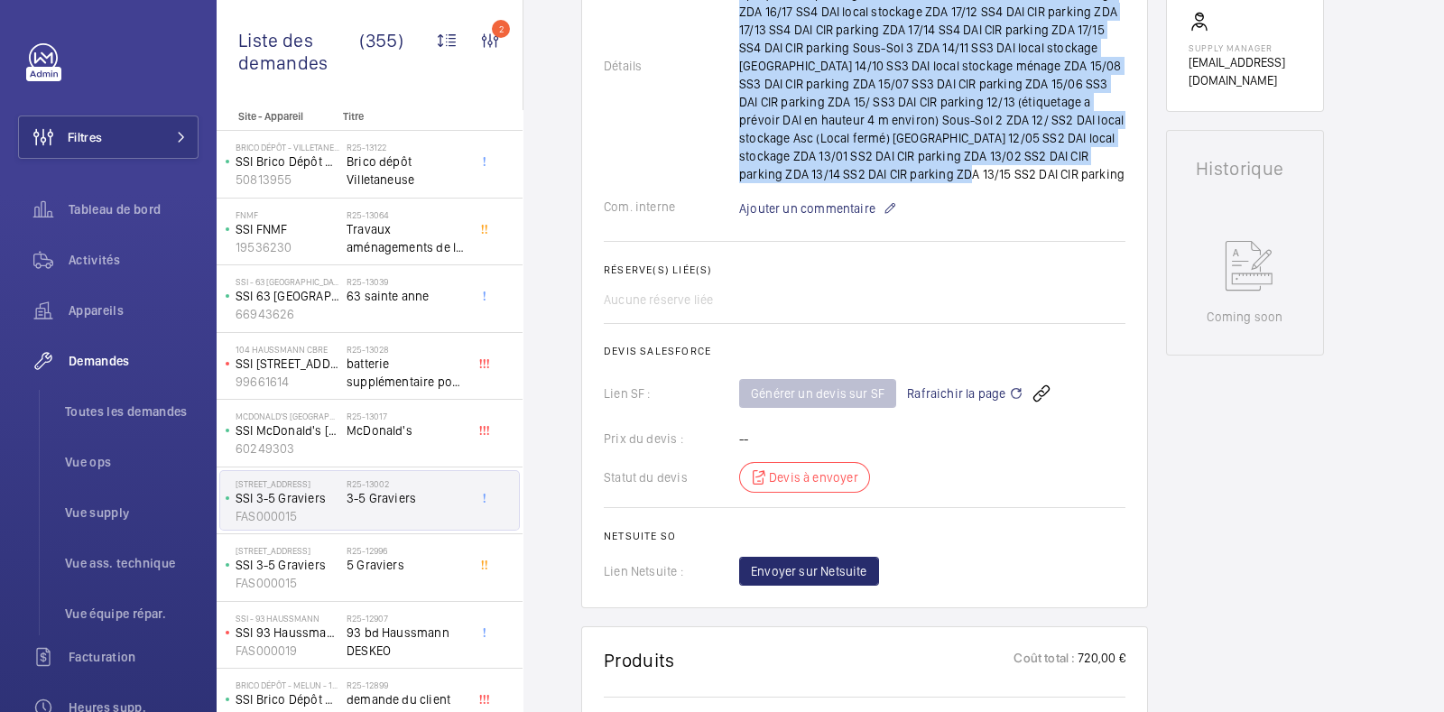
scroll to position [577, 0]
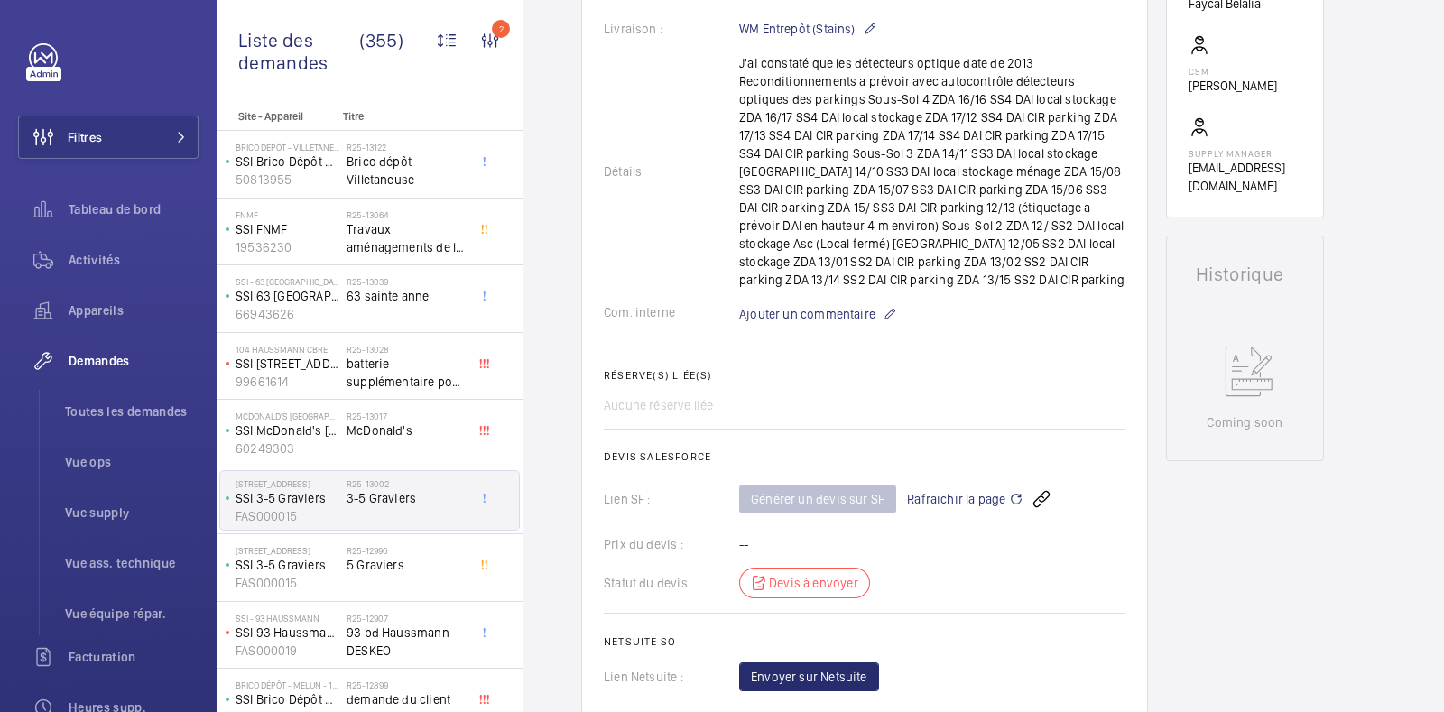
click at [971, 423] on wm-front-card-body "Une demande de réparation a été créée le 29 septembre 2025 par Faycel Hamimi po…" at bounding box center [865, 178] width 522 height 1025
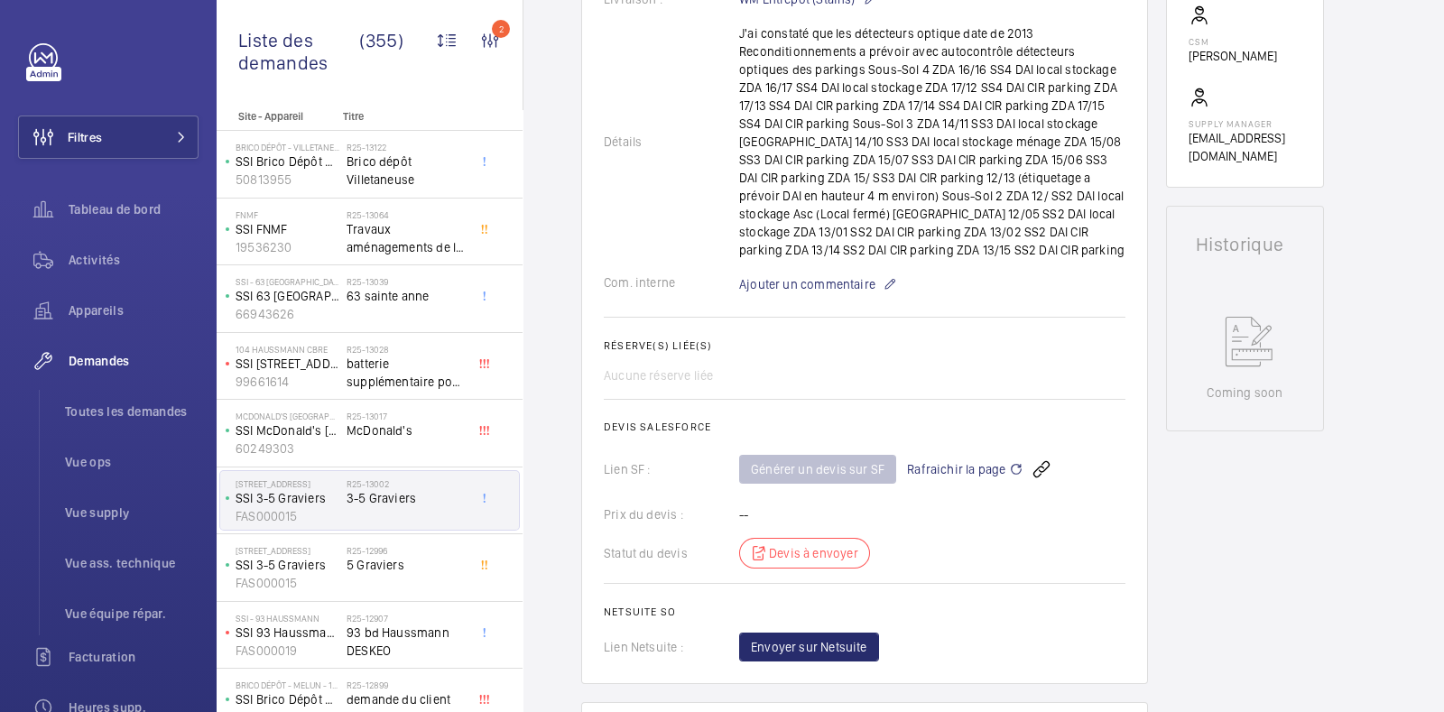
scroll to position [0, 0]
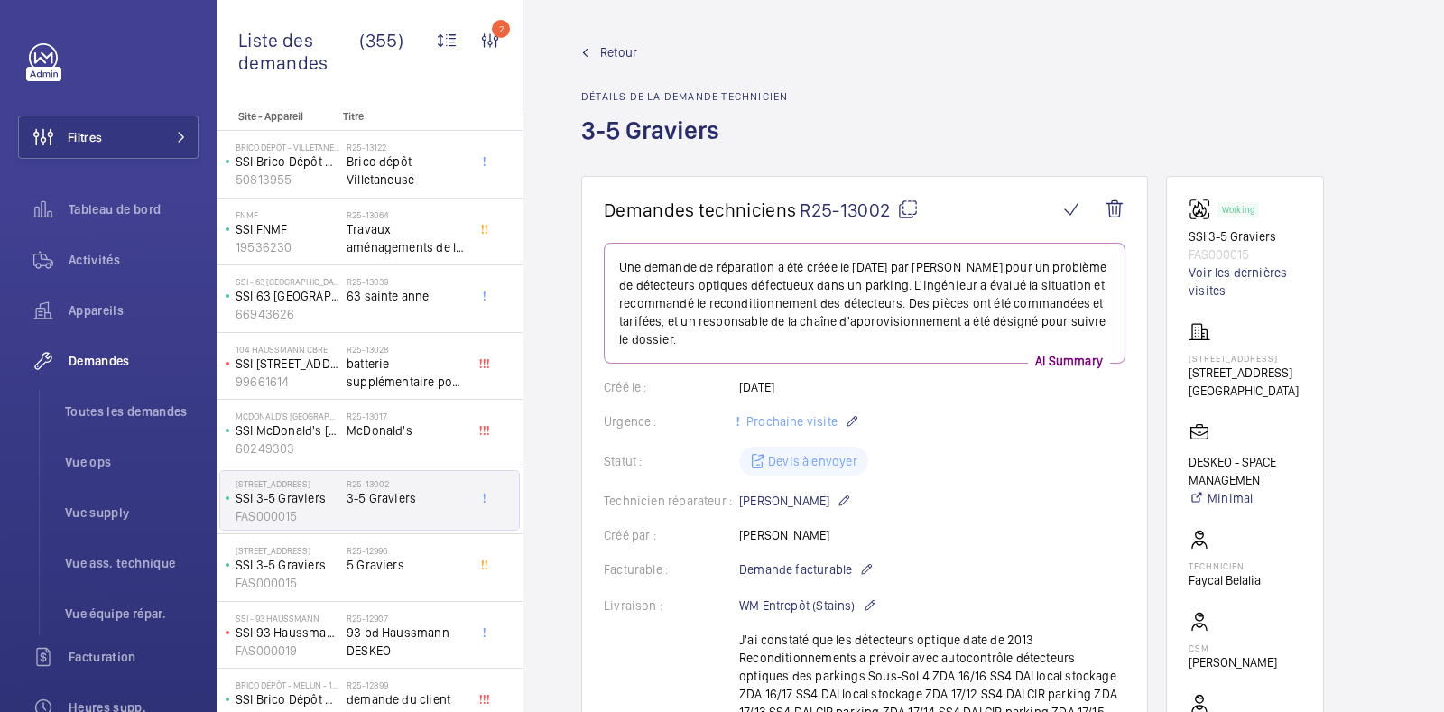
click at [618, 47] on span "Retour" at bounding box center [618, 52] width 37 height 18
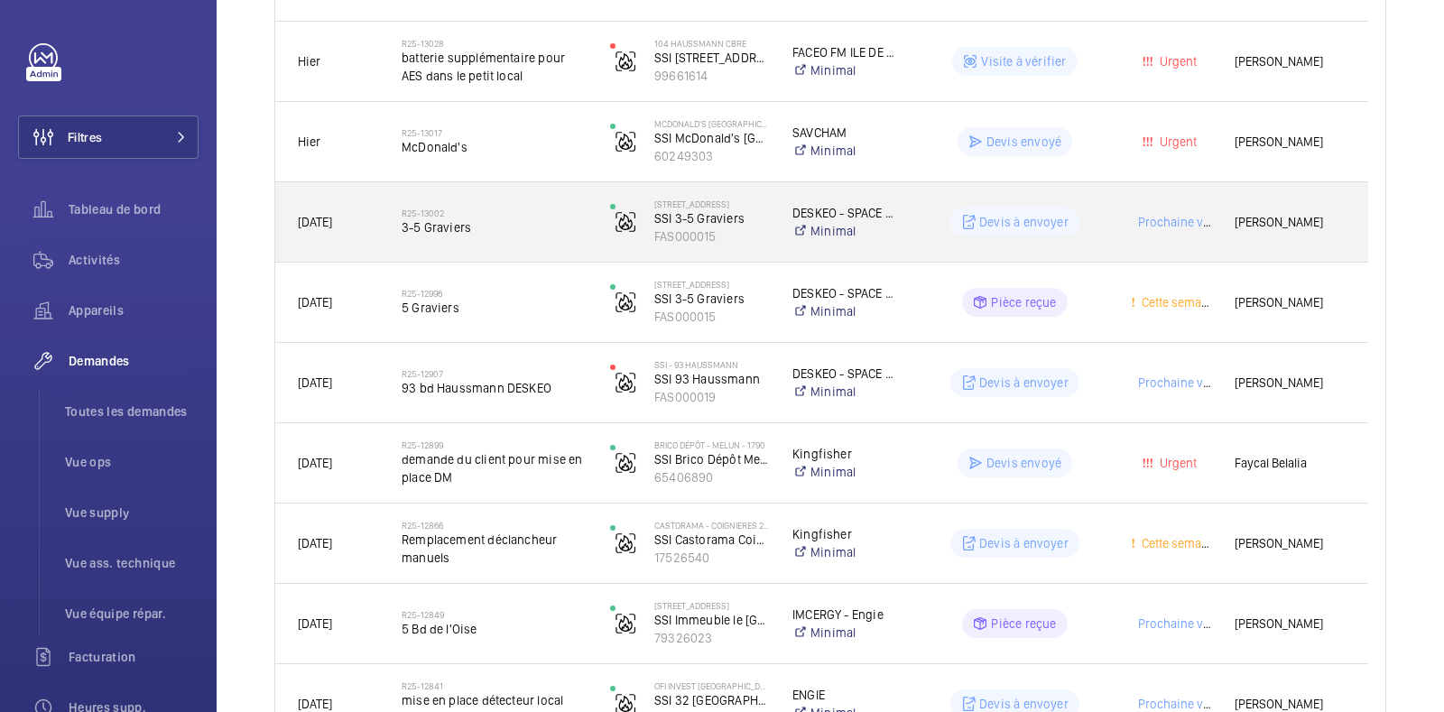
scroll to position [577, 0]
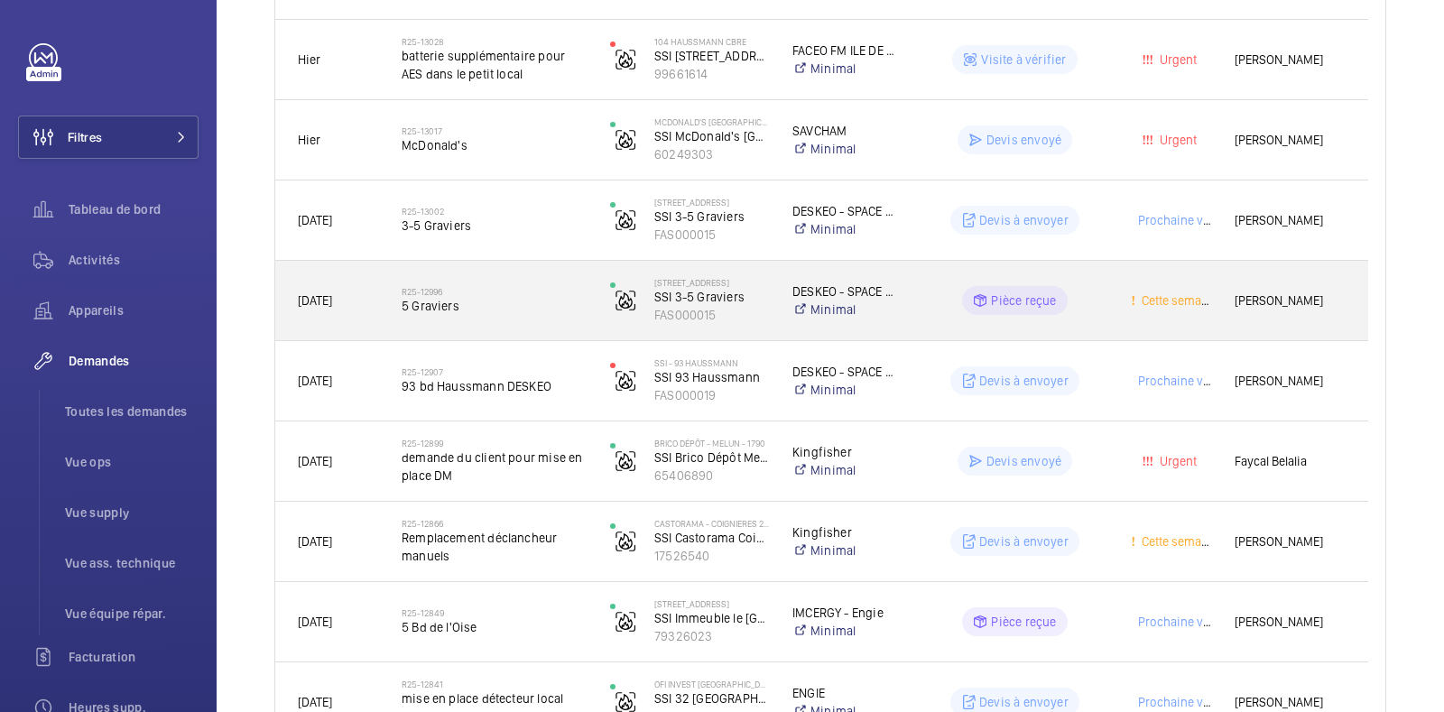
click at [1110, 304] on div "Cette semaine" at bounding box center [1160, 301] width 102 height 57
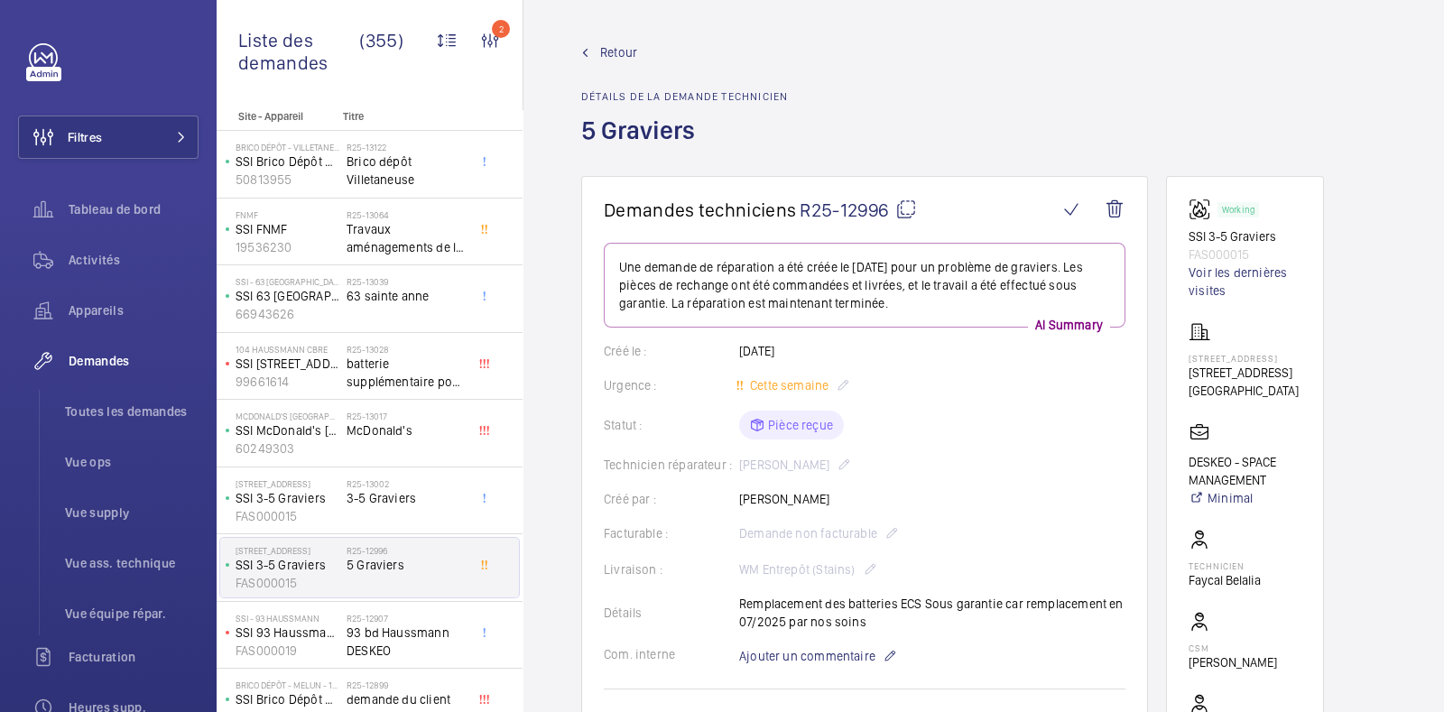
click at [614, 59] on span "Retour" at bounding box center [618, 52] width 37 height 18
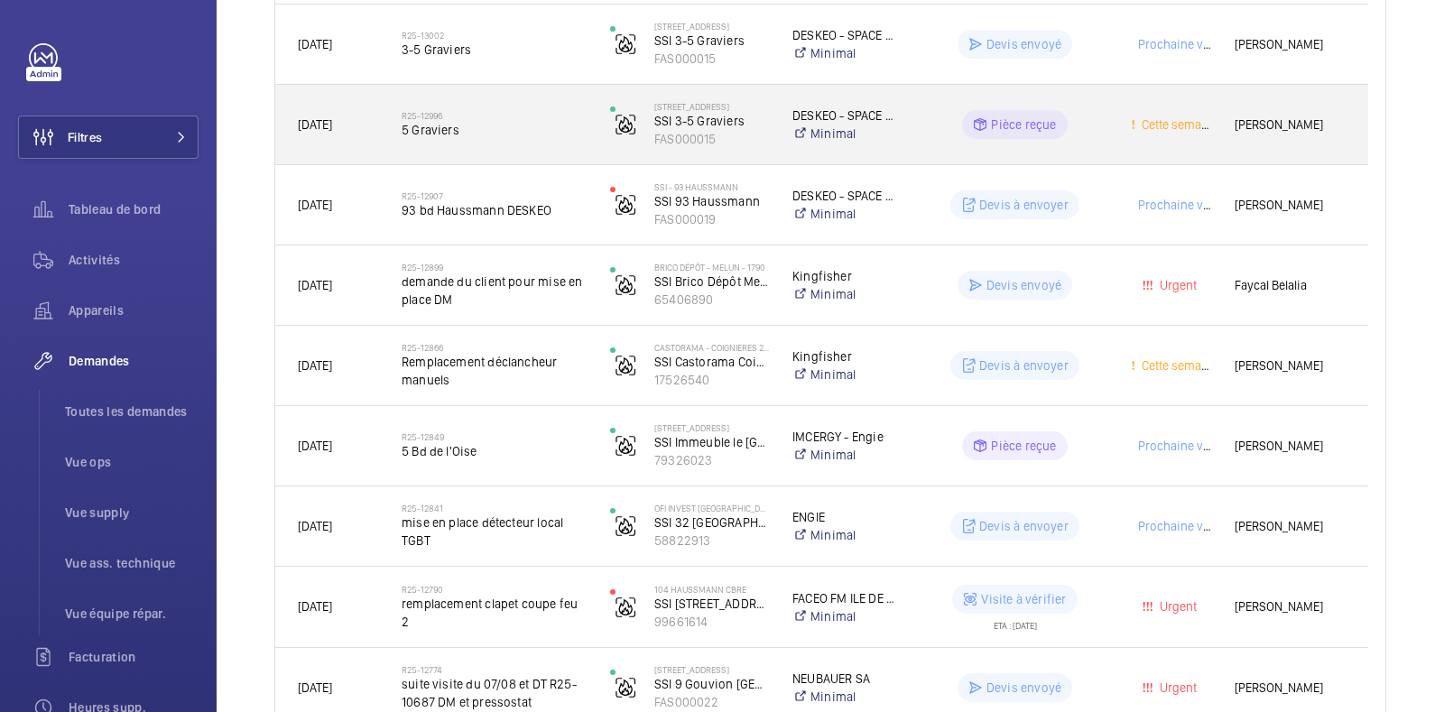
scroll to position [753, 0]
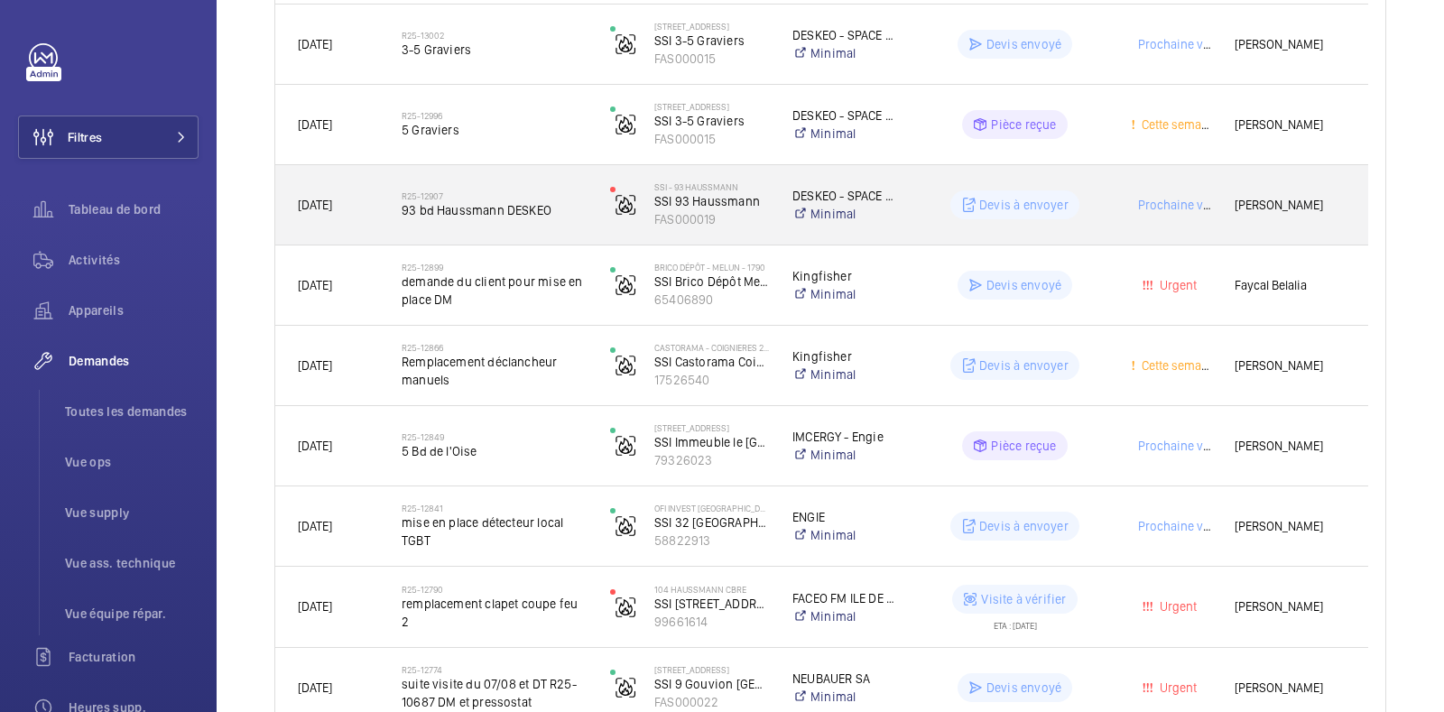
click at [1109, 193] on div "Prochaine visite" at bounding box center [1161, 204] width 104 height 79
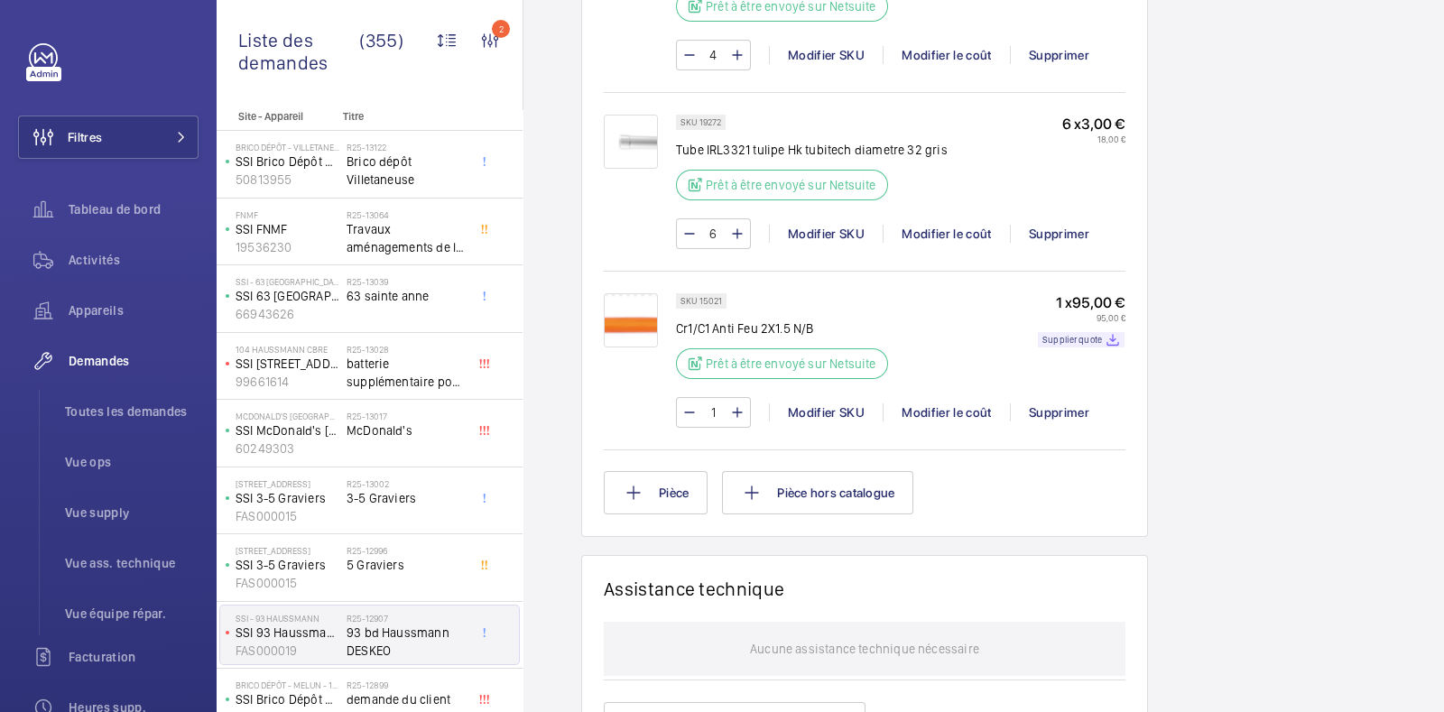
scroll to position [2084, 0]
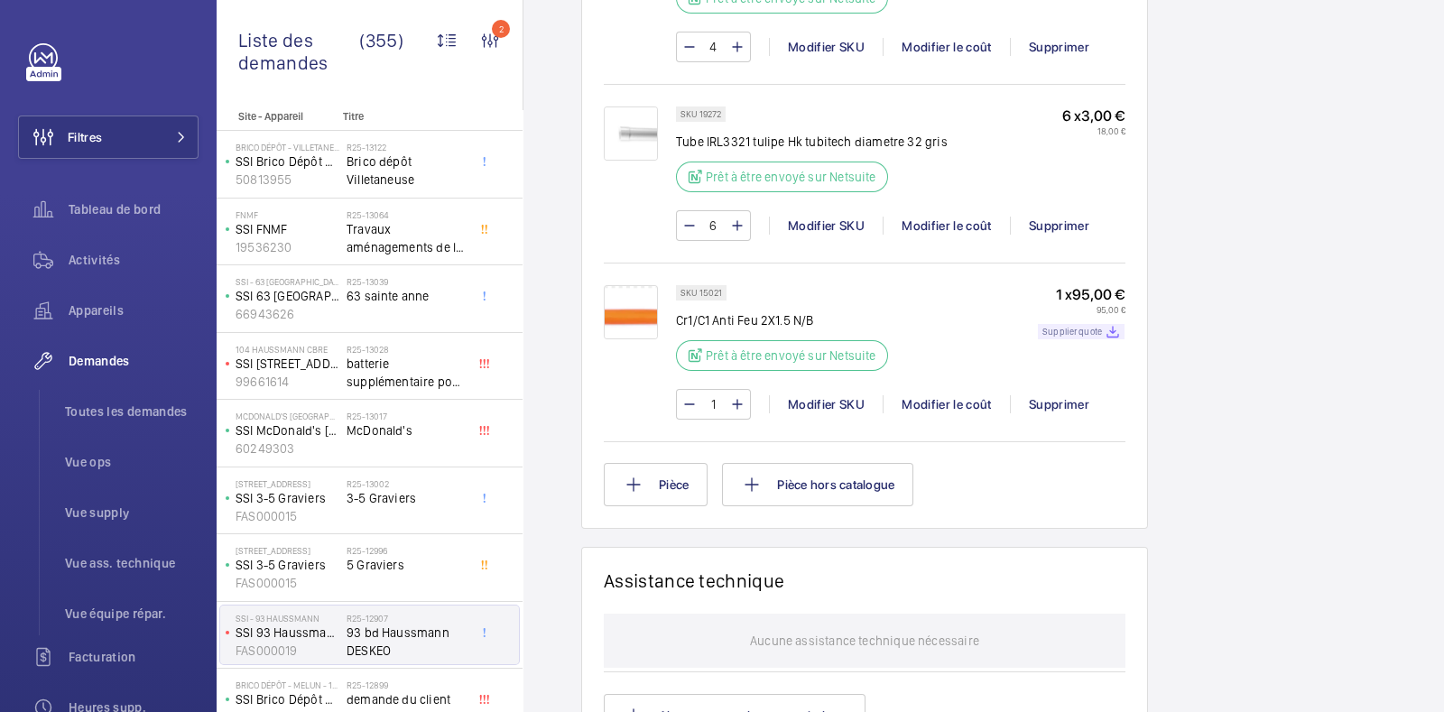
click at [1083, 324] on div "Supplier quote" at bounding box center [1081, 331] width 87 height 15
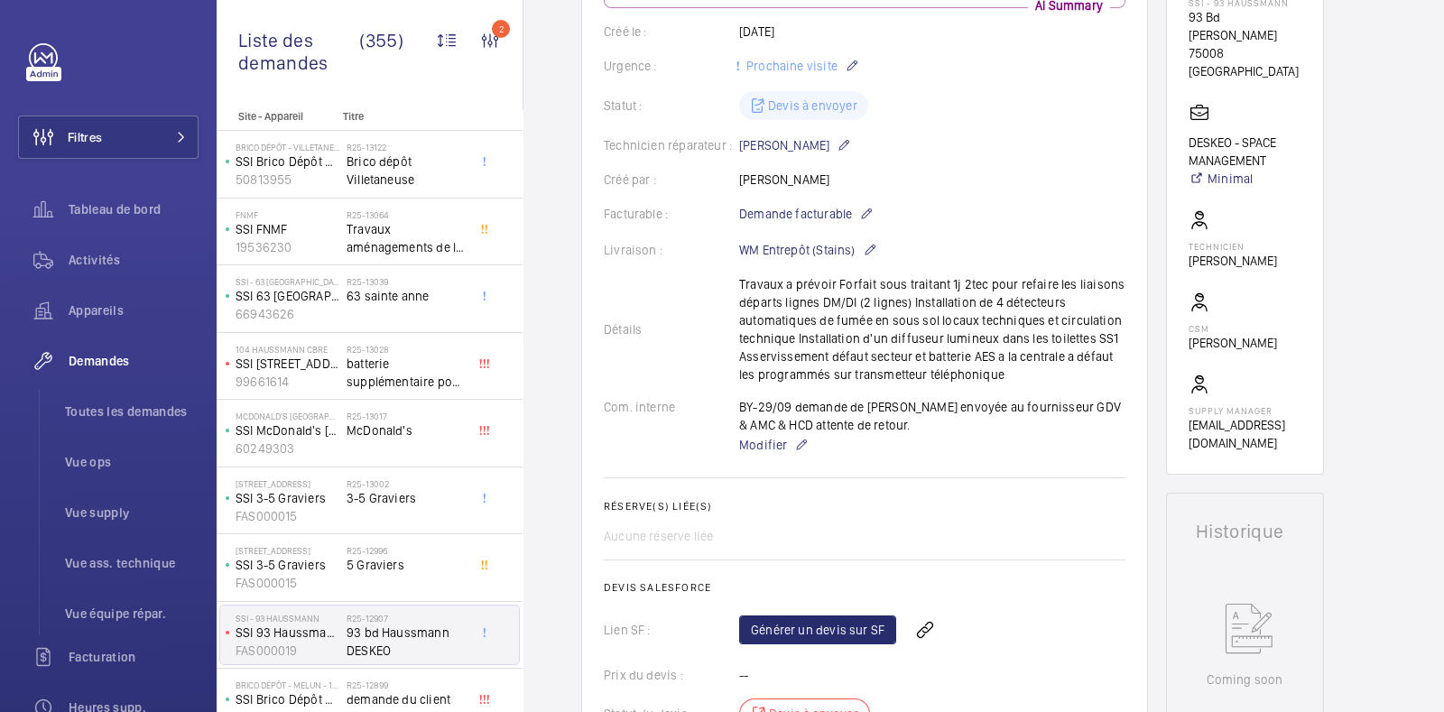
scroll to position [0, 0]
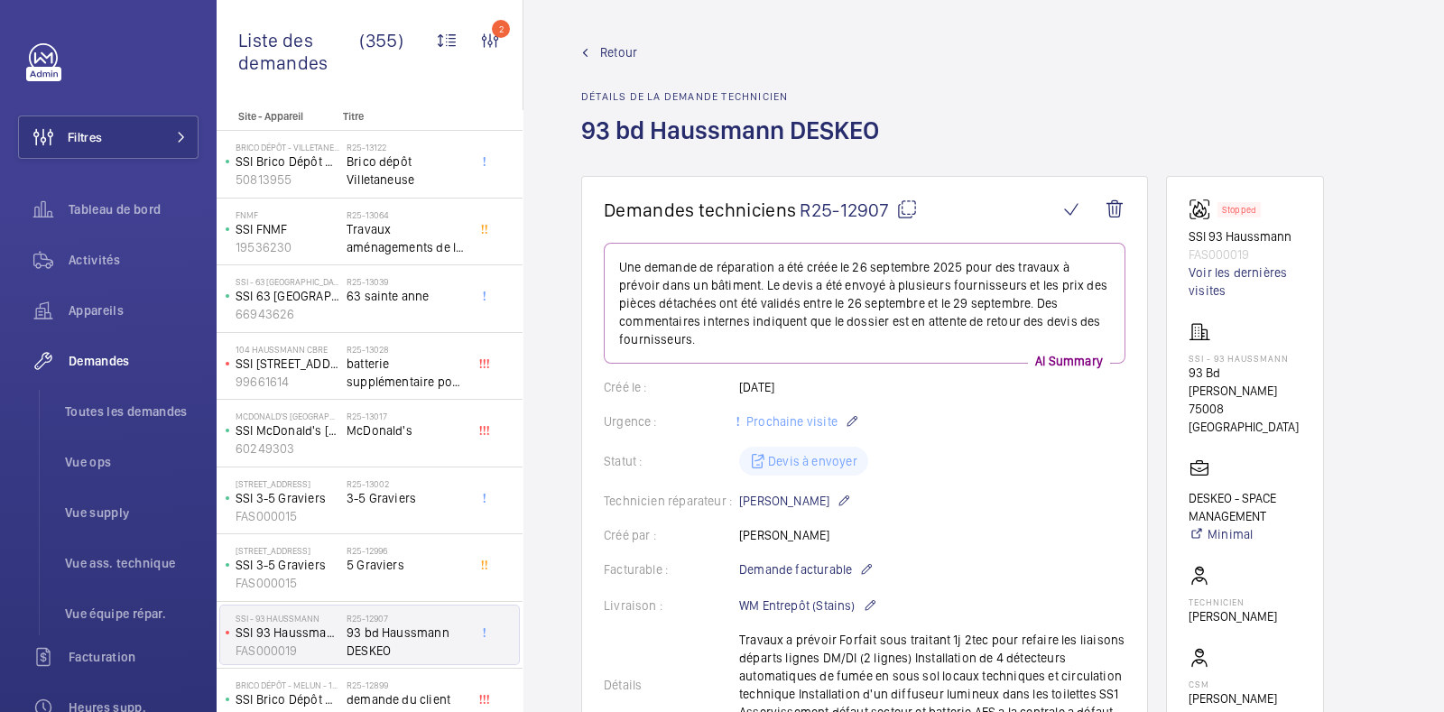
click at [905, 203] on mat-icon at bounding box center [907, 210] width 22 height 22
click at [608, 51] on span "Retour" at bounding box center [618, 52] width 37 height 18
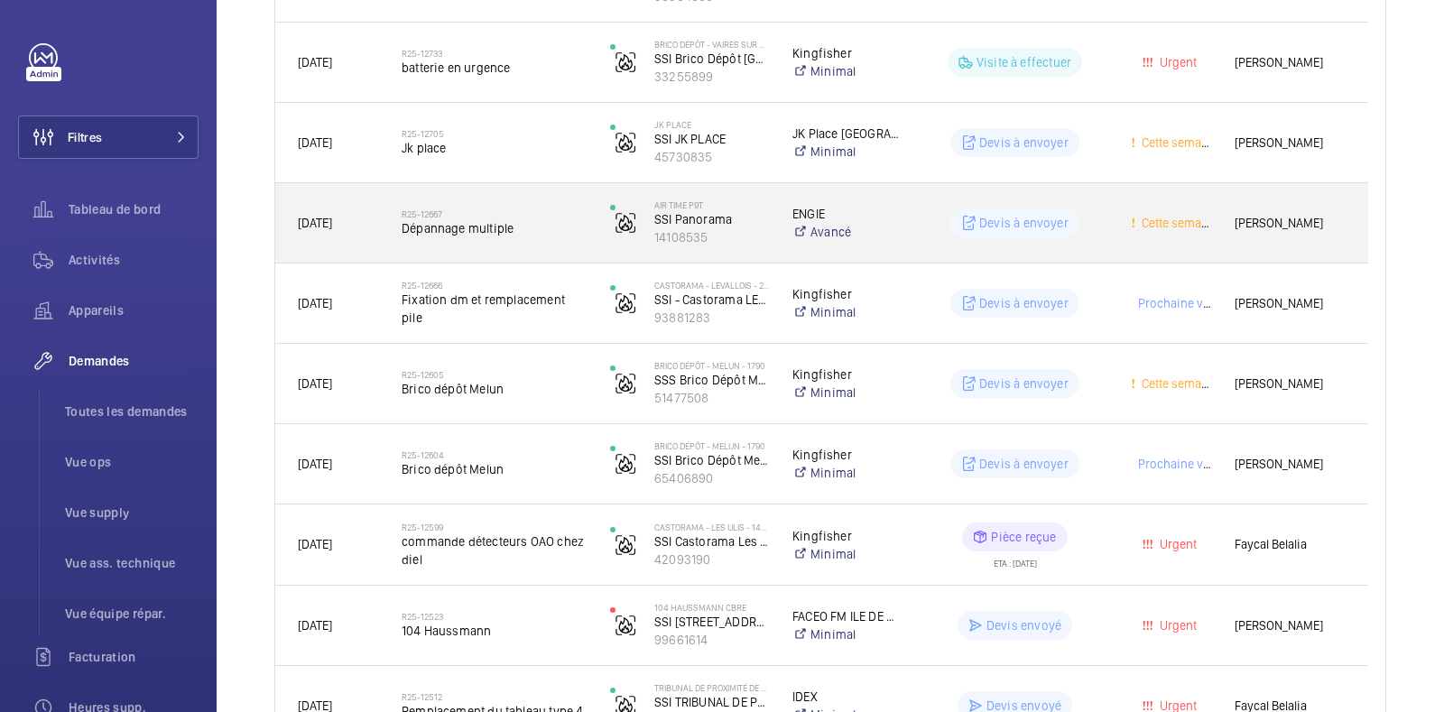
scroll to position [1619, 0]
click at [1102, 223] on wm-front-pills-cell "Devis à envoyer" at bounding box center [1015, 223] width 185 height 29
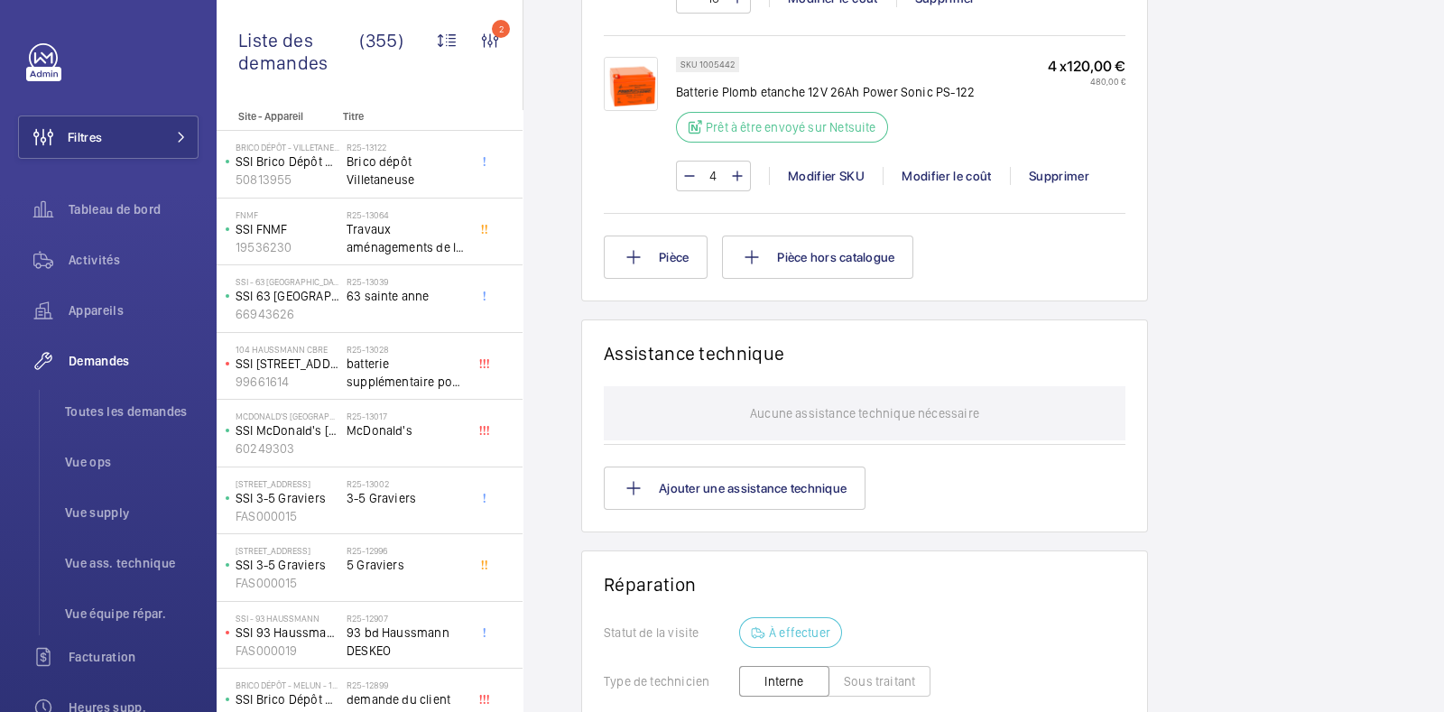
scroll to position [1306, 0]
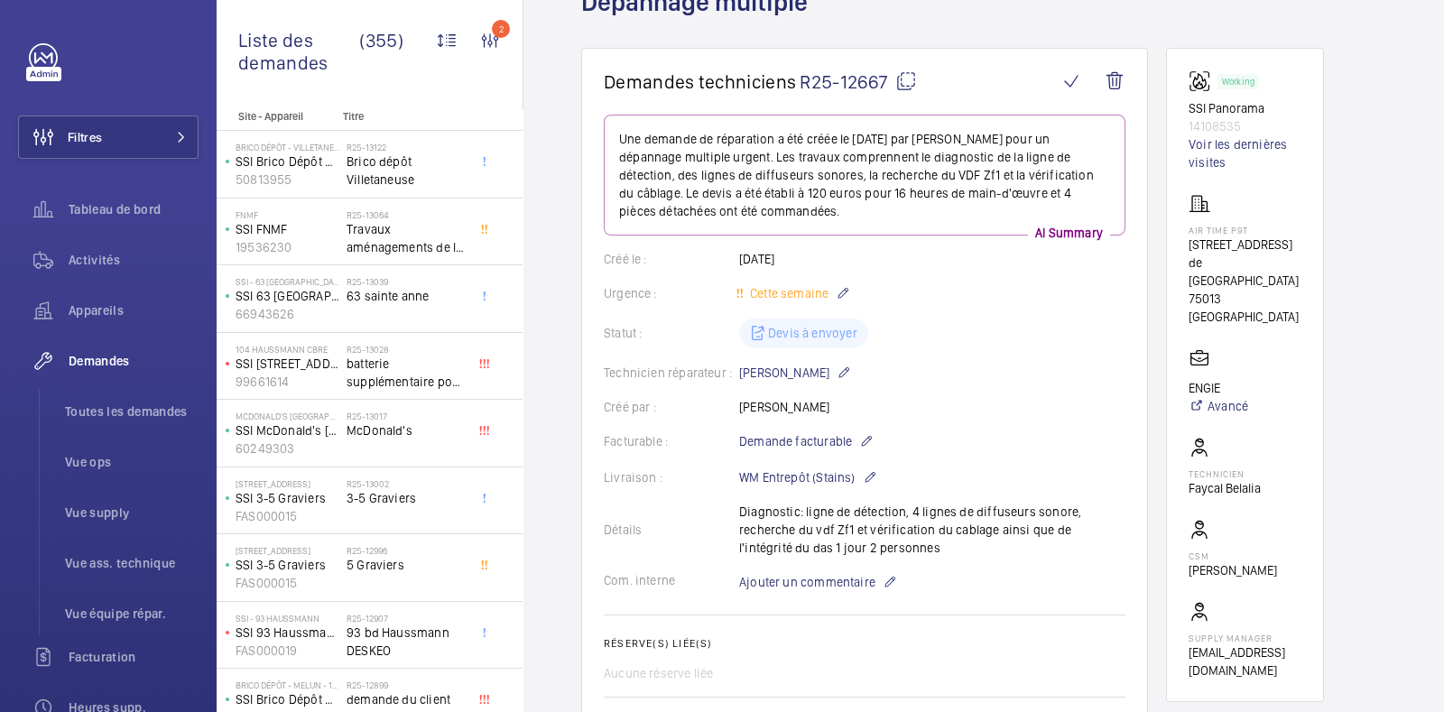
scroll to position [0, 0]
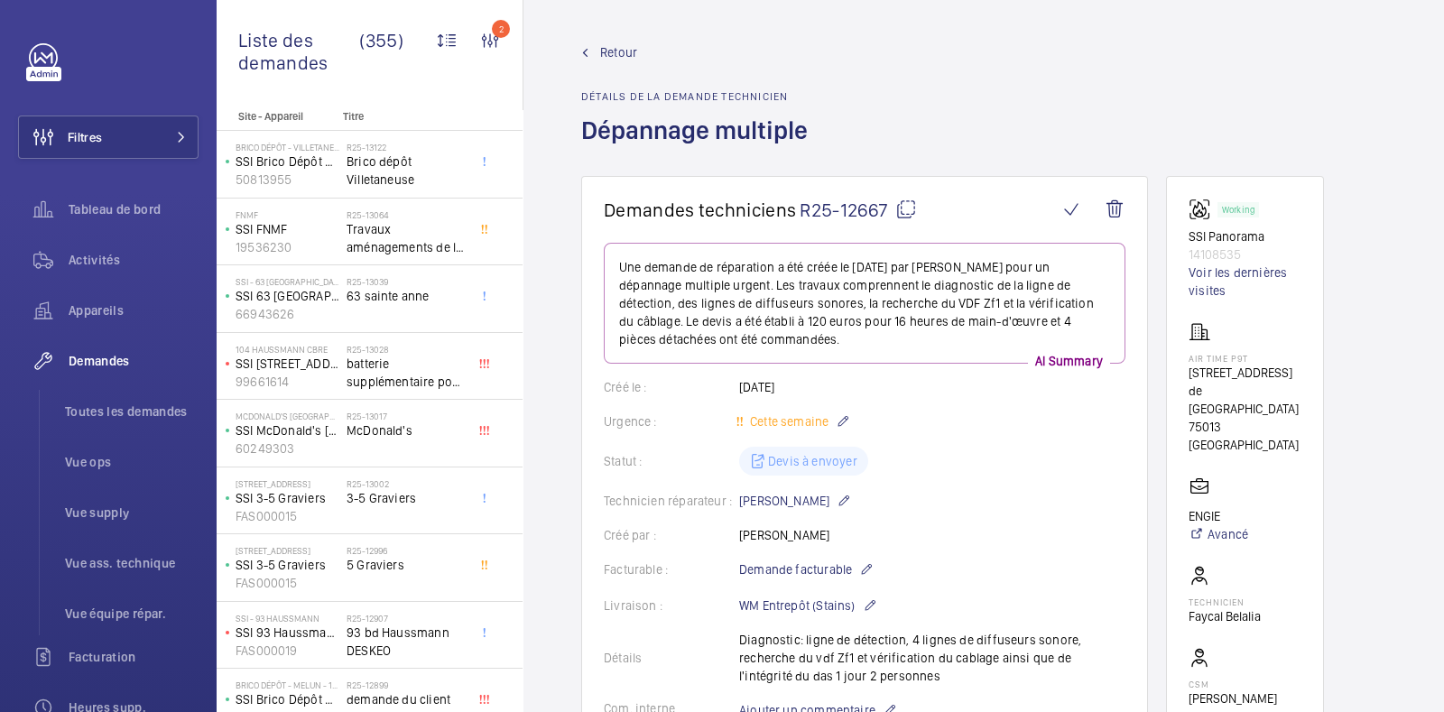
click at [620, 54] on span "Retour" at bounding box center [618, 52] width 37 height 18
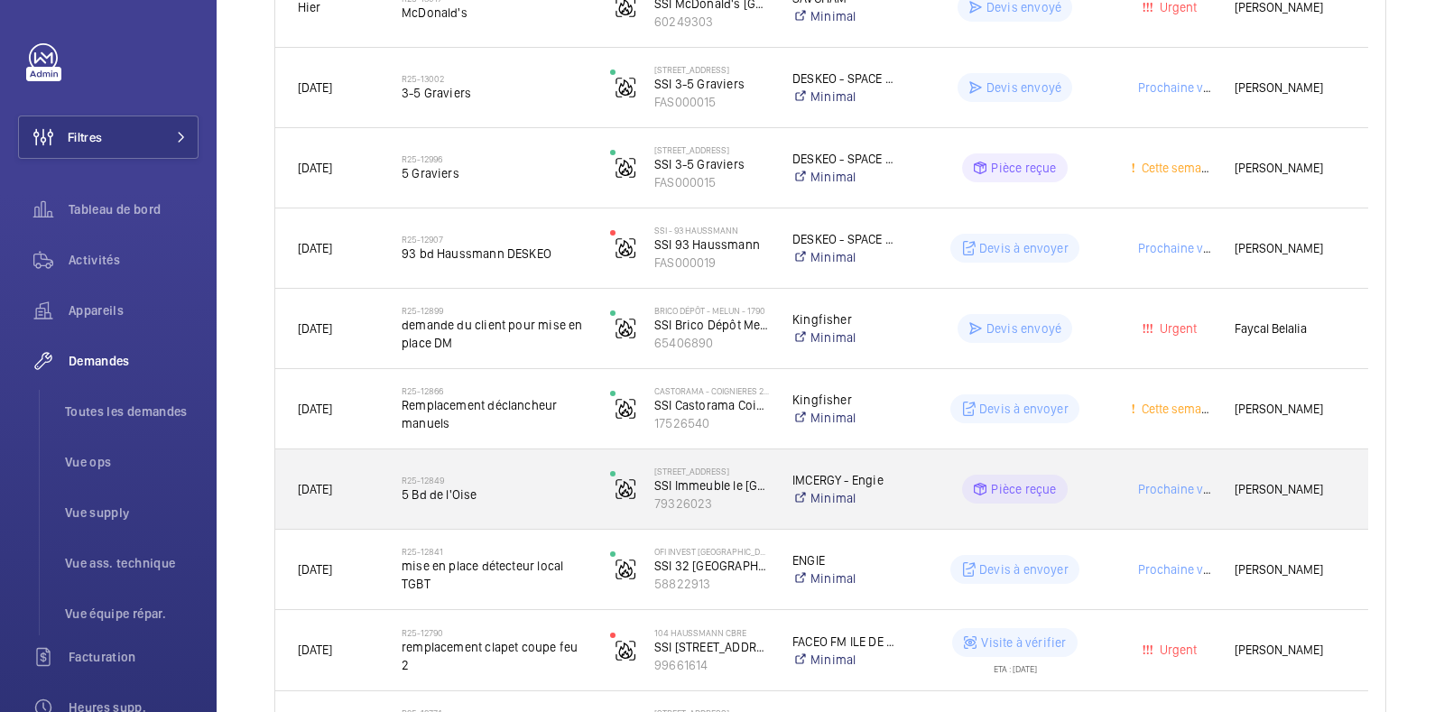
scroll to position [712, 0]
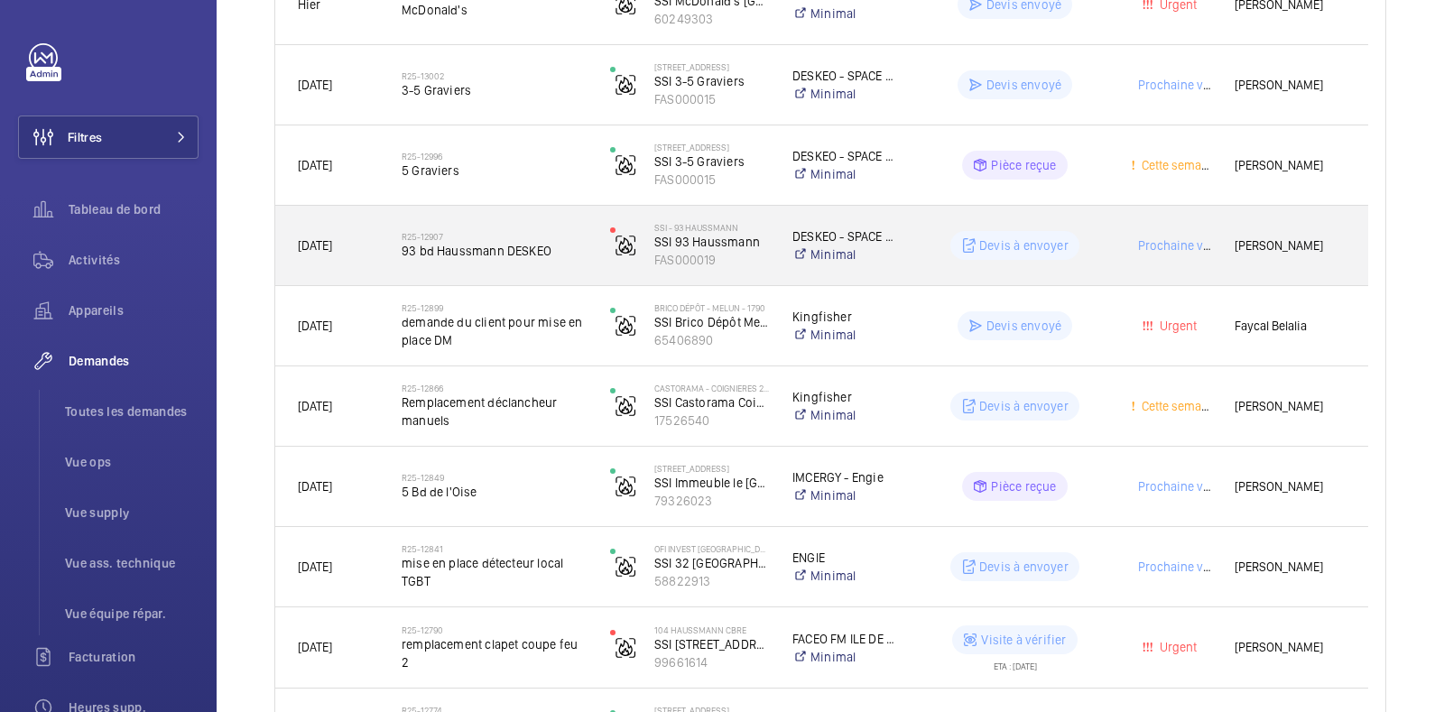
click at [1106, 246] on wm-front-pills-cell "Devis à envoyer" at bounding box center [1015, 245] width 185 height 29
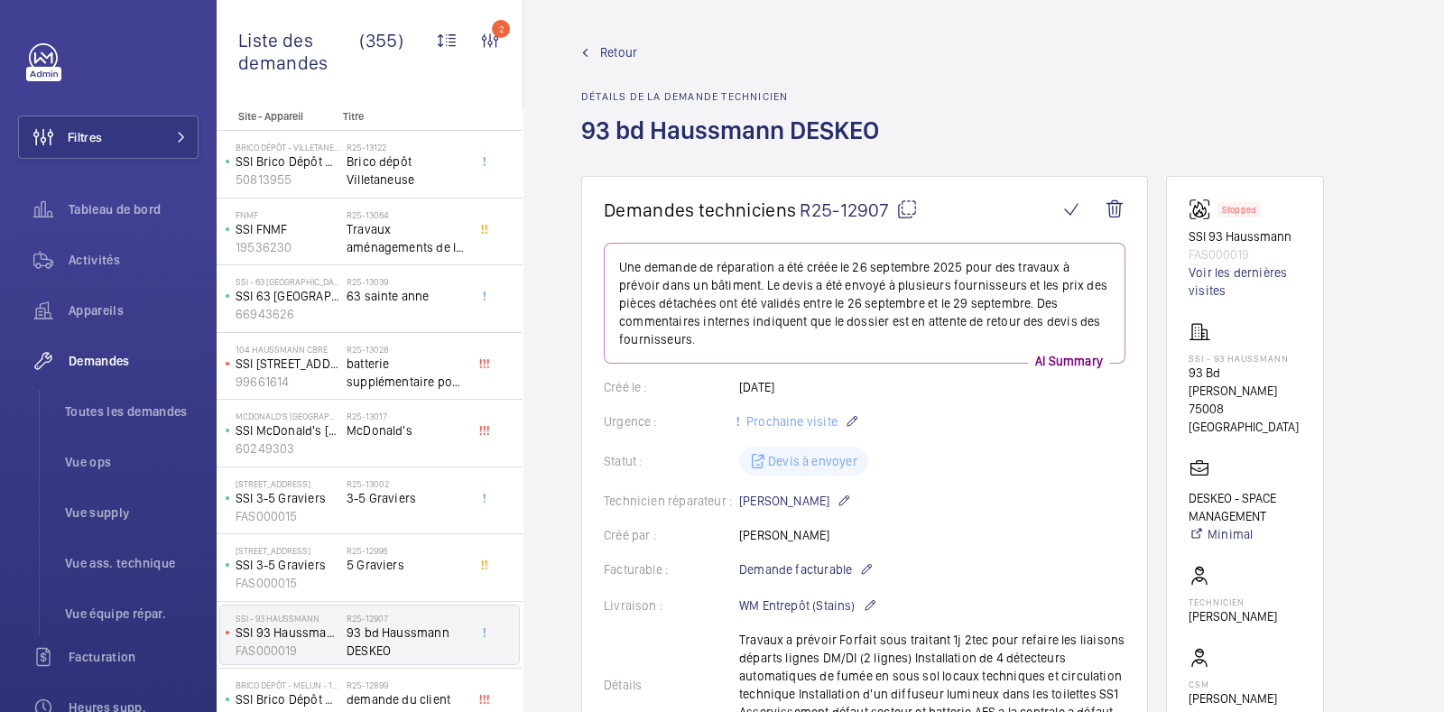
click at [610, 49] on span "Retour" at bounding box center [618, 52] width 37 height 18
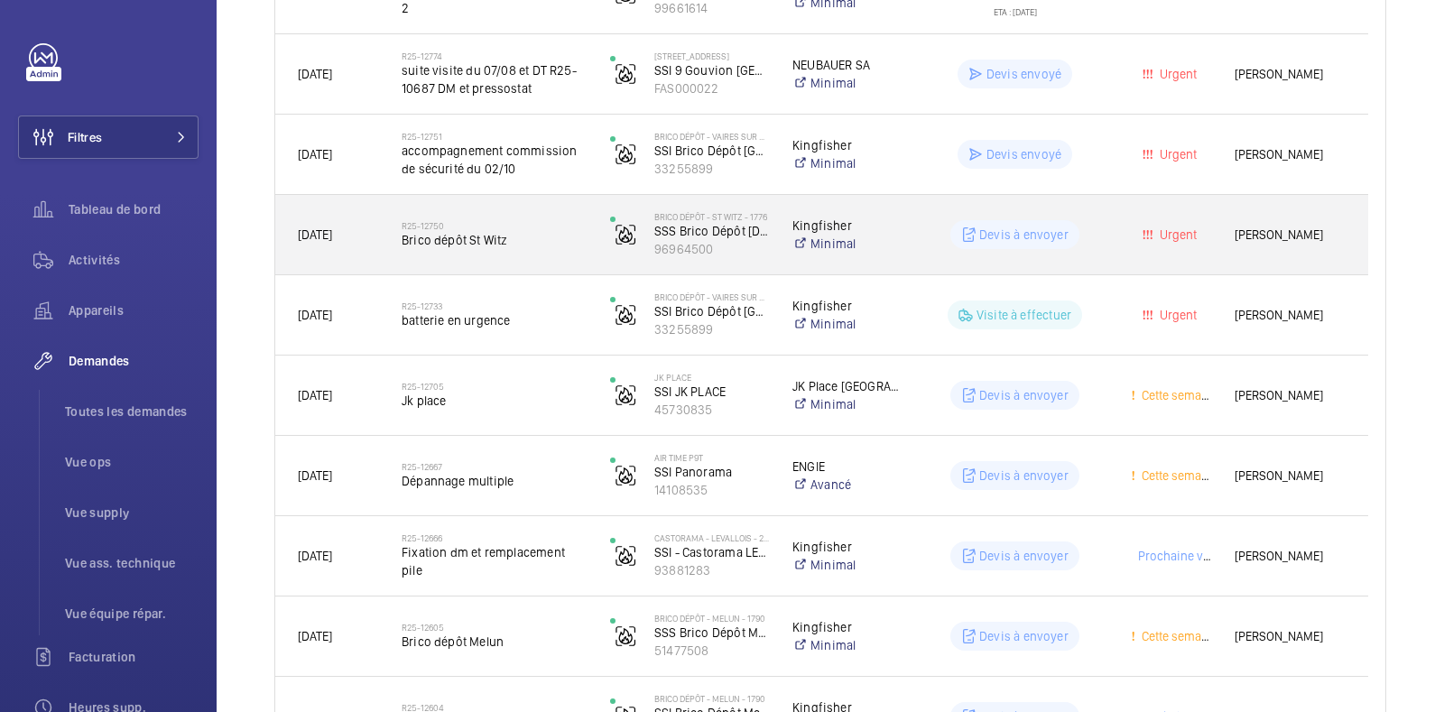
scroll to position [1452, 0]
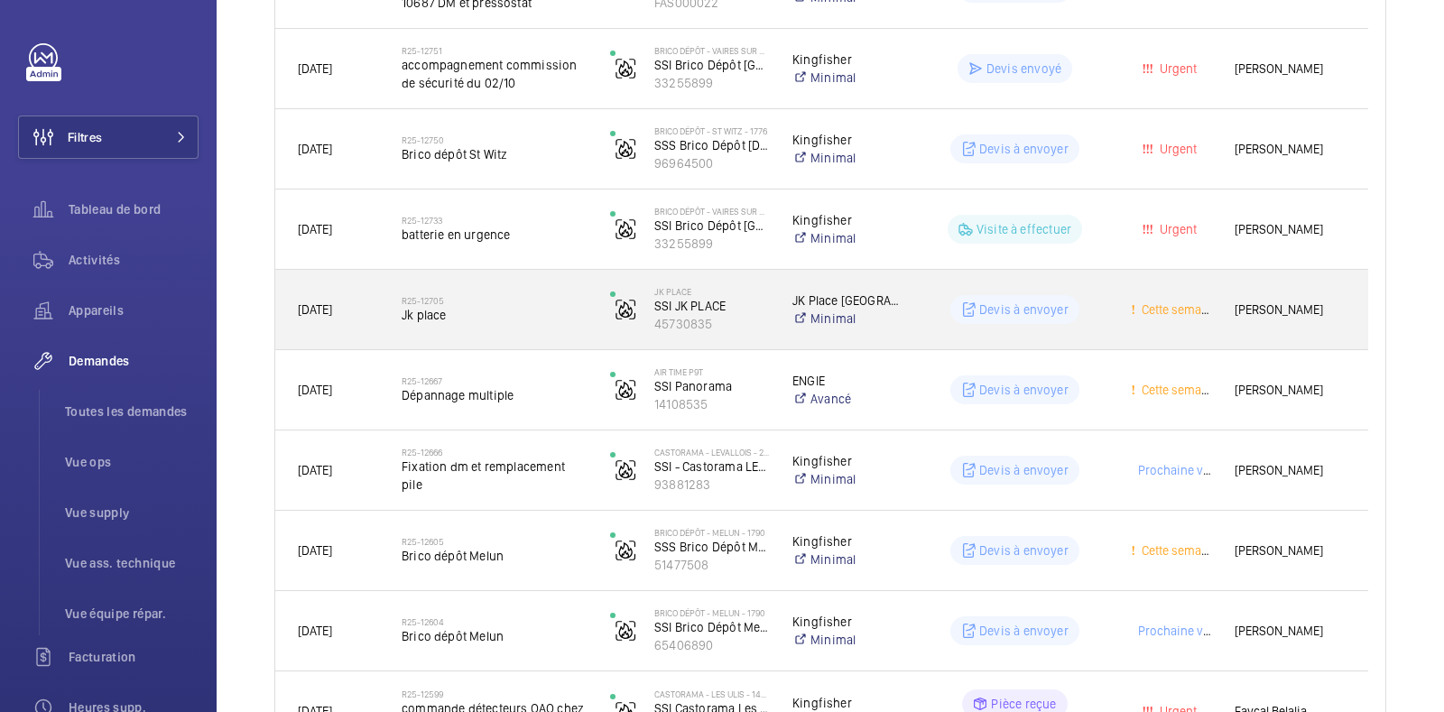
click at [1106, 295] on wm-front-pills-cell "Devis à envoyer" at bounding box center [1015, 309] width 185 height 29
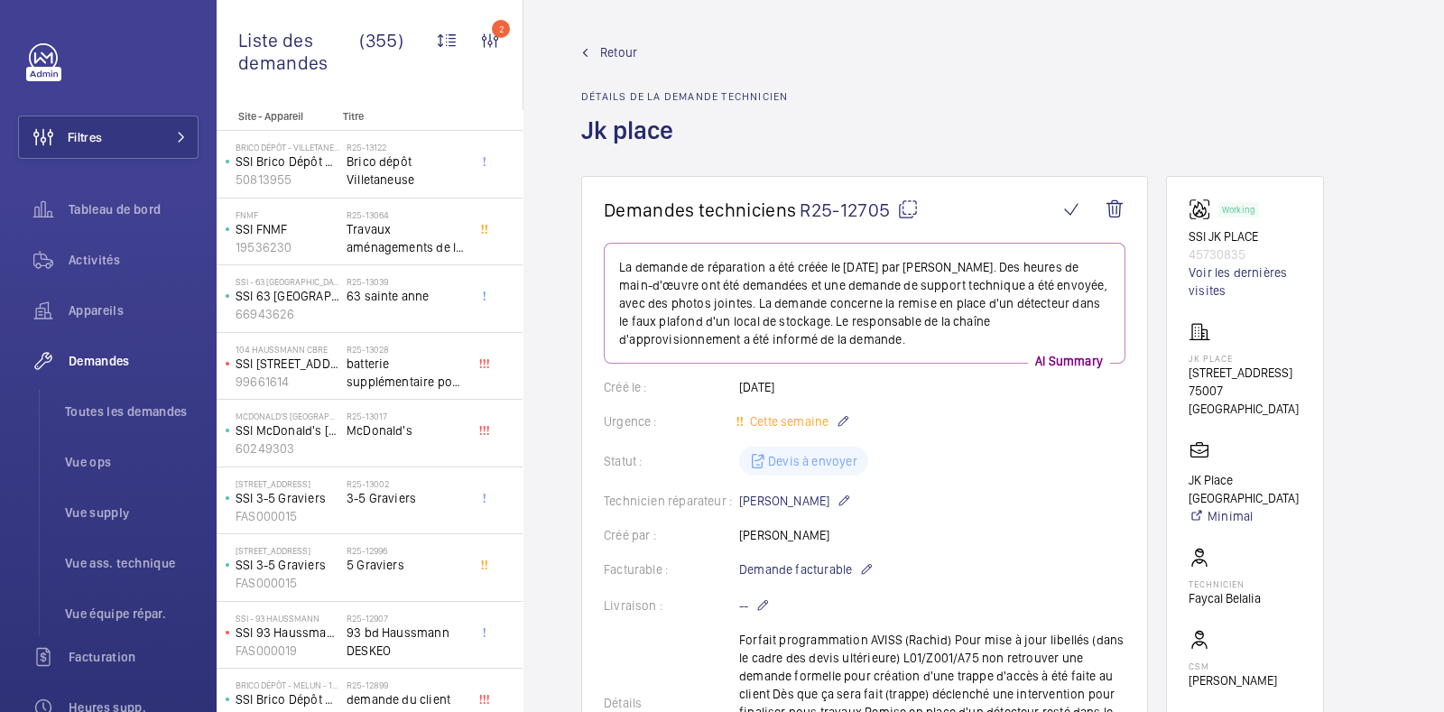
click at [614, 49] on span "Retour" at bounding box center [618, 52] width 37 height 18
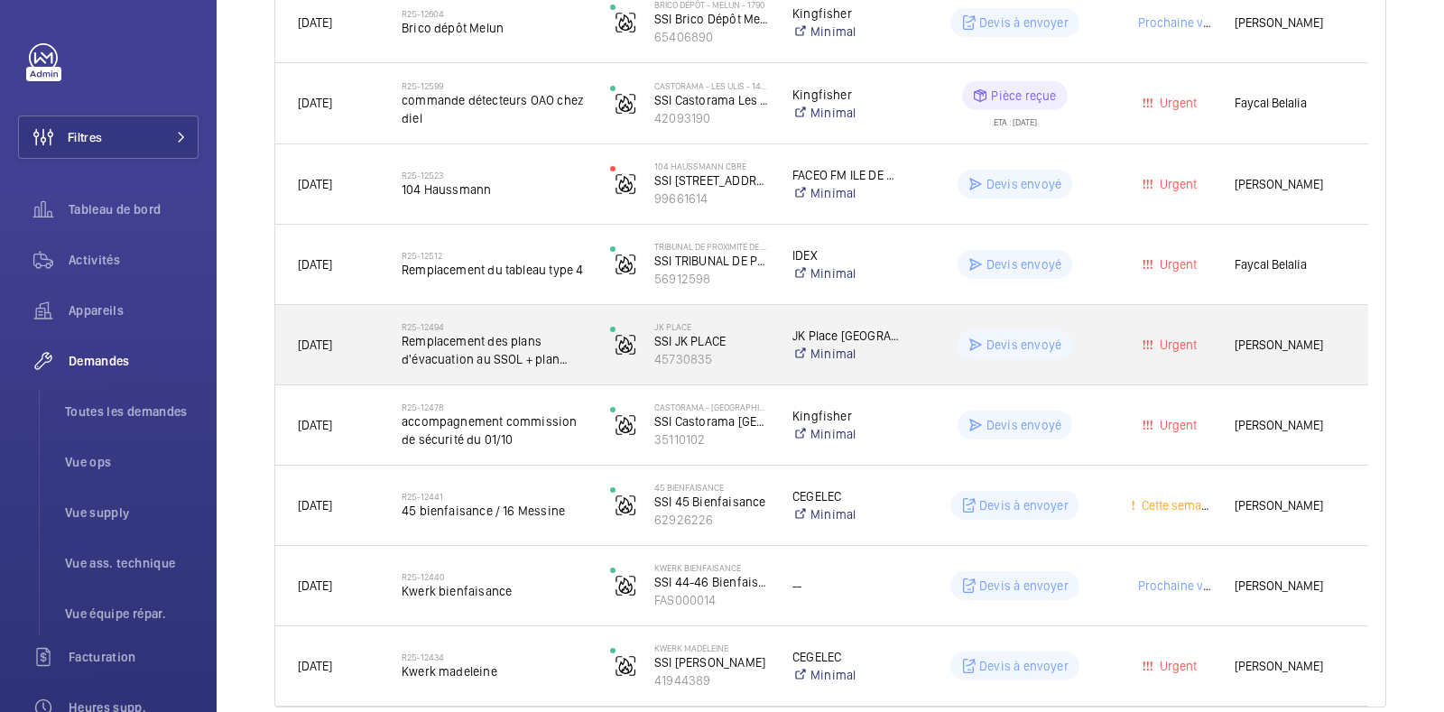
scroll to position [2142, 0]
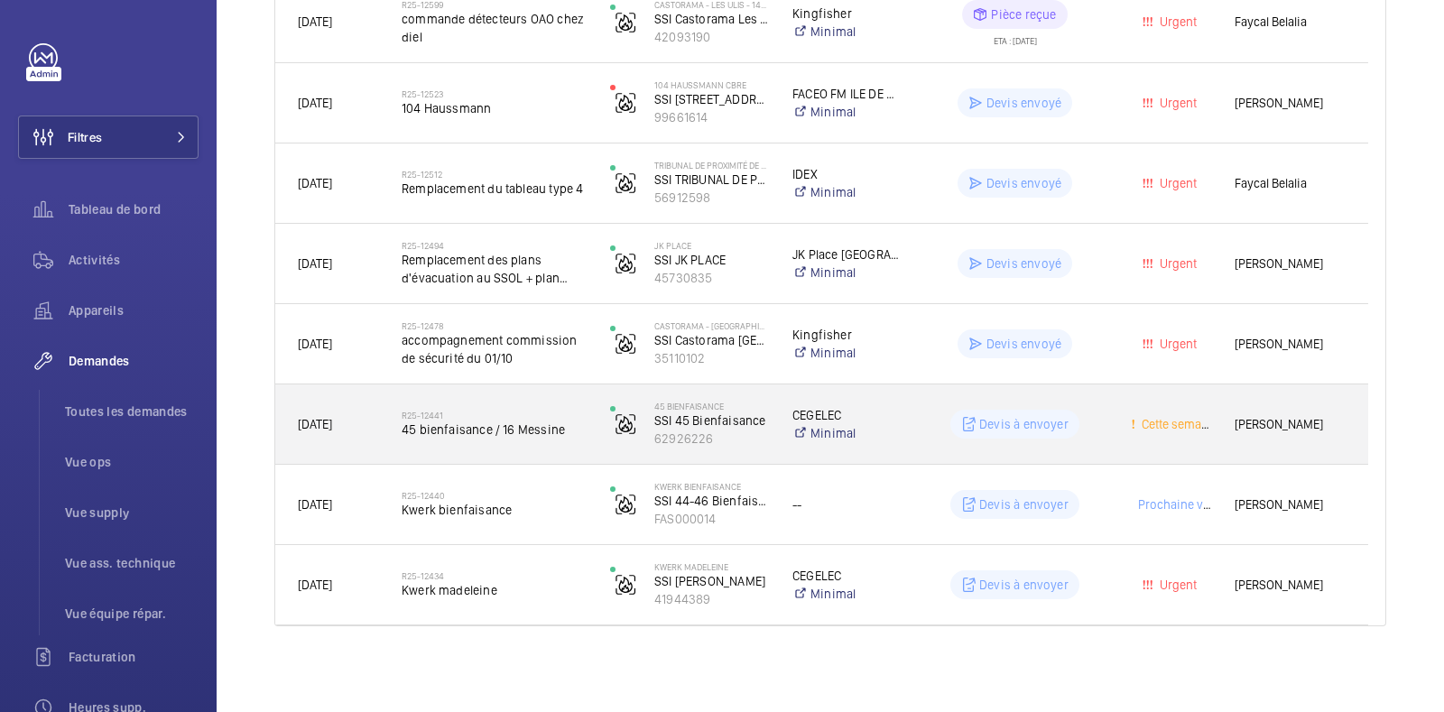
click at [1099, 440] on div "Devis à envoyer" at bounding box center [1004, 424] width 207 height 65
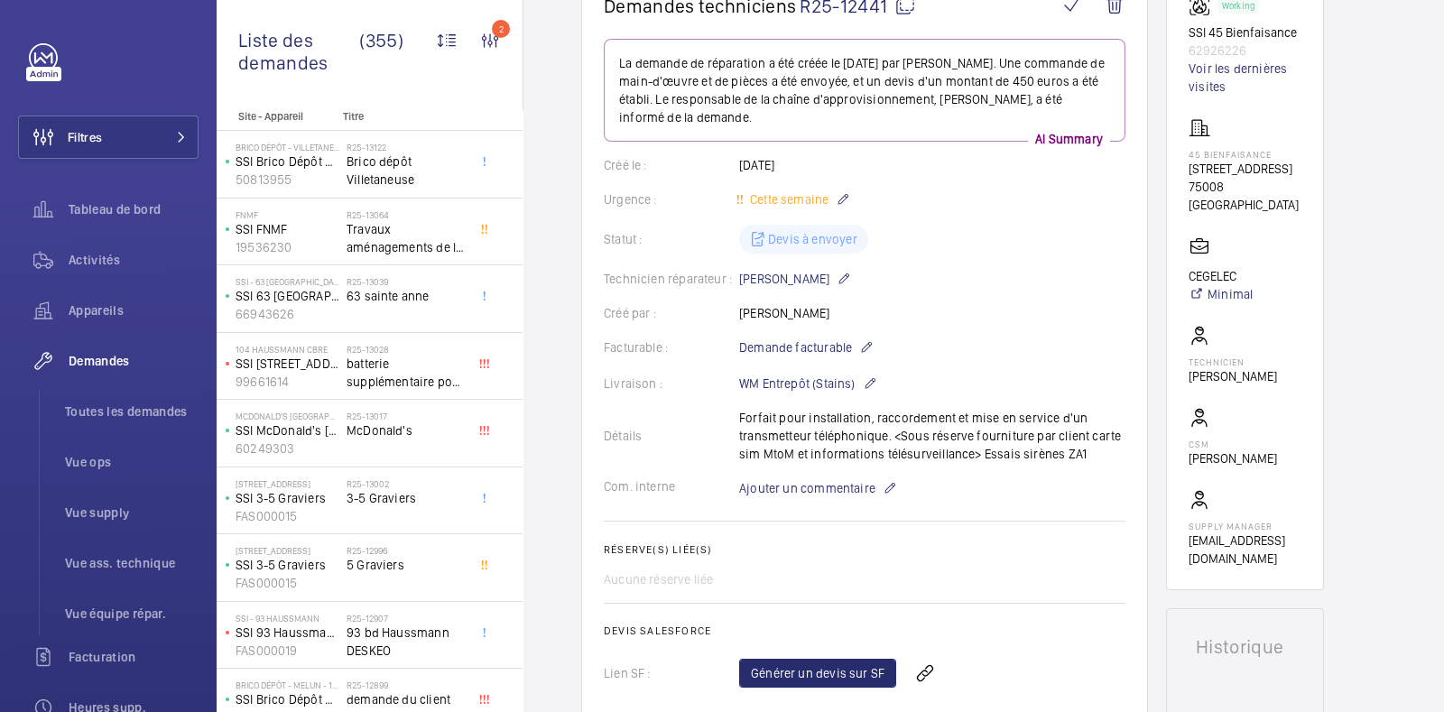
scroll to position [200, 0]
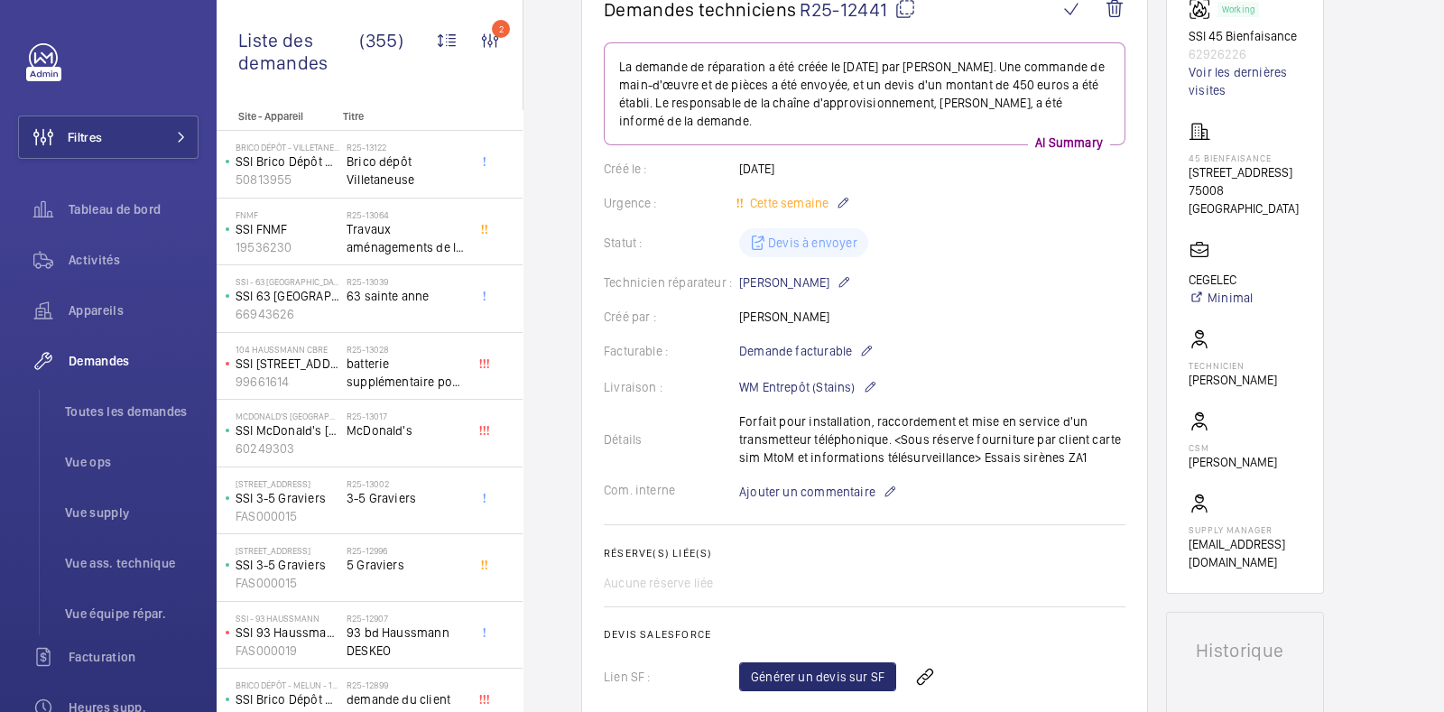
drag, startPoint x: 902, startPoint y: 441, endPoint x: 1083, endPoint y: 458, distance: 182.2
click at [1083, 458] on div "Détails Forfait pour installation, raccordement et mise en service d'un transme…" at bounding box center [865, 440] width 522 height 54
copy p "Sous réserve fourniture par client carte sim MtoM et informations télésurveilla…"
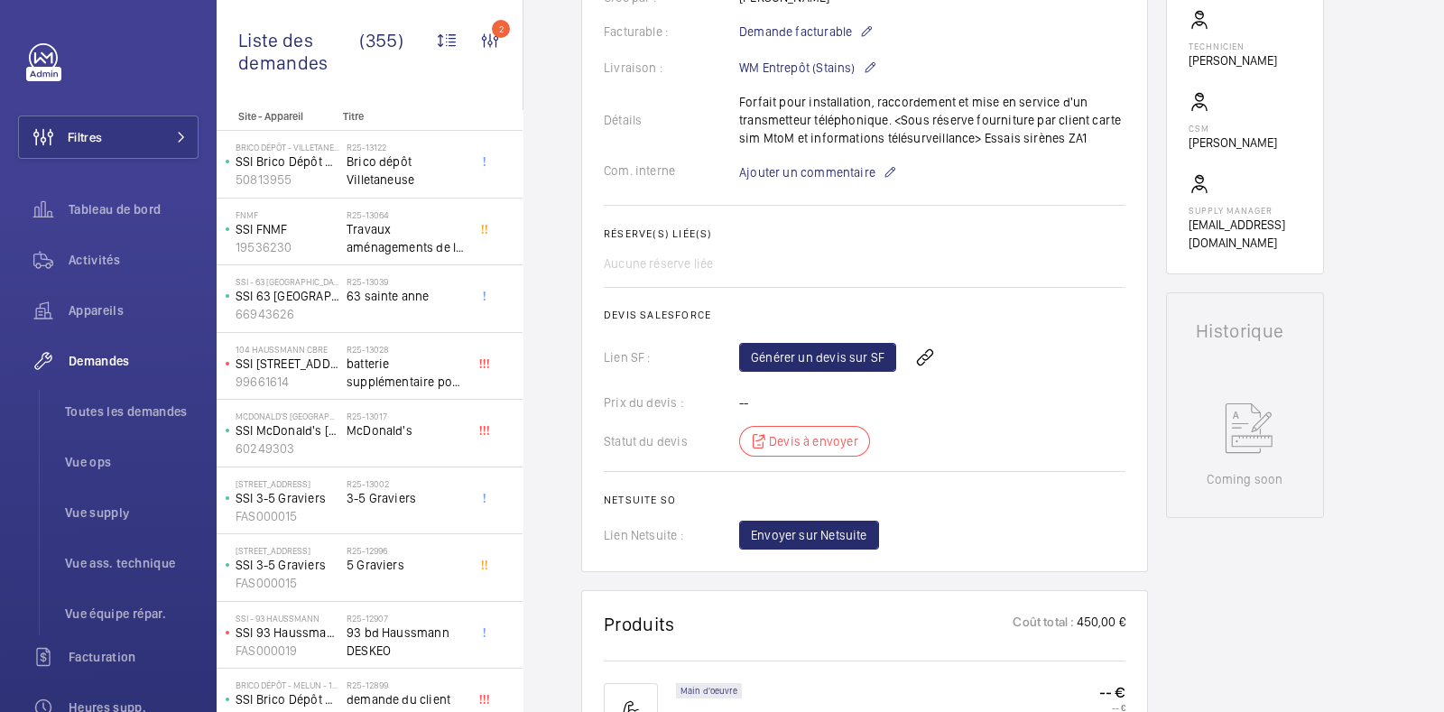
scroll to position [521, 0]
click at [836, 339] on div "Générer un devis sur SF" at bounding box center [932, 356] width 386 height 43
click at [835, 342] on link "Générer un devis sur SF" at bounding box center [817, 356] width 157 height 29
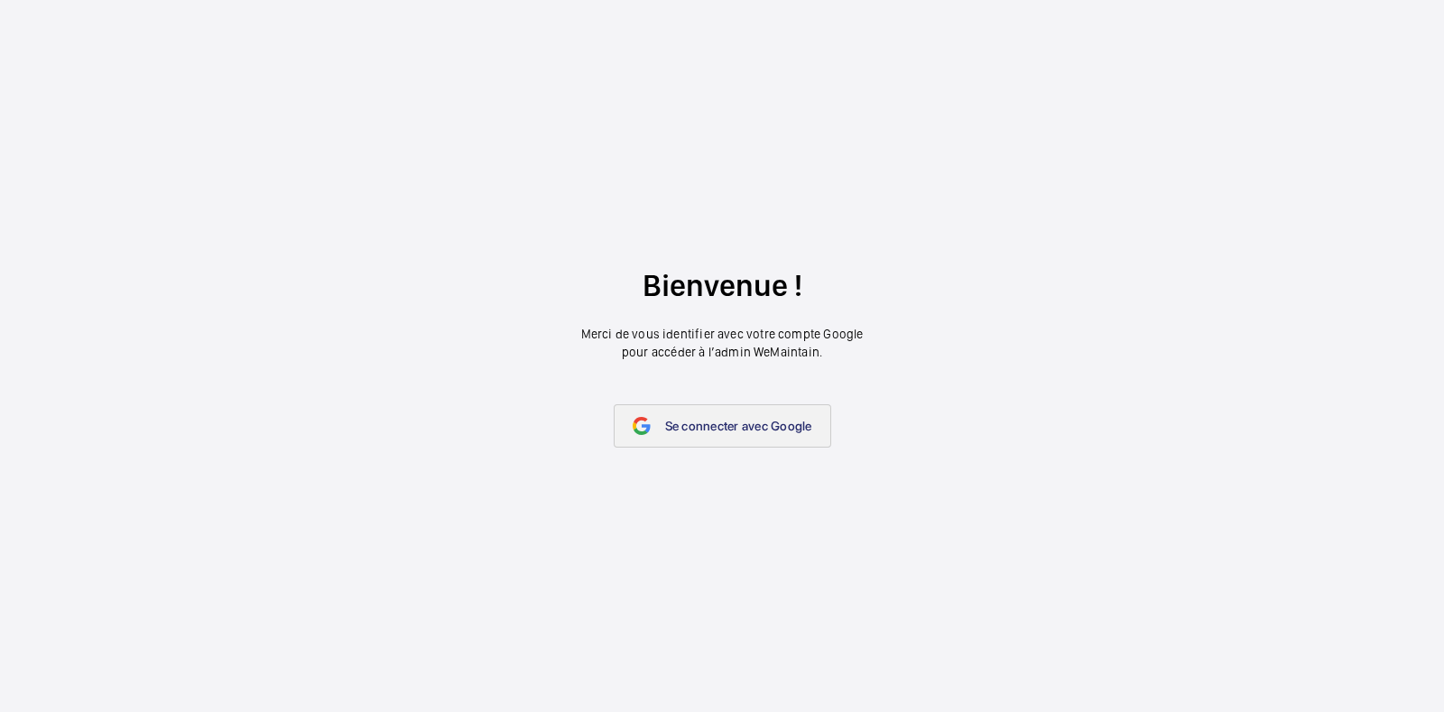
click at [720, 420] on span "Se connecter avec Google" at bounding box center [738, 426] width 147 height 14
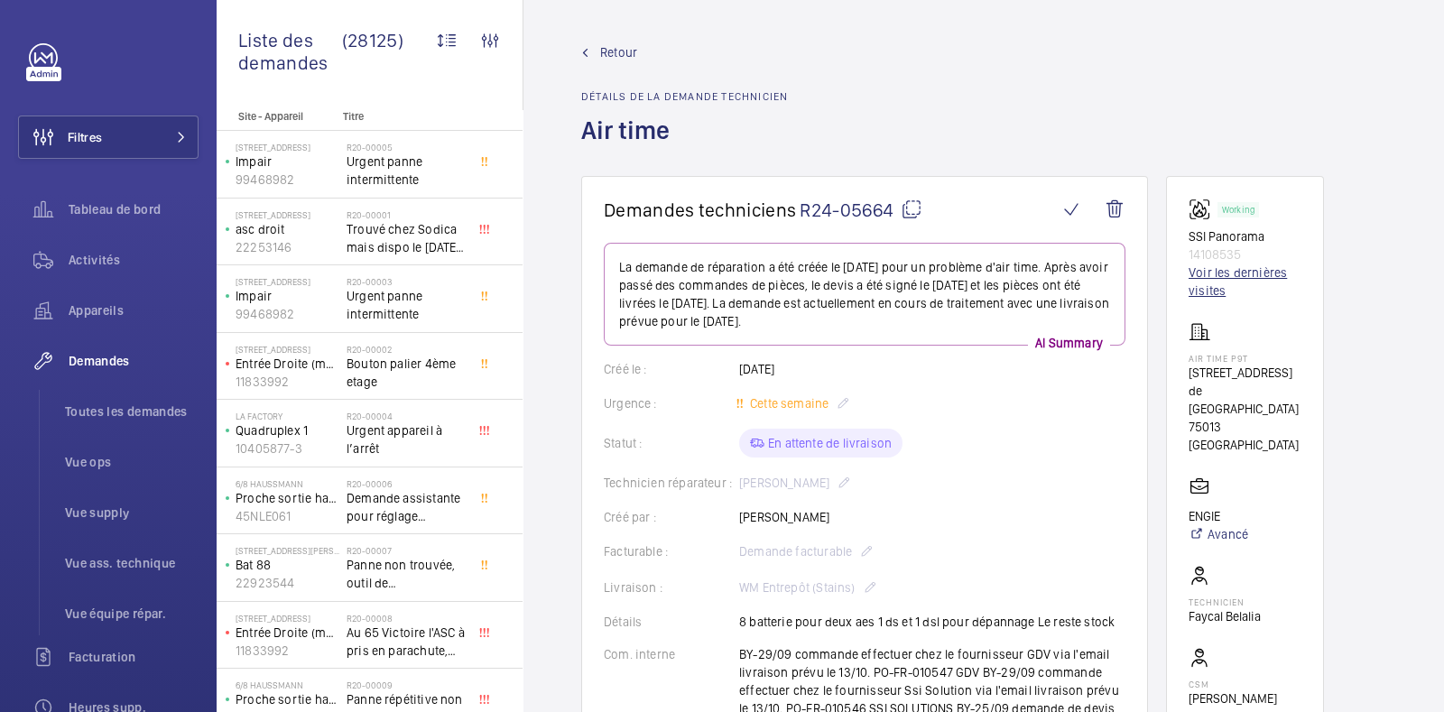
click at [1212, 273] on link "Voir les dernières visites" at bounding box center [1245, 282] width 113 height 36
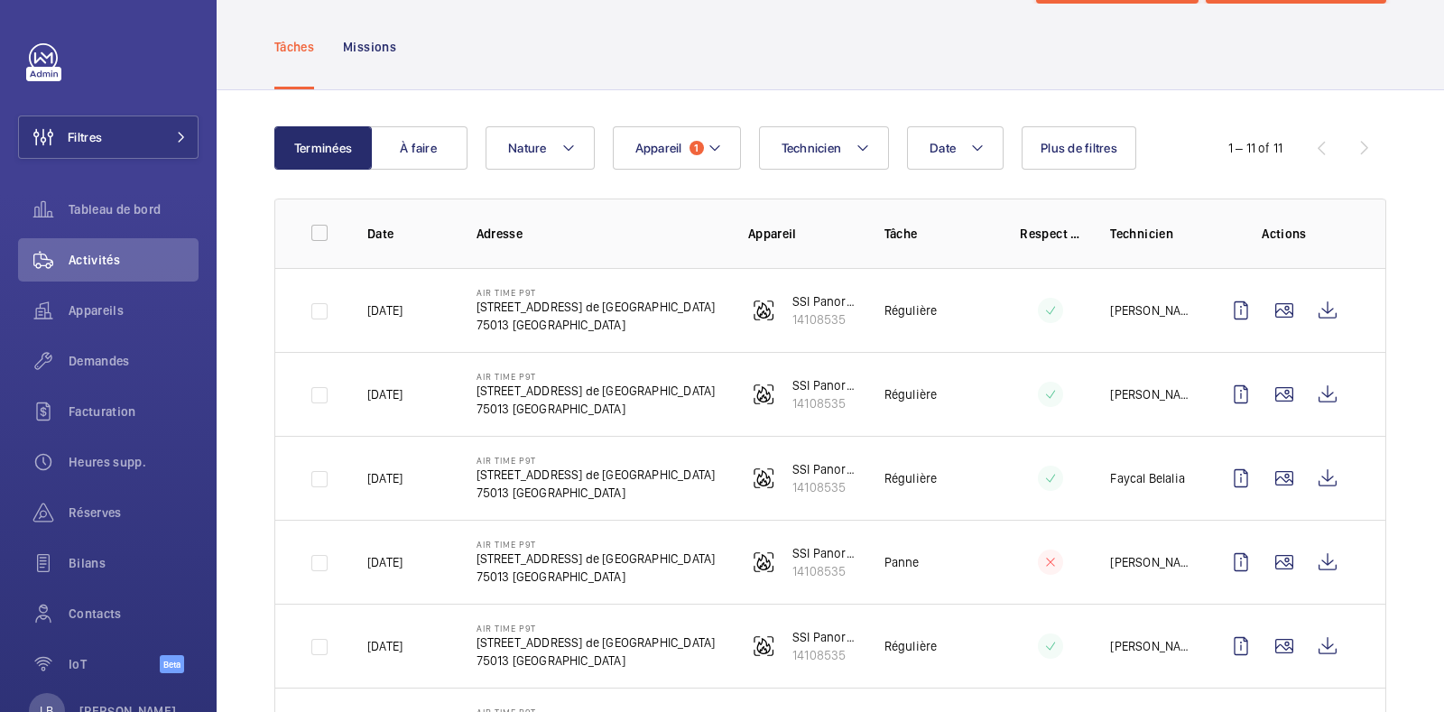
scroll to position [92, 0]
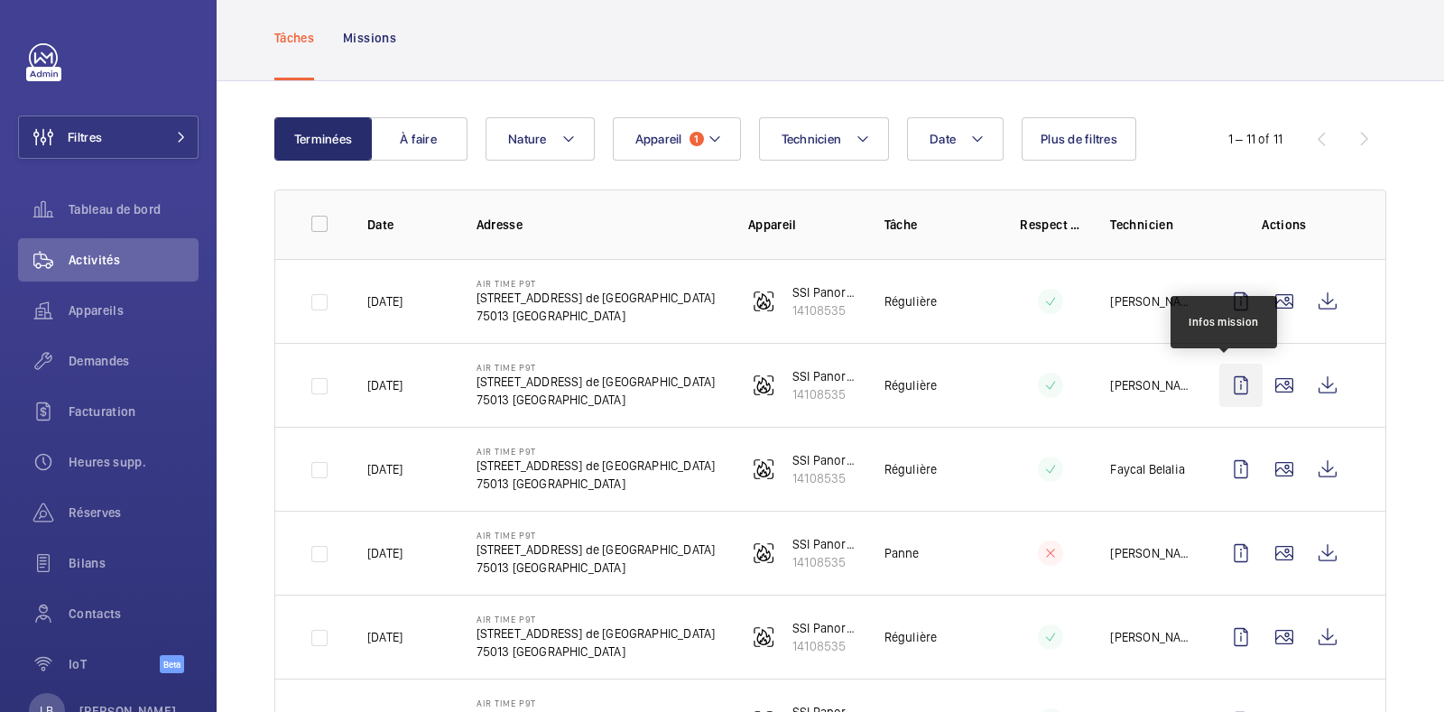
click at [1234, 385] on wm-front-icon-button at bounding box center [1241, 385] width 43 height 43
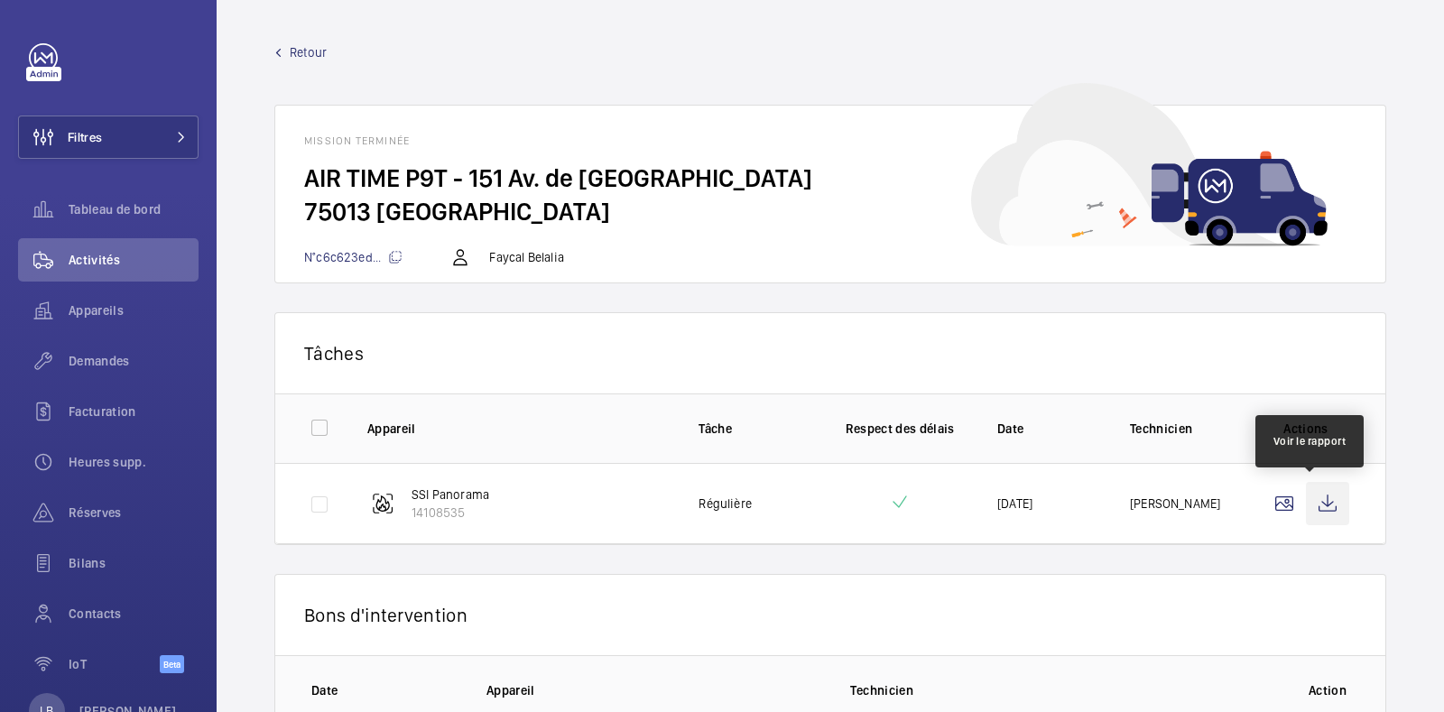
click at [1306, 503] on wm-front-icon-button at bounding box center [1327, 503] width 43 height 43
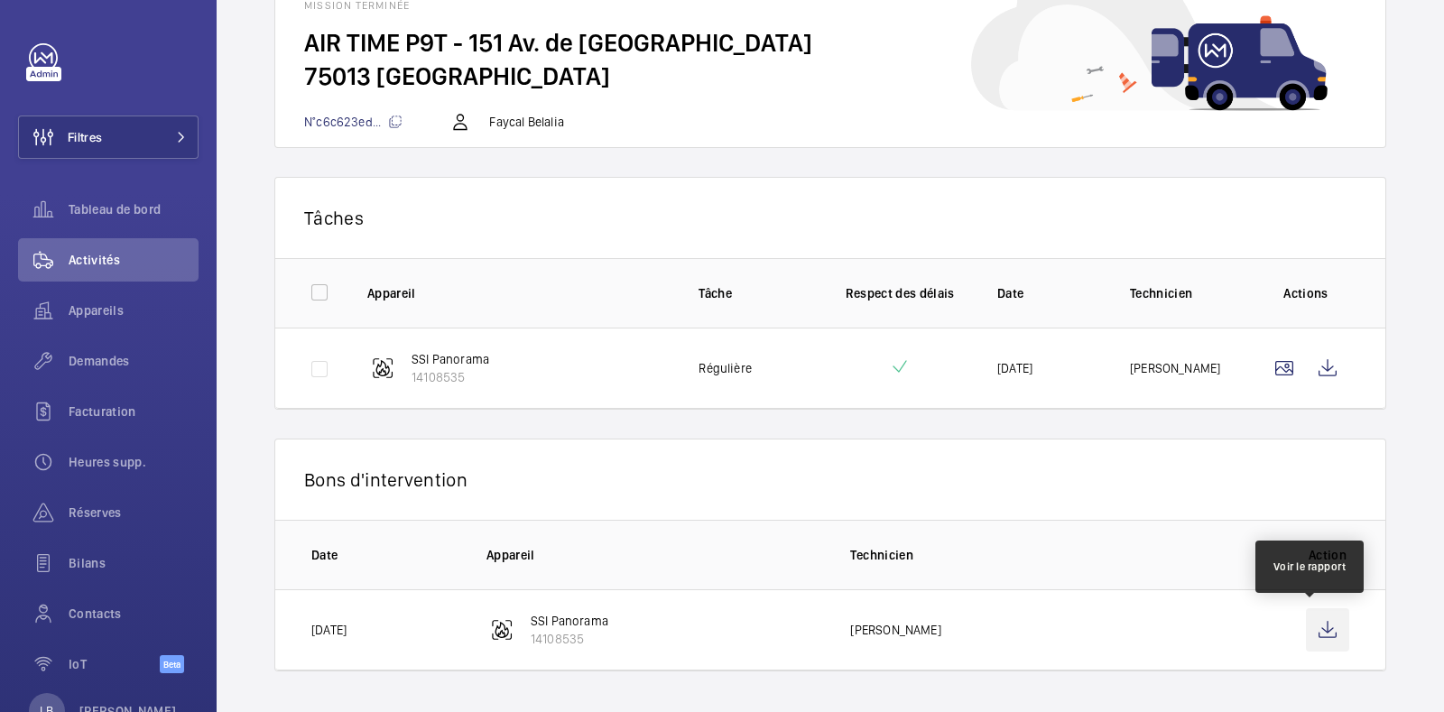
click at [1306, 618] on wm-front-icon-button at bounding box center [1327, 629] width 43 height 43
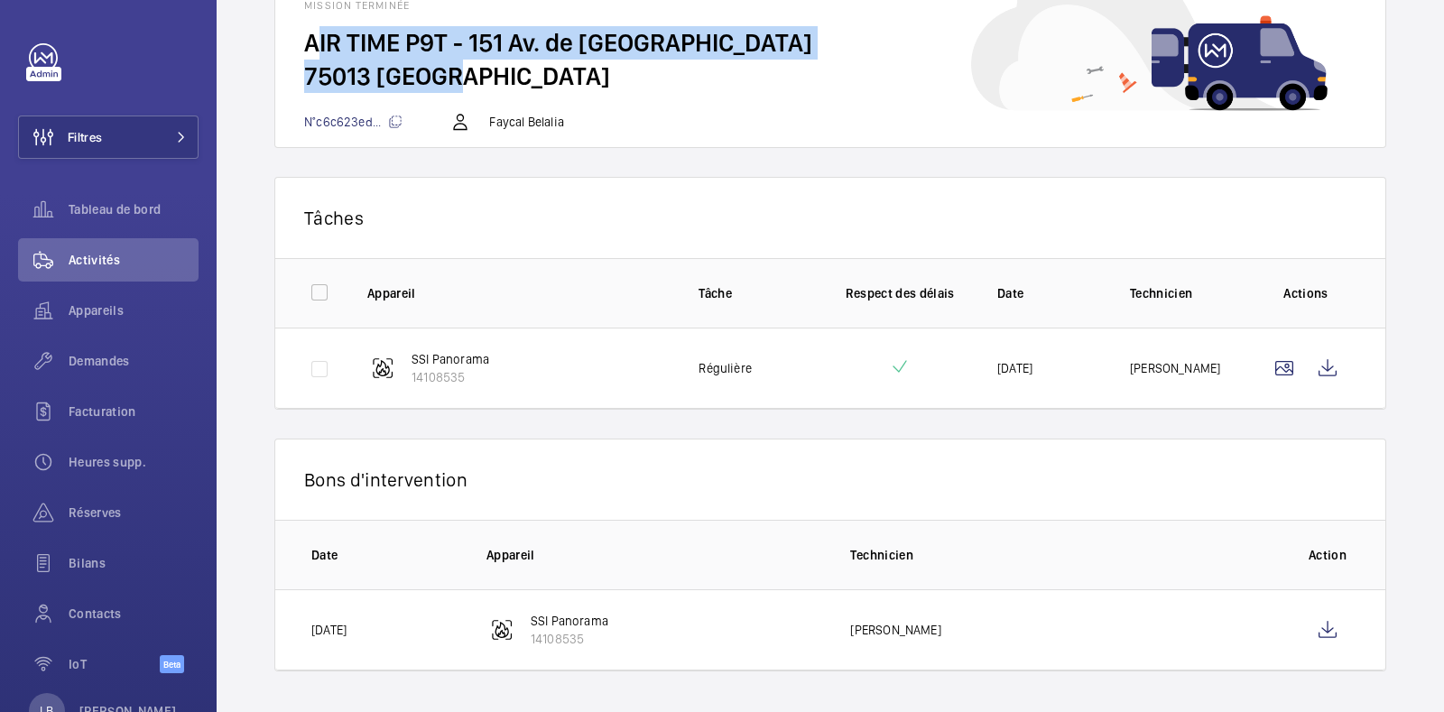
drag, startPoint x: 308, startPoint y: 39, endPoint x: 512, endPoint y: 76, distance: 207.3
click at [512, 76] on wm-front-card-body "AIR TIME P9T - 151 Av. de France 75013 PARIS" at bounding box center [830, 68] width 1110 height 85
copy wm-front-card-body "AIR TIME P9T - 151 Av. de France 75013 PARIS"
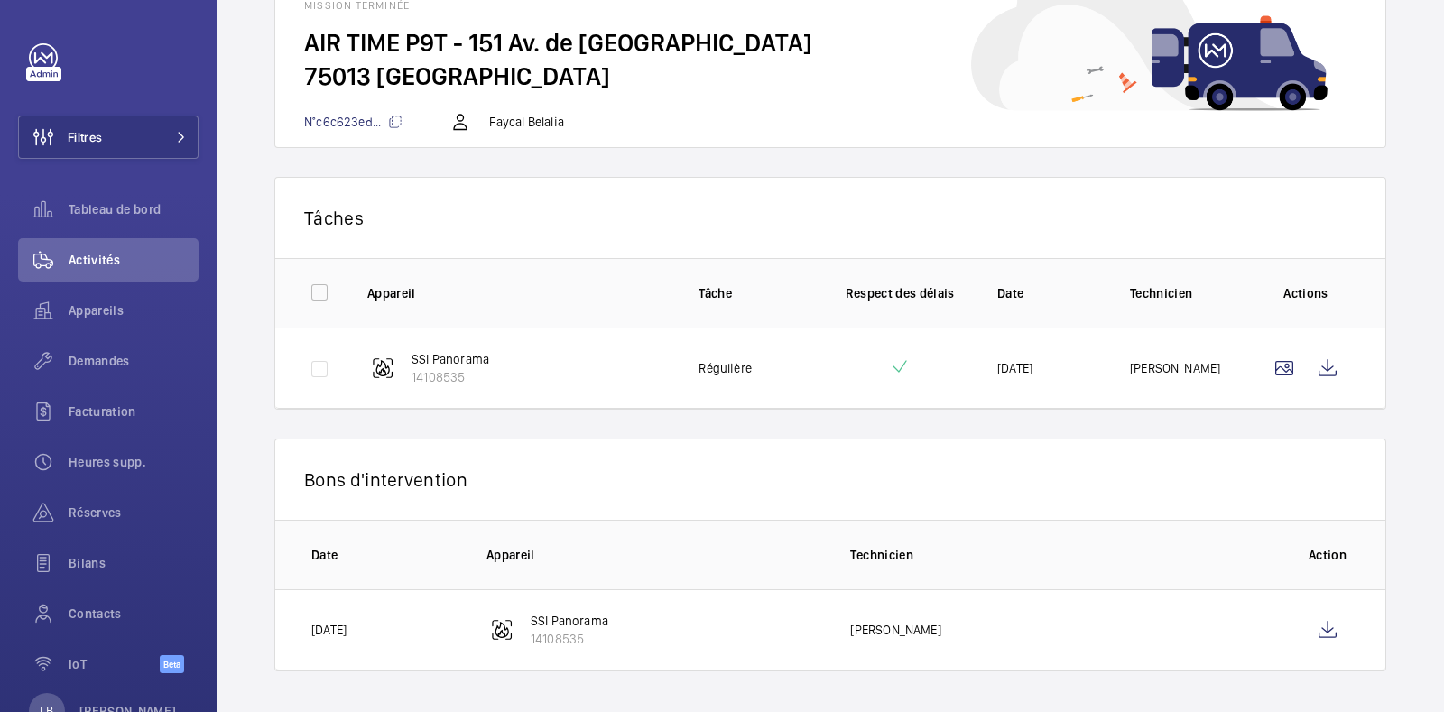
click at [618, 346] on td "SSI Panorama 14108535" at bounding box center [504, 368] width 331 height 81
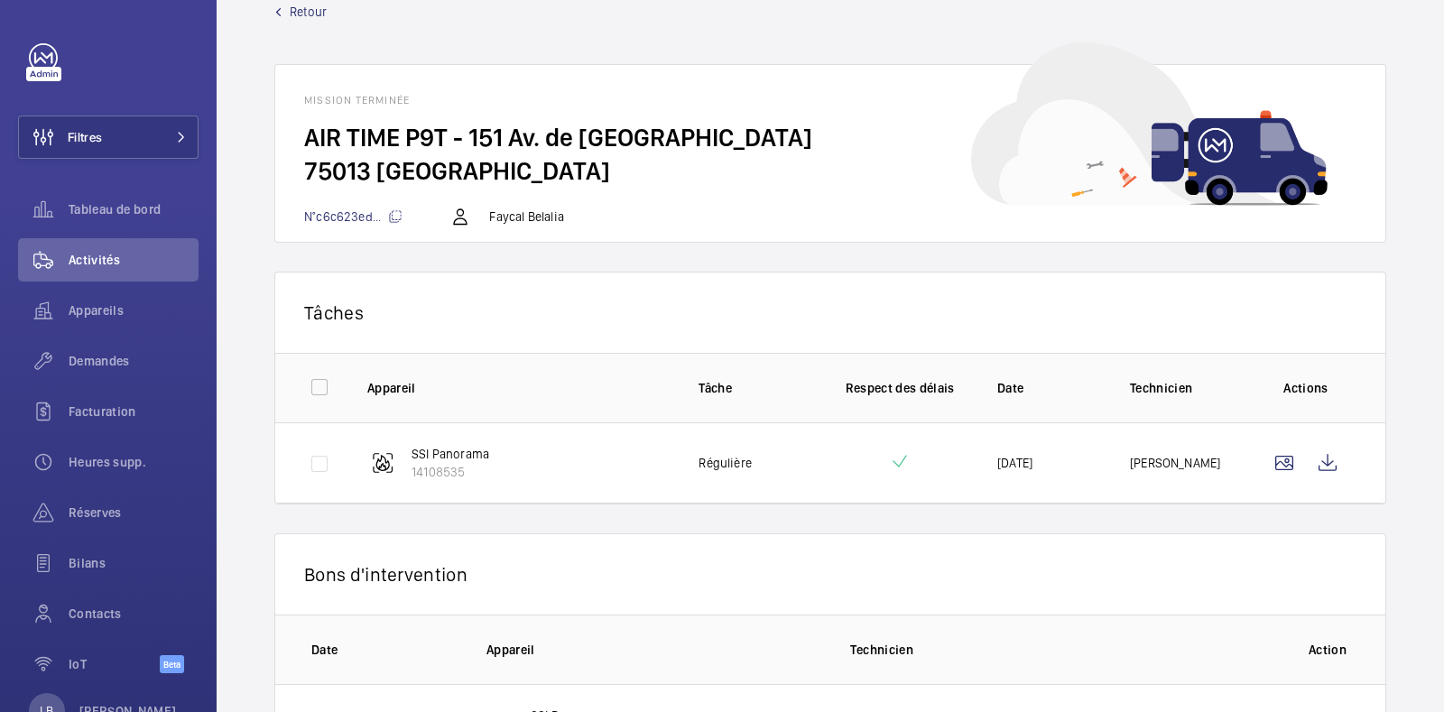
scroll to position [32, 0]
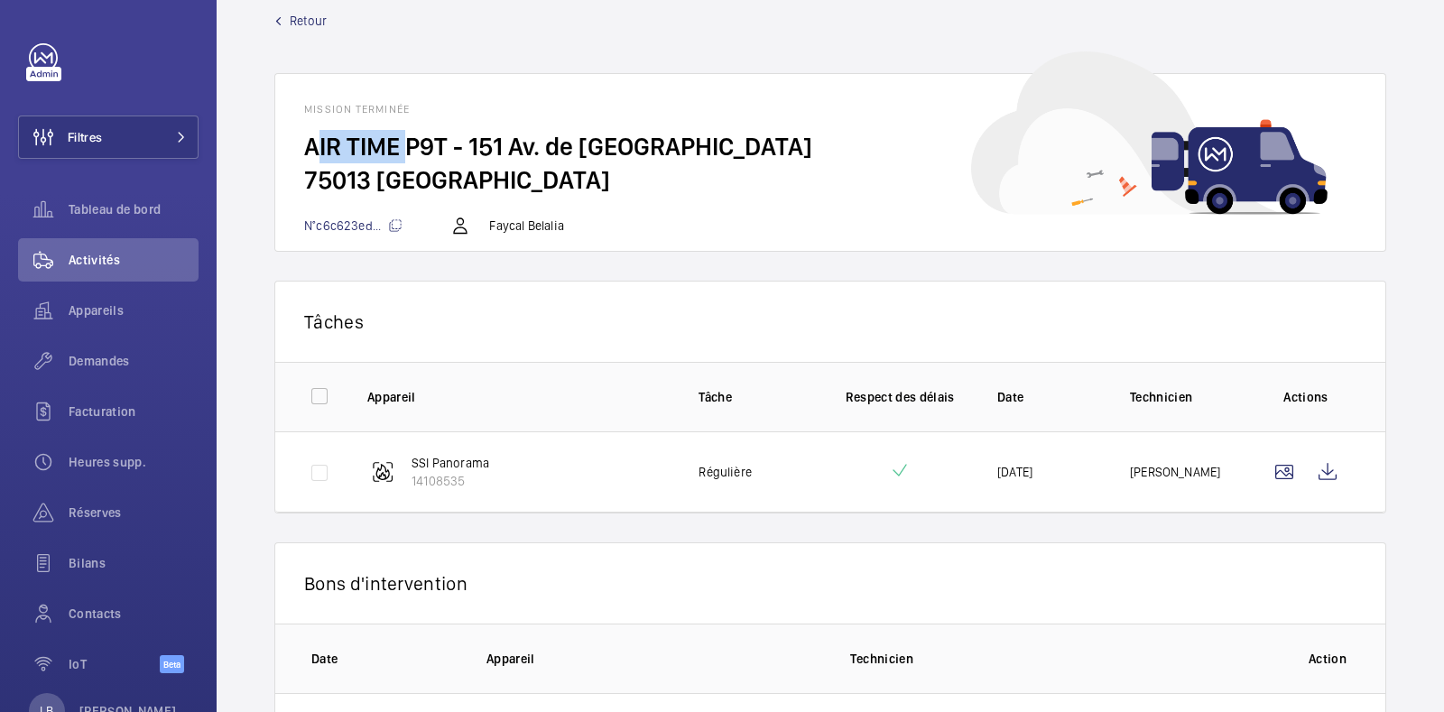
drag, startPoint x: 308, startPoint y: 143, endPoint x: 396, endPoint y: 149, distance: 88.7
click at [396, 149] on h2 "AIR TIME P9T - 151 Av. de France" at bounding box center [830, 146] width 1053 height 33
copy h2 "AIR TIME"
click at [110, 142] on button "Filtres" at bounding box center [108, 137] width 181 height 43
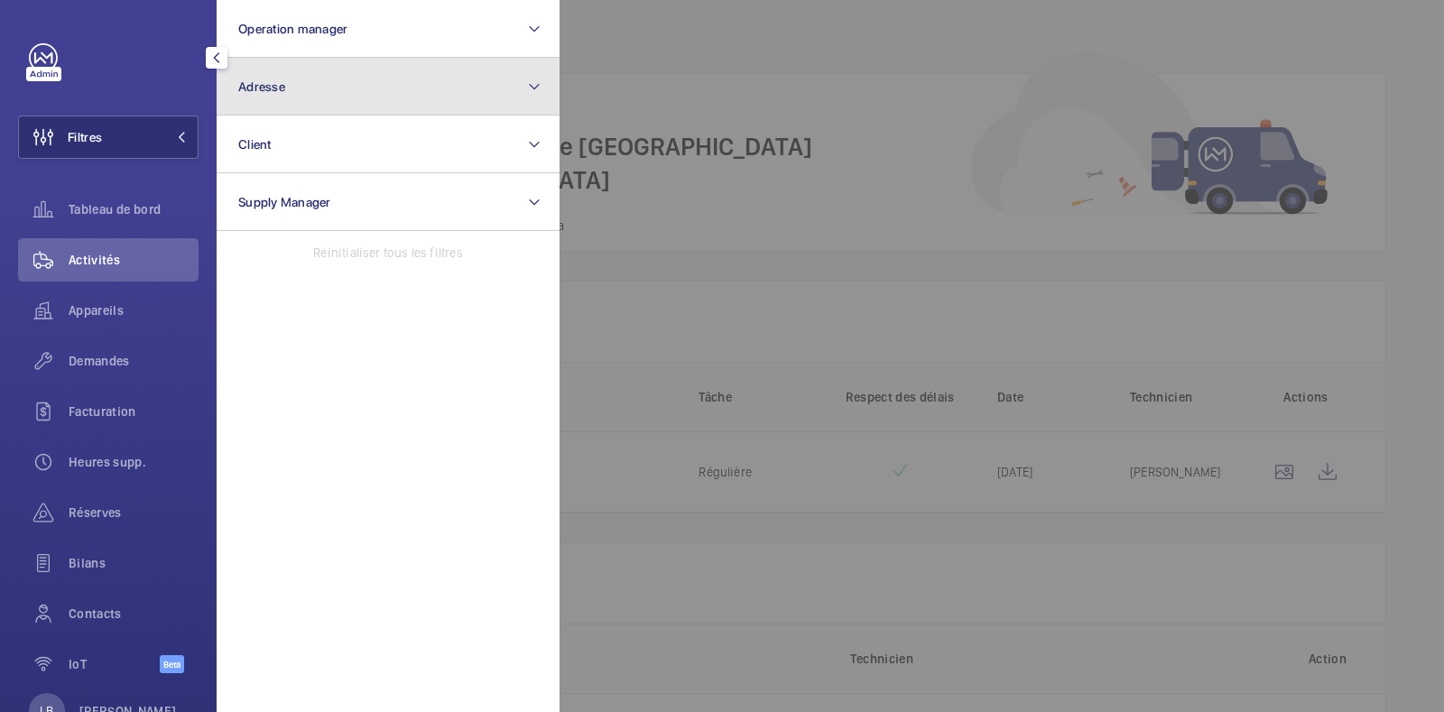
click at [303, 101] on button "Adresse" at bounding box center [388, 87] width 343 height 58
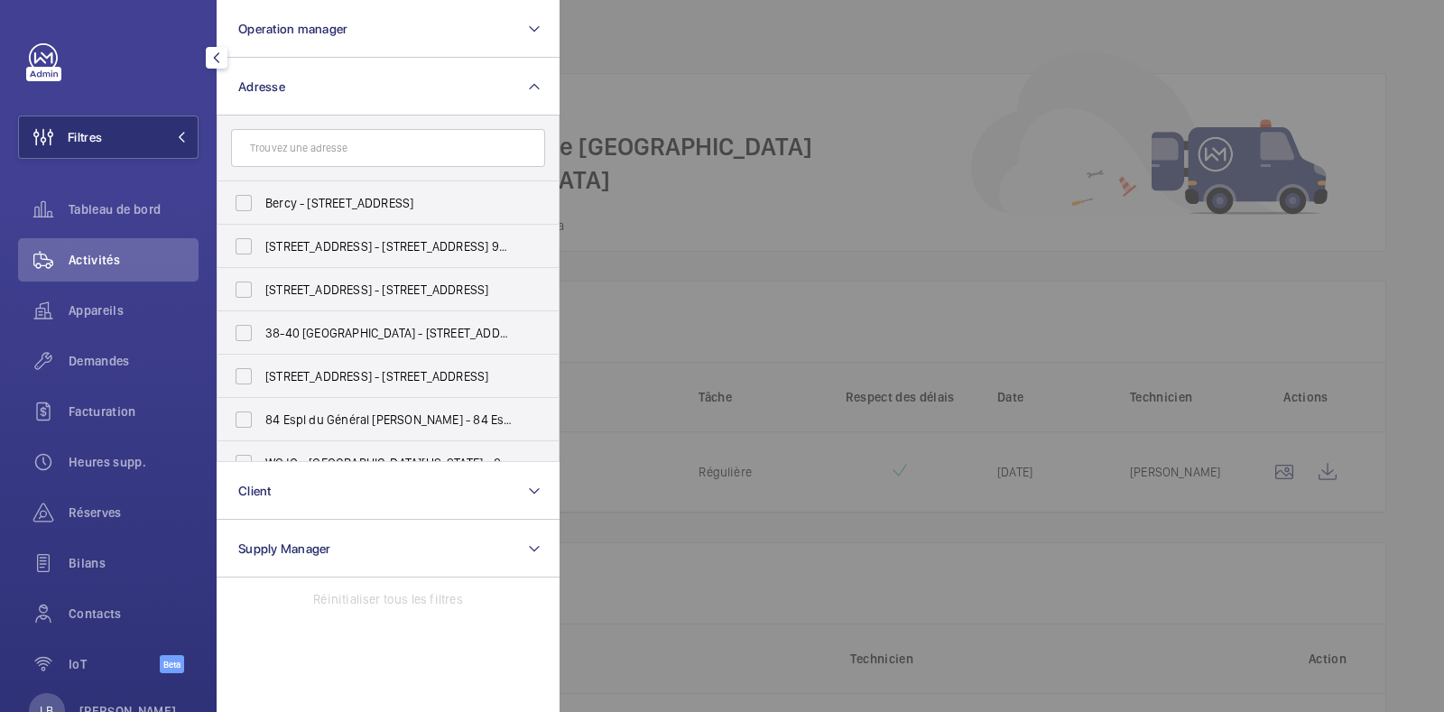
click at [316, 149] on input "text" at bounding box center [388, 148] width 314 height 38
type input "AIR TIME"
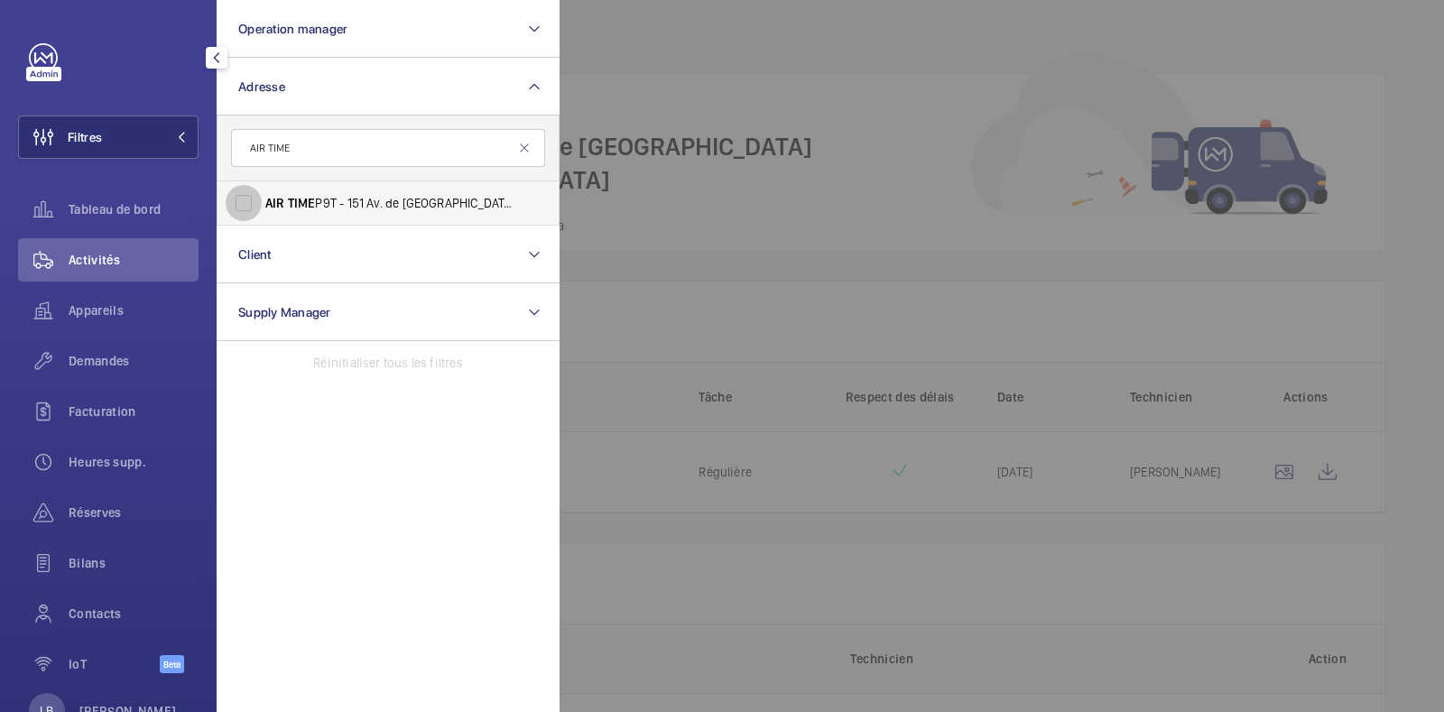
click at [245, 209] on input "AIR TIME P9T - 151 Av. de France, PARIS 75013" at bounding box center [244, 203] width 36 height 36
checkbox input "true"
click at [100, 359] on span "Demandes" at bounding box center [134, 361] width 130 height 18
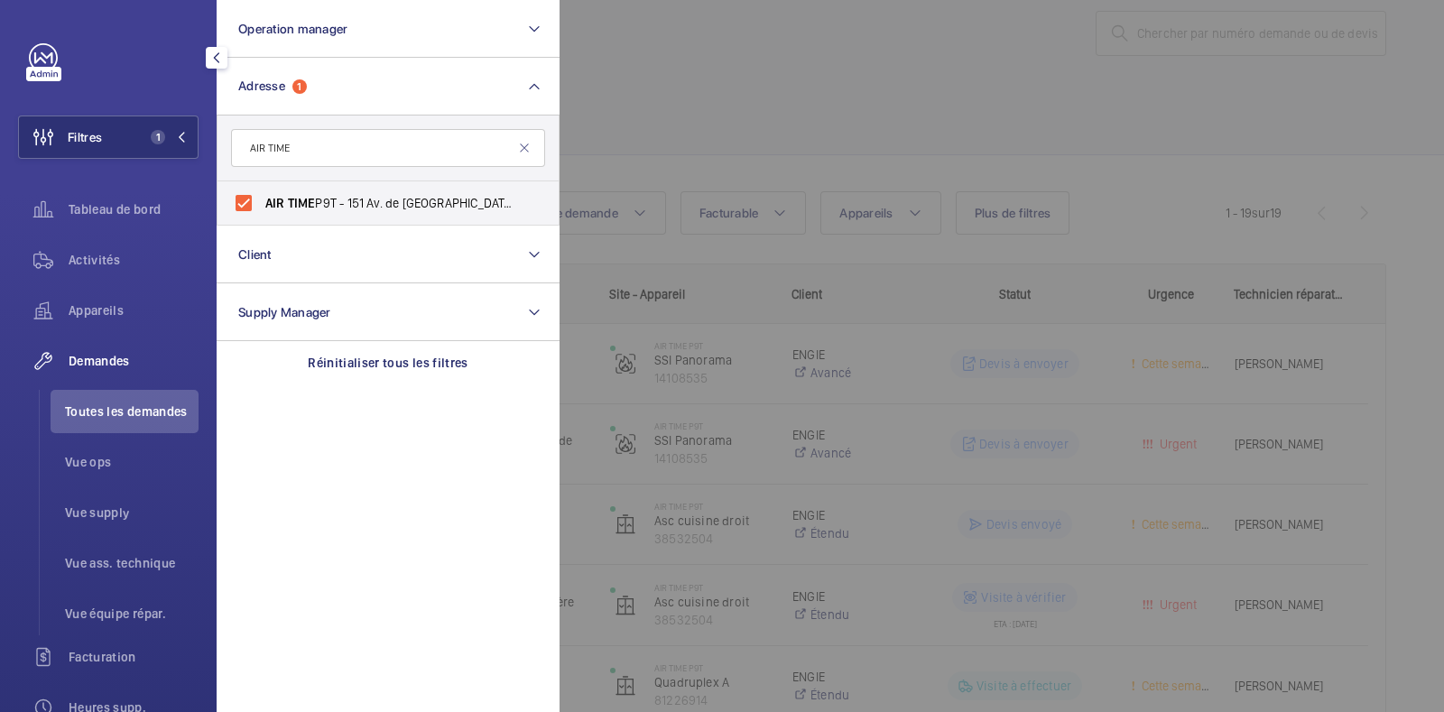
click at [776, 111] on div at bounding box center [1282, 356] width 1444 height 712
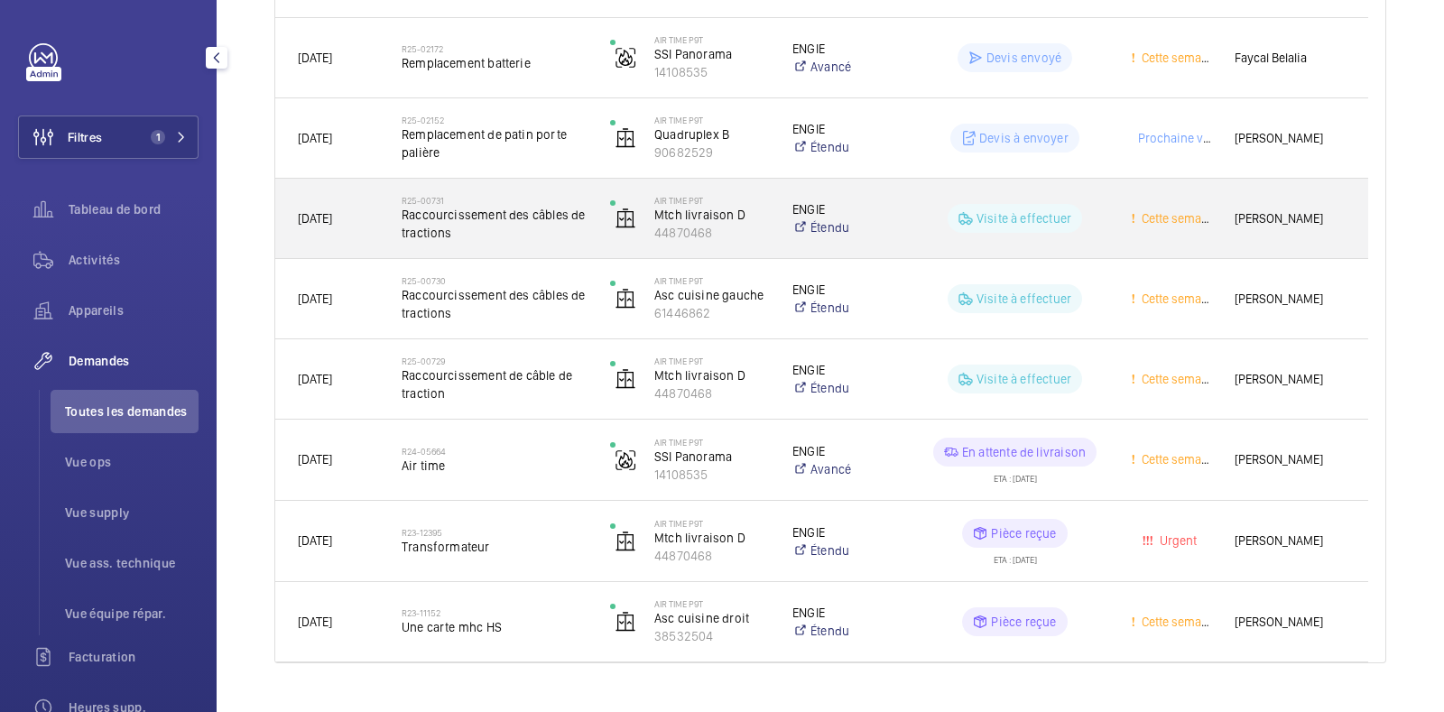
scroll to position [1260, 0]
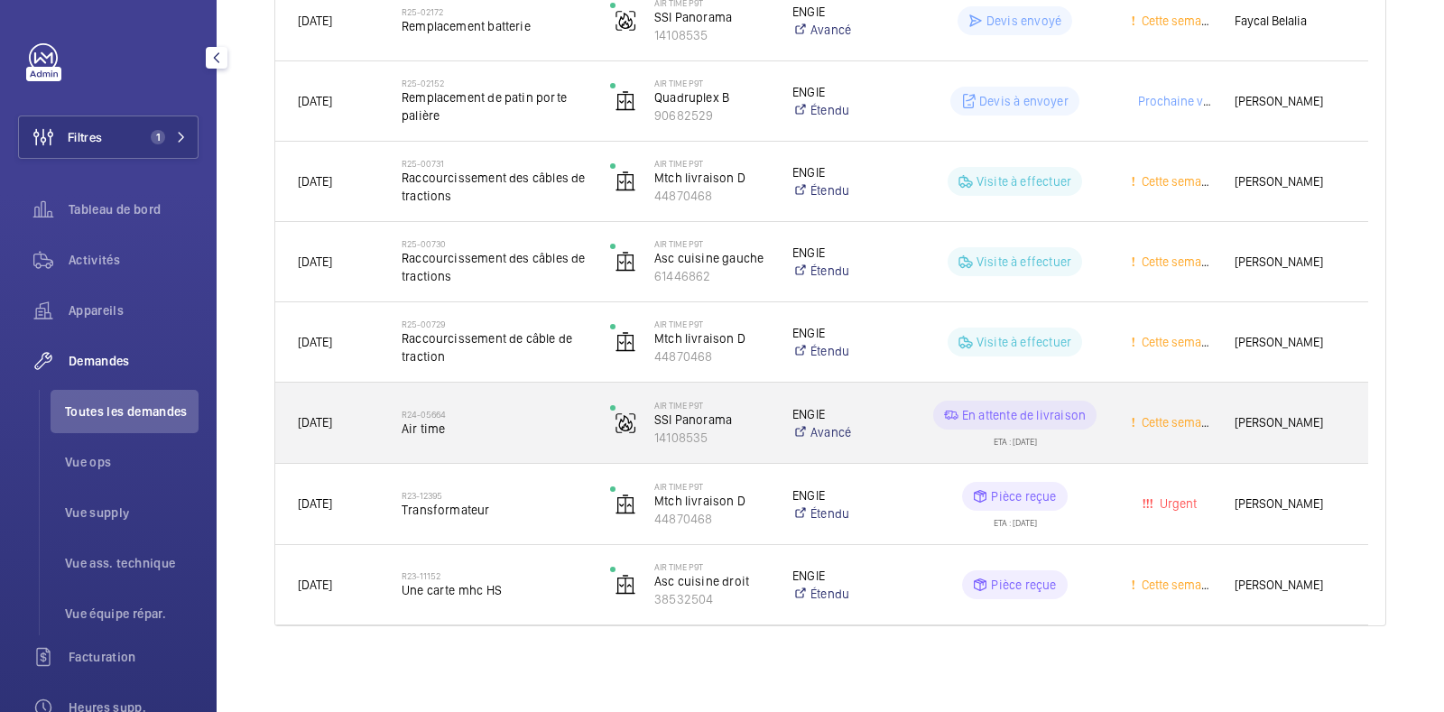
click at [1104, 444] on div "En attente de livraison ETA : 13/10/2025" at bounding box center [1004, 423] width 207 height 81
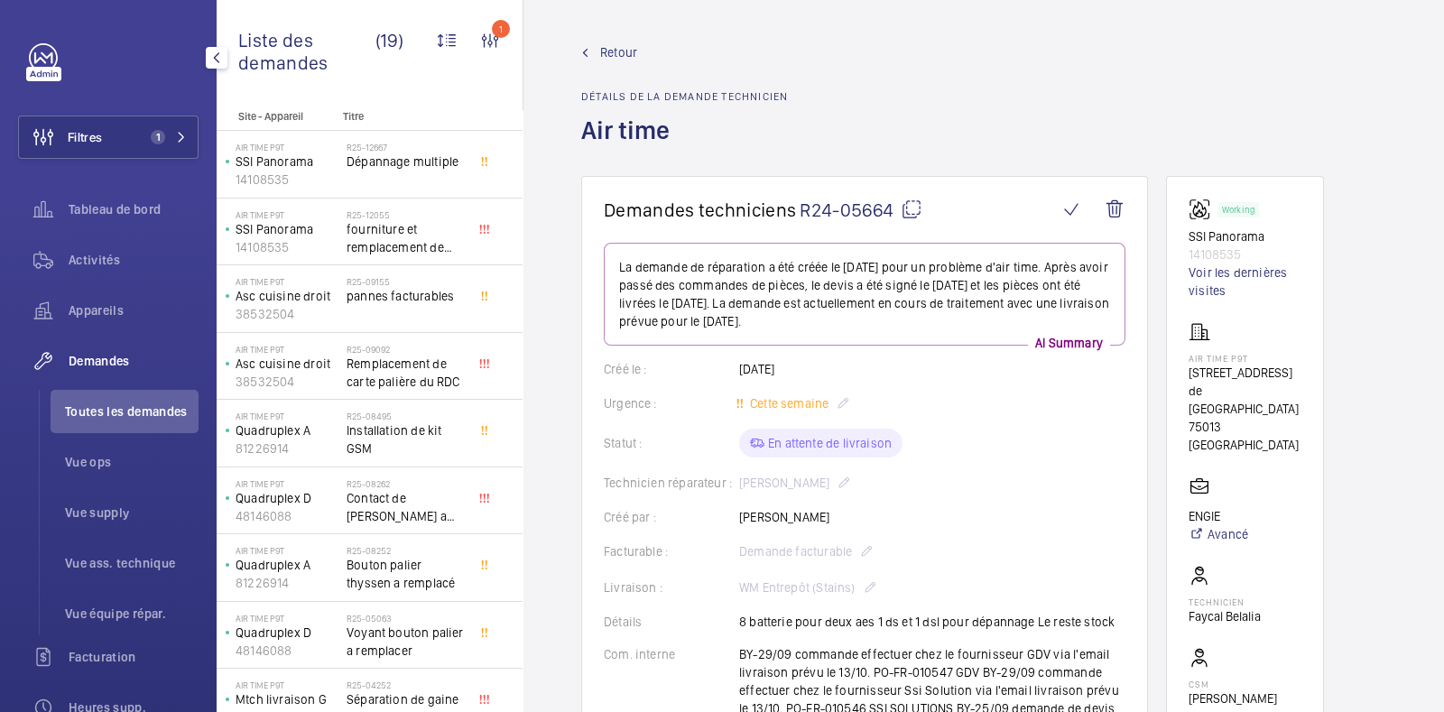
click at [912, 209] on mat-icon at bounding box center [912, 210] width 22 height 22
click at [620, 59] on span "Retour" at bounding box center [618, 52] width 37 height 18
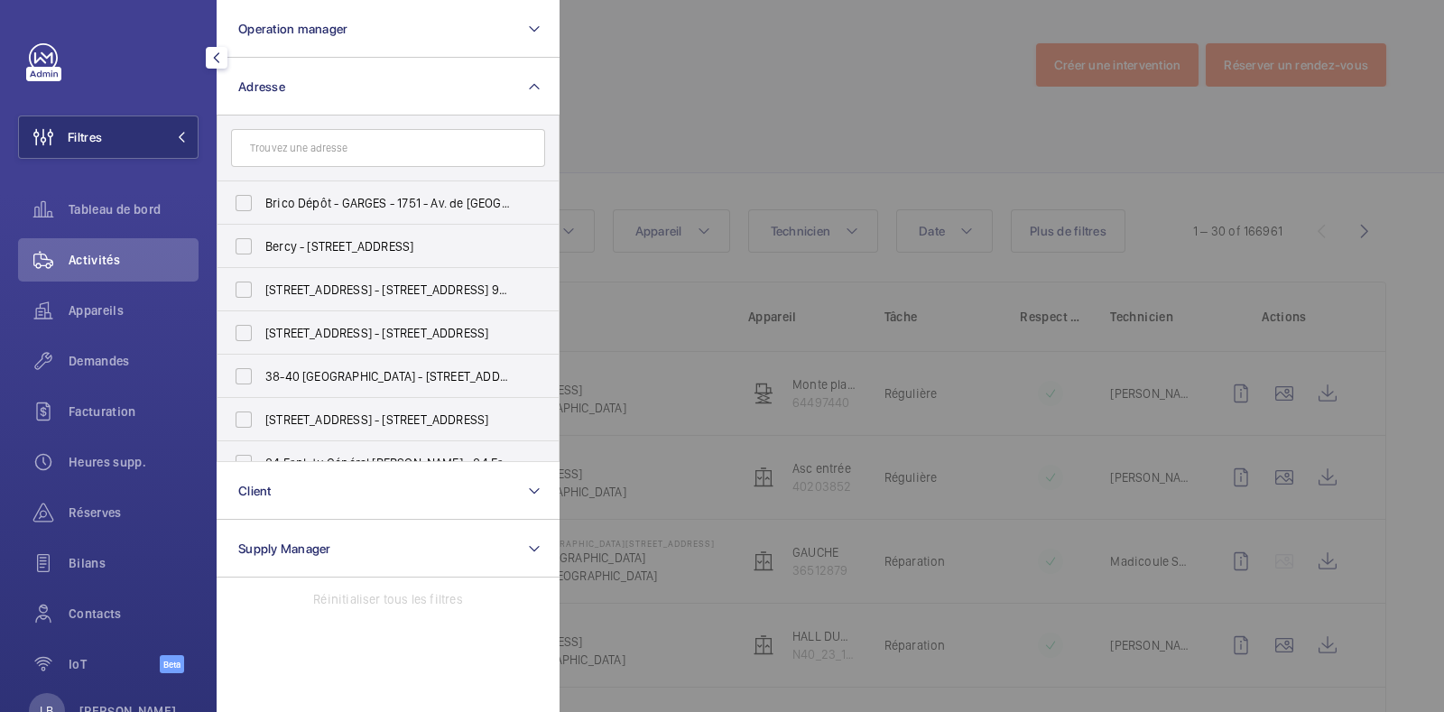
scroll to position [189, 0]
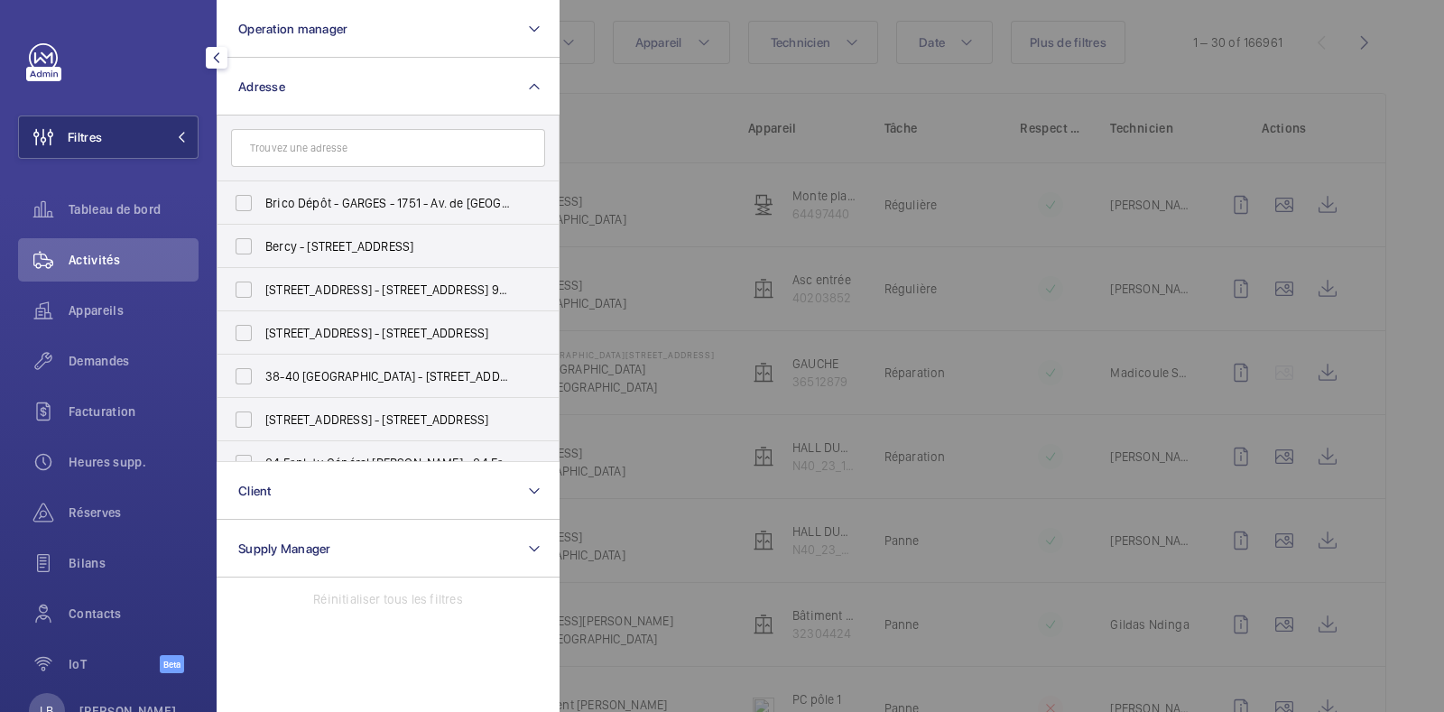
click at [325, 144] on input "text" at bounding box center [388, 148] width 314 height 38
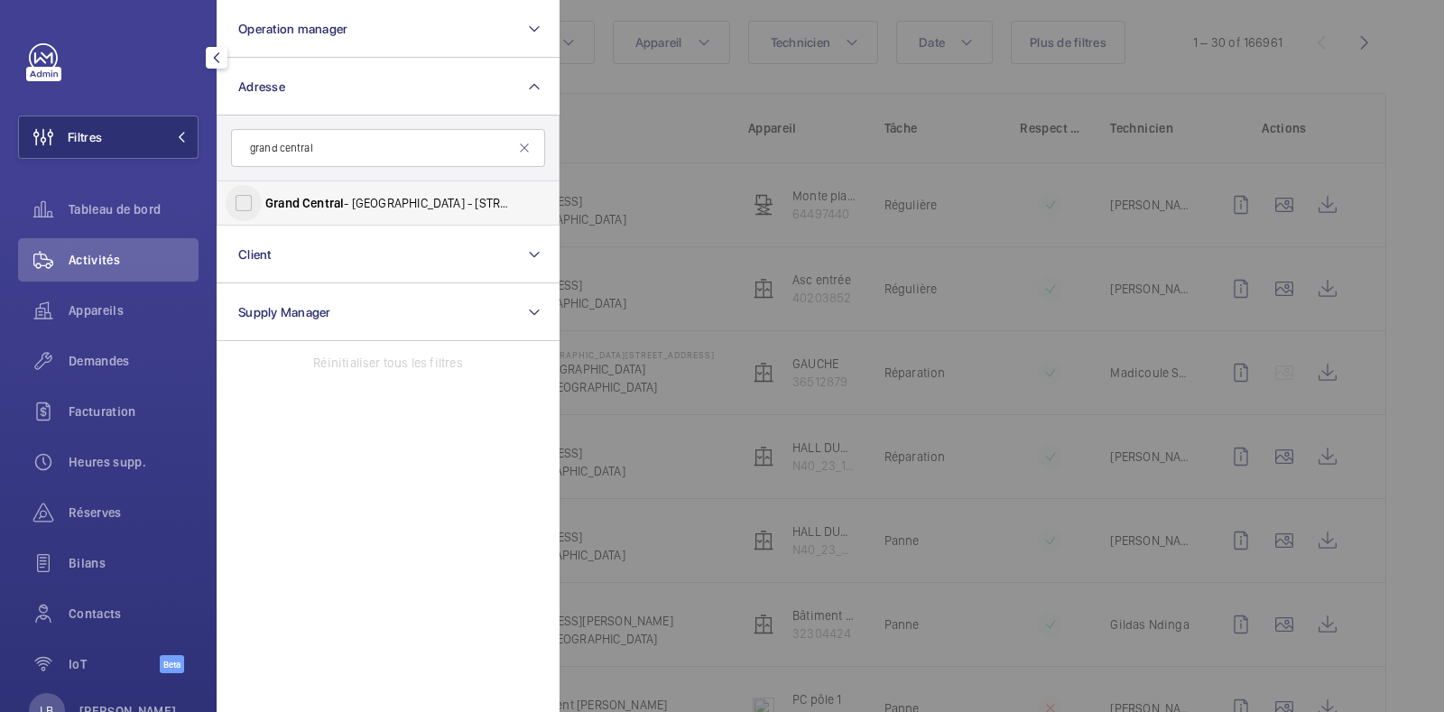
type input "grand central"
click at [251, 200] on input "[GEOGRAPHIC_DATA] - [STREET_ADDRESS]" at bounding box center [244, 203] width 36 height 36
checkbox input "true"
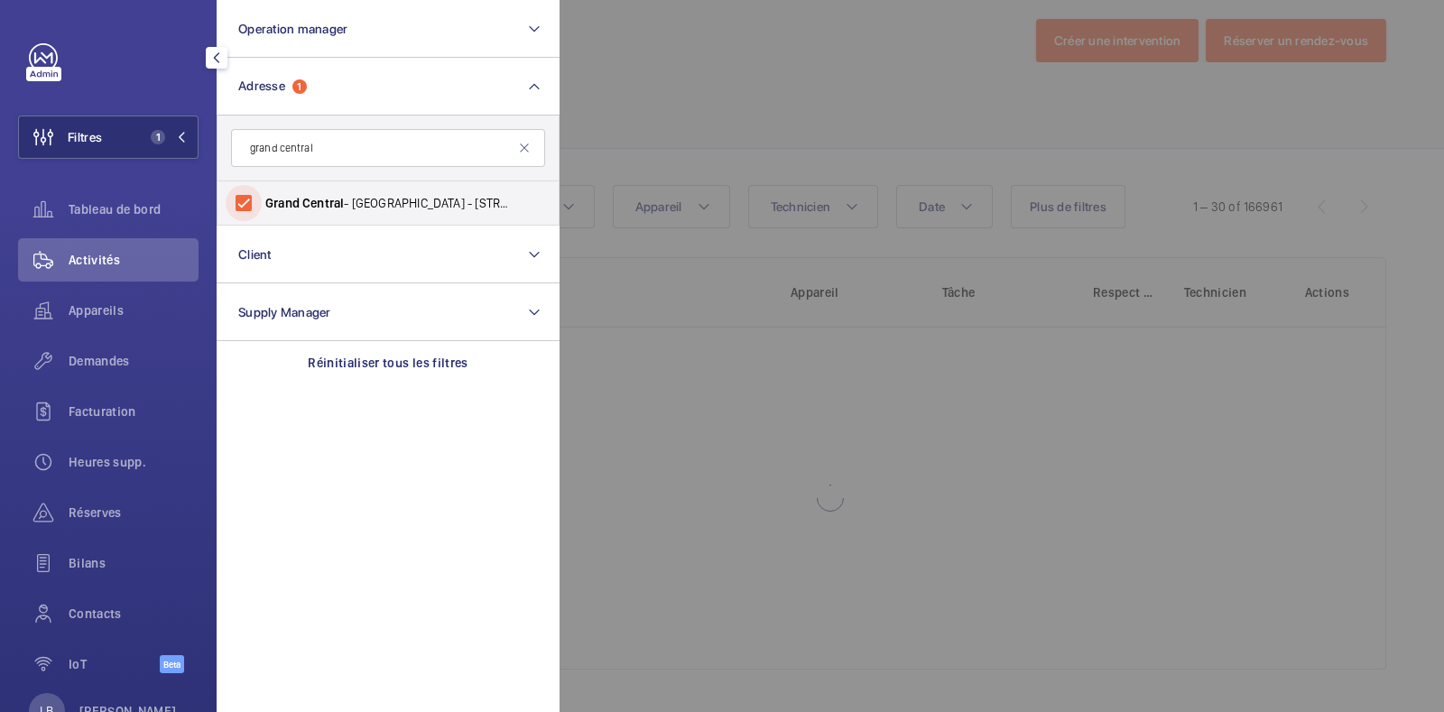
scroll to position [189, 0]
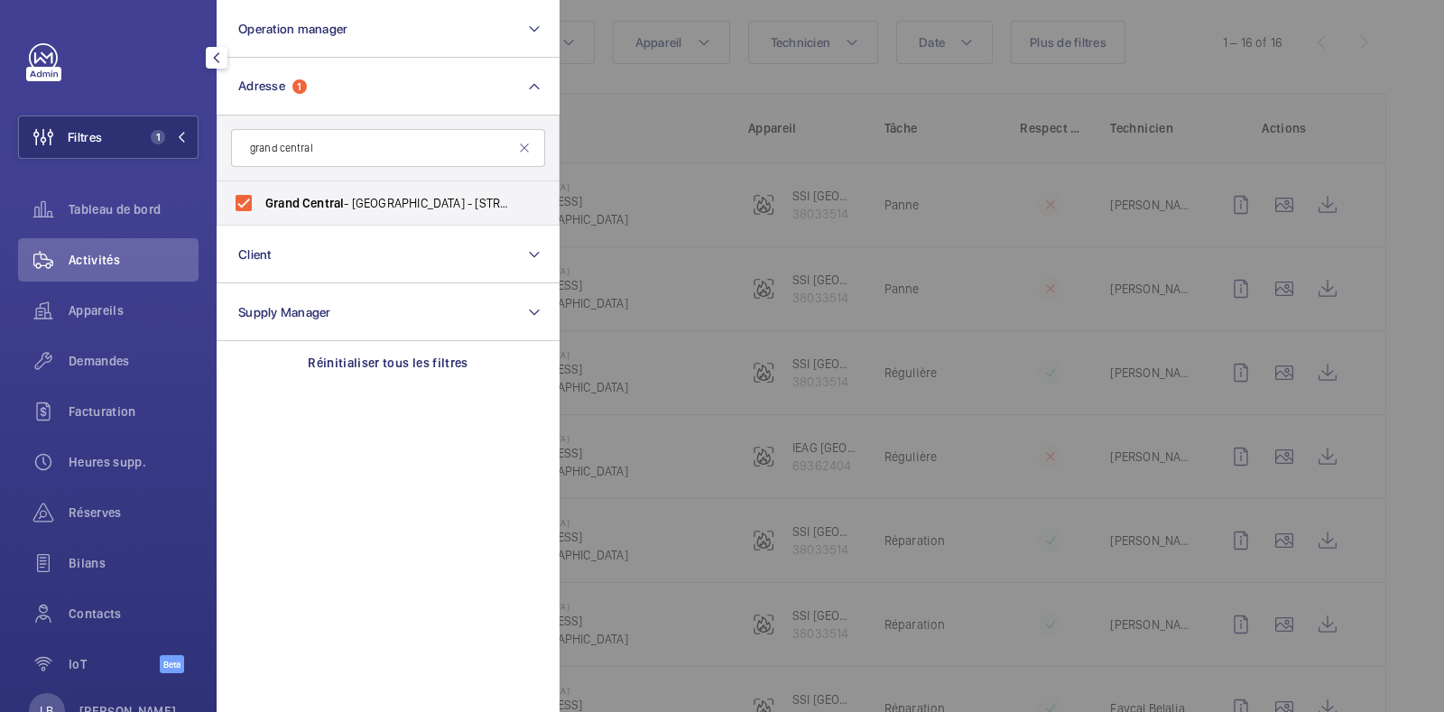
click at [700, 206] on div at bounding box center [1282, 356] width 1444 height 712
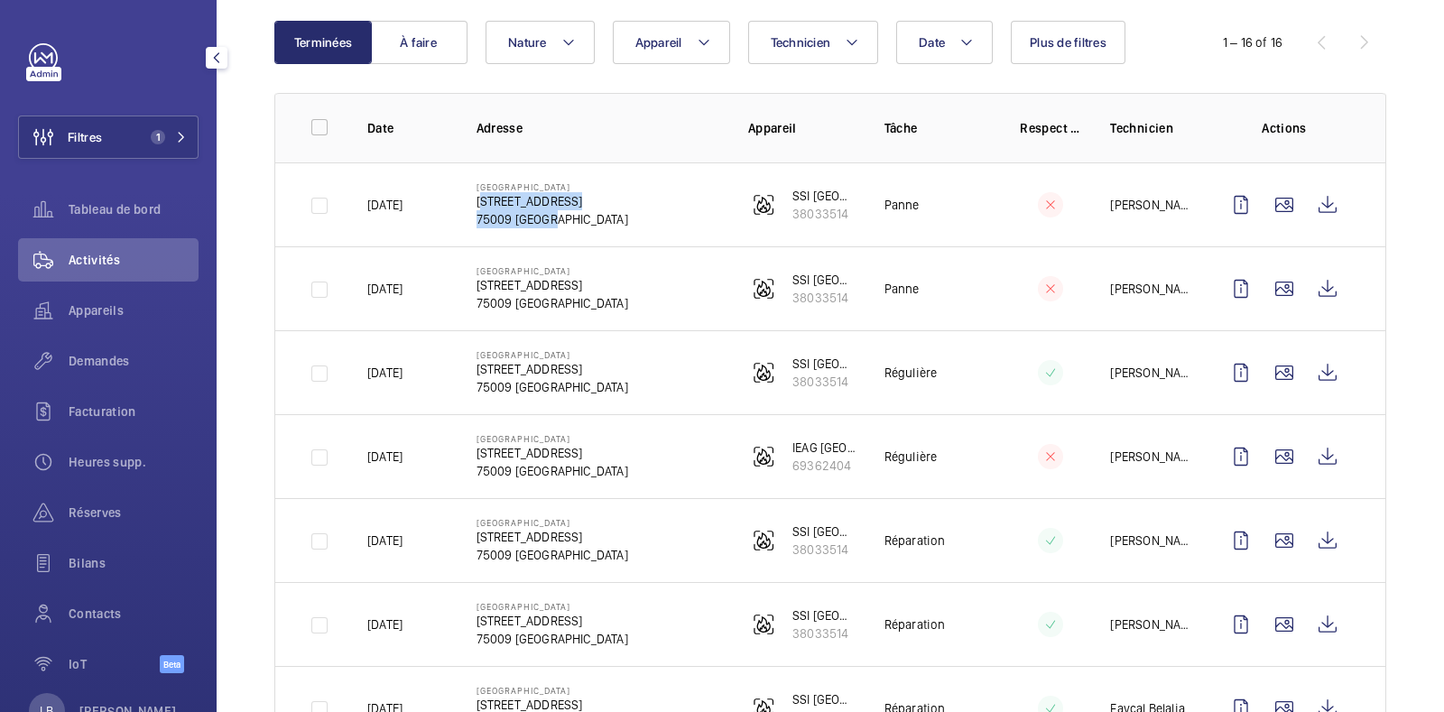
drag, startPoint x: 474, startPoint y: 200, endPoint x: 553, endPoint y: 221, distance: 82.1
click at [553, 221] on div "Grand Central - Saint Lazare 17 Rue d'Amsterdam 75009 PARIS" at bounding box center [553, 204] width 152 height 47
copy div "17 Rue d'Amsterdam 75009 PARIS"
click at [135, 356] on span "Demandes" at bounding box center [134, 361] width 130 height 18
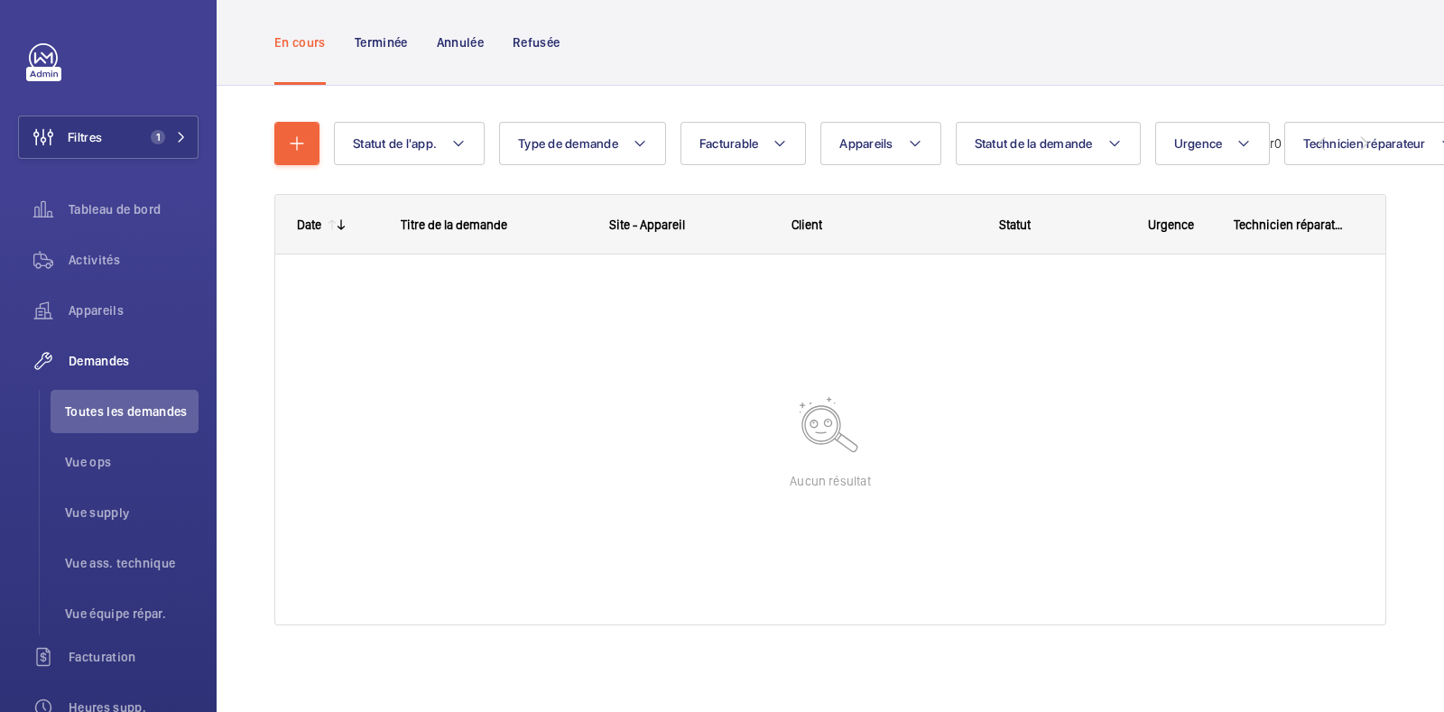
scroll to position [100, 0]
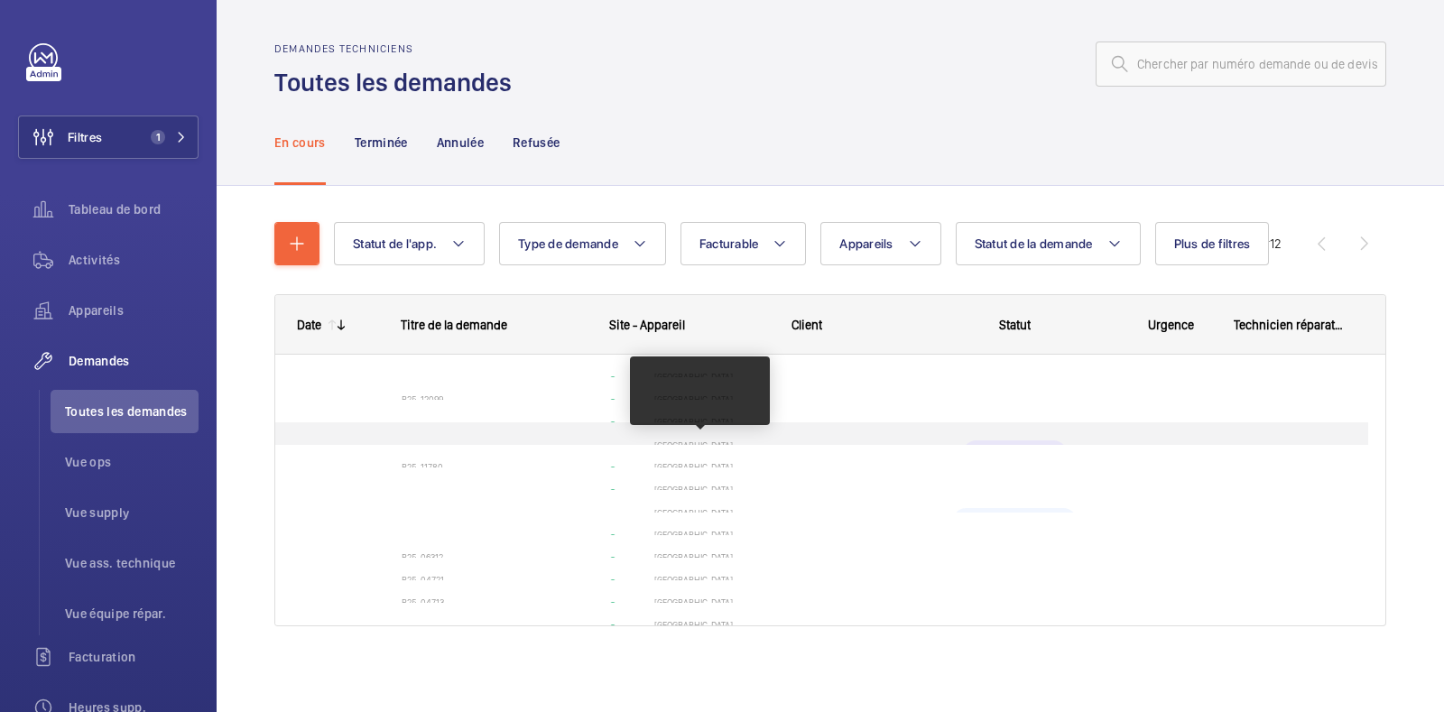
scroll to position [117, 0]
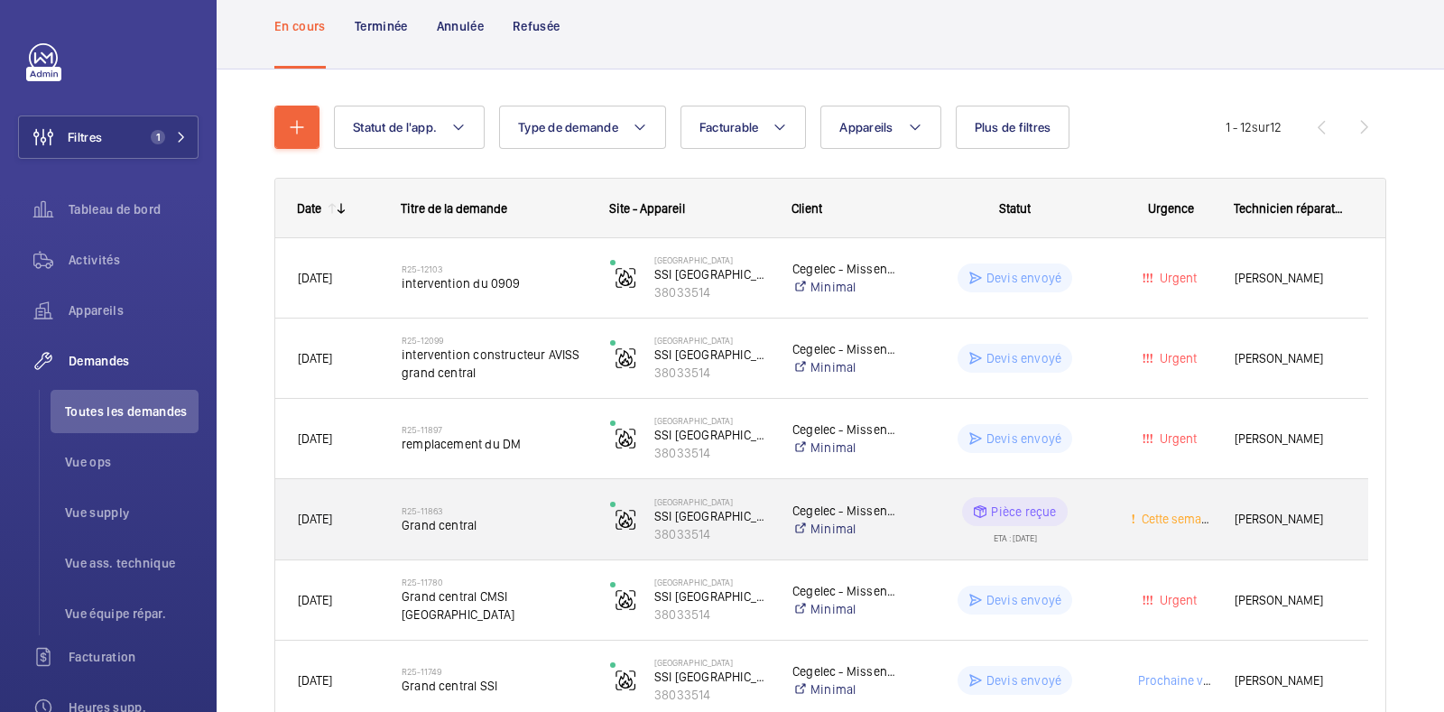
click at [1087, 512] on wm-front-pills-cell "Pièce reçue ETA : 29/09/2025" at bounding box center [1015, 519] width 185 height 45
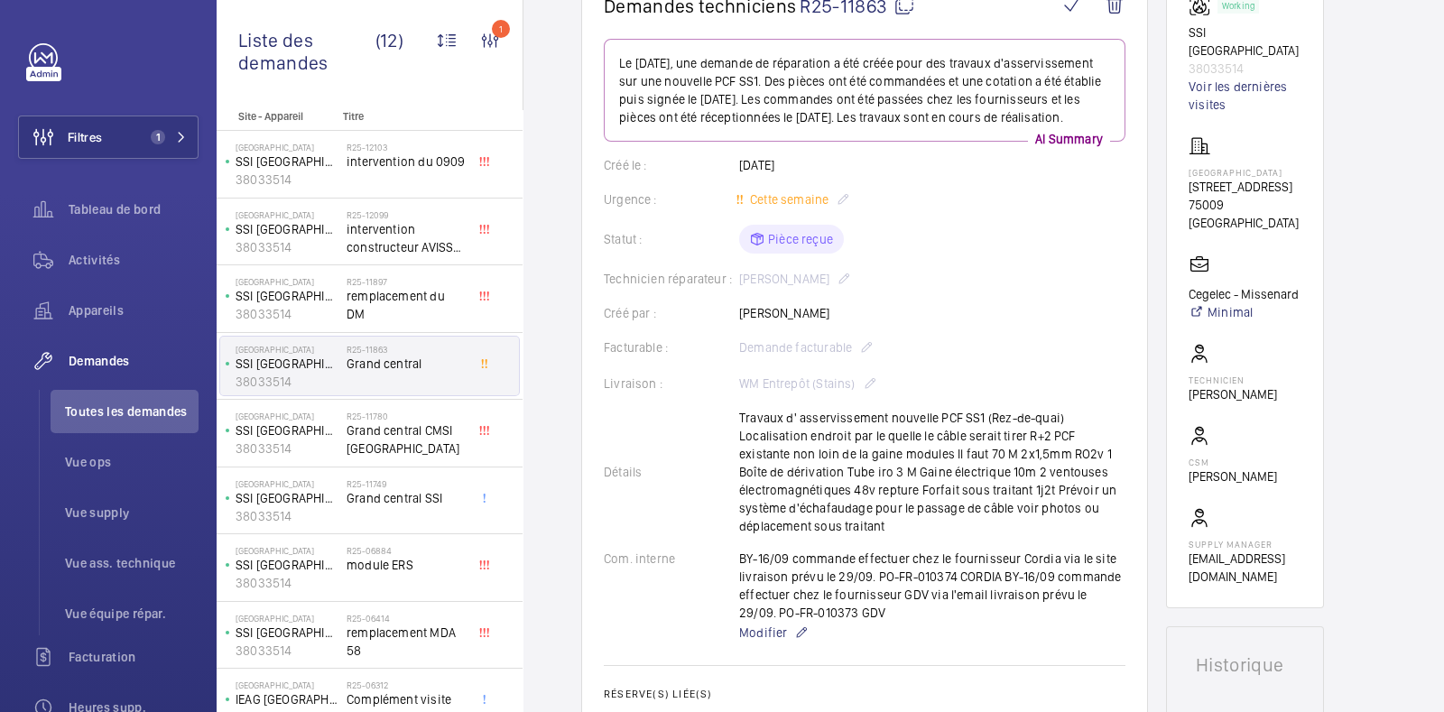
scroll to position [193, 0]
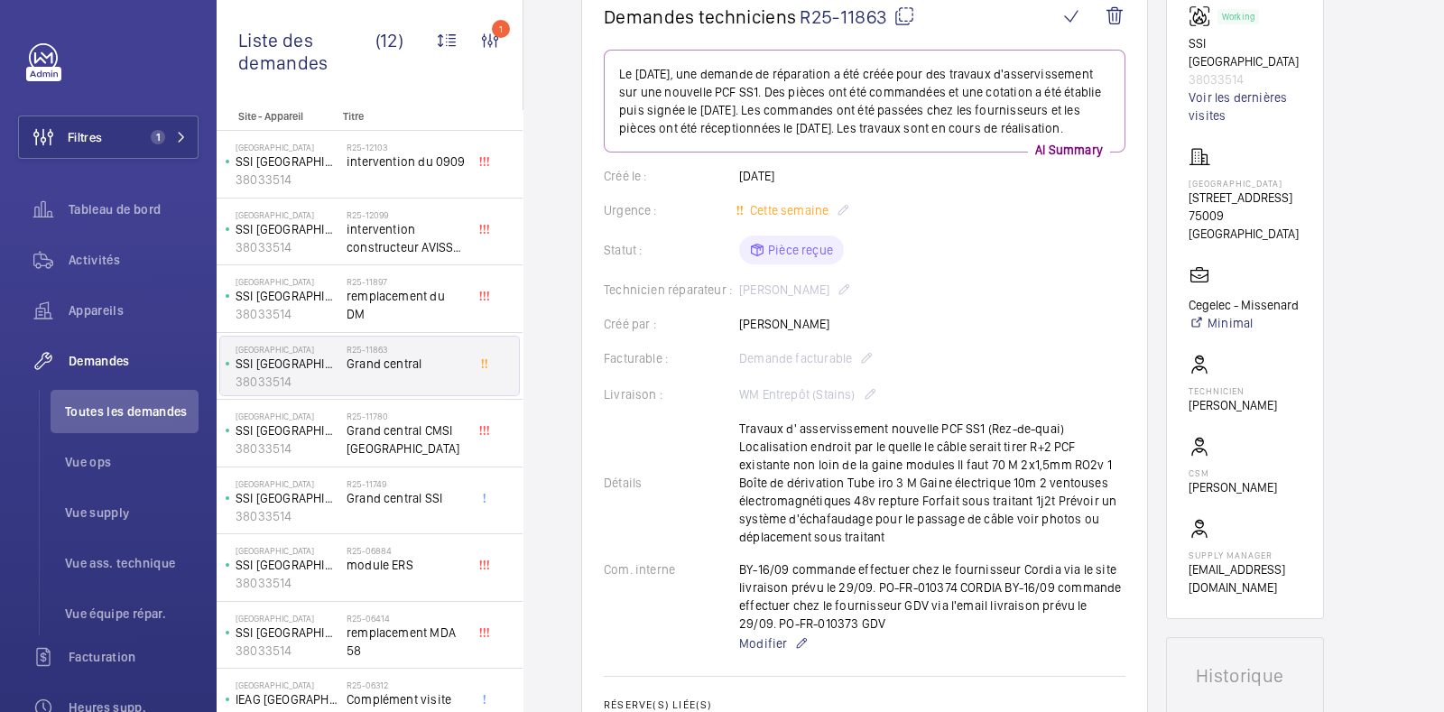
click at [909, 10] on mat-icon at bounding box center [905, 16] width 22 height 22
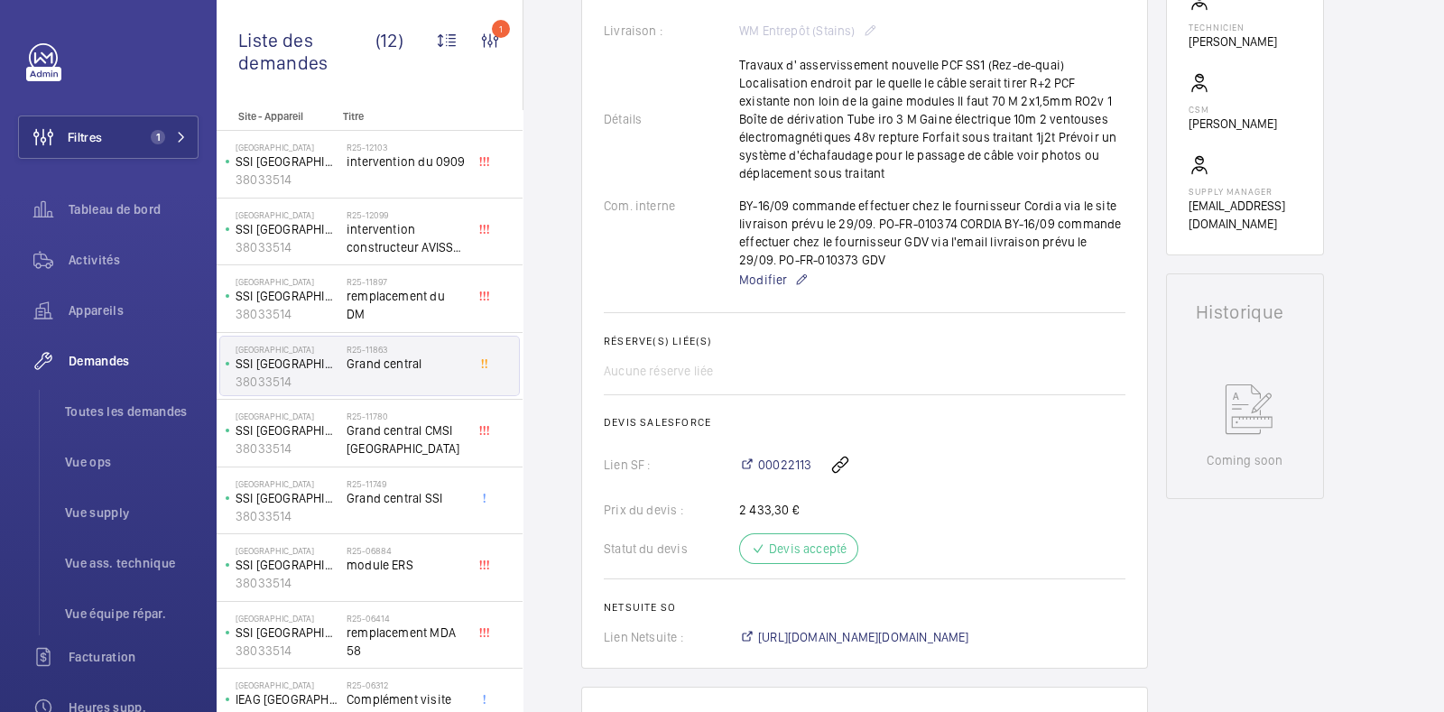
scroll to position [561, 0]
